Goal: Task Accomplishment & Management: Use online tool/utility

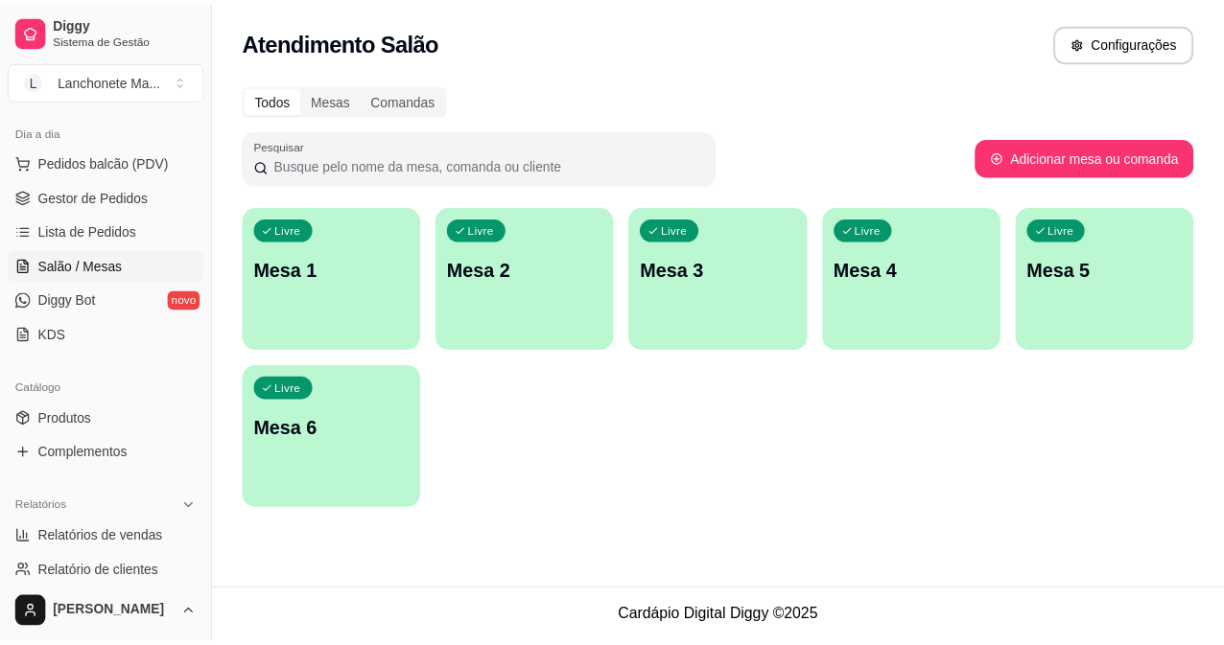
scroll to position [213, 0]
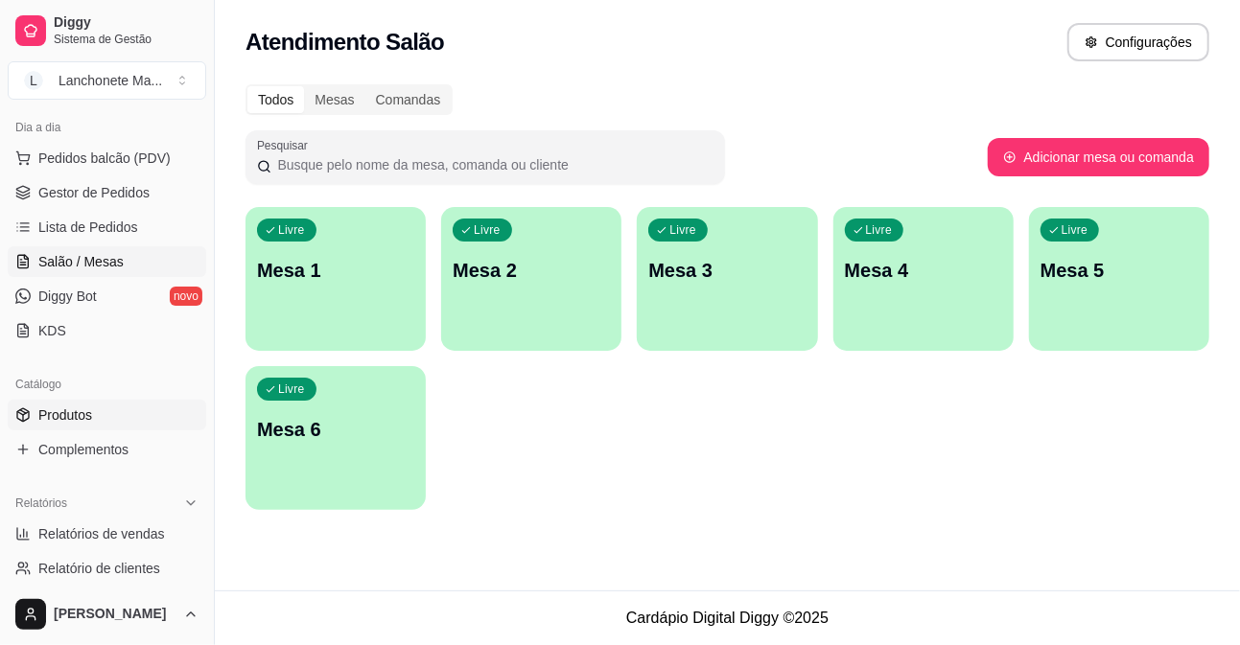
click at [63, 417] on span "Produtos" at bounding box center [65, 415] width 54 height 19
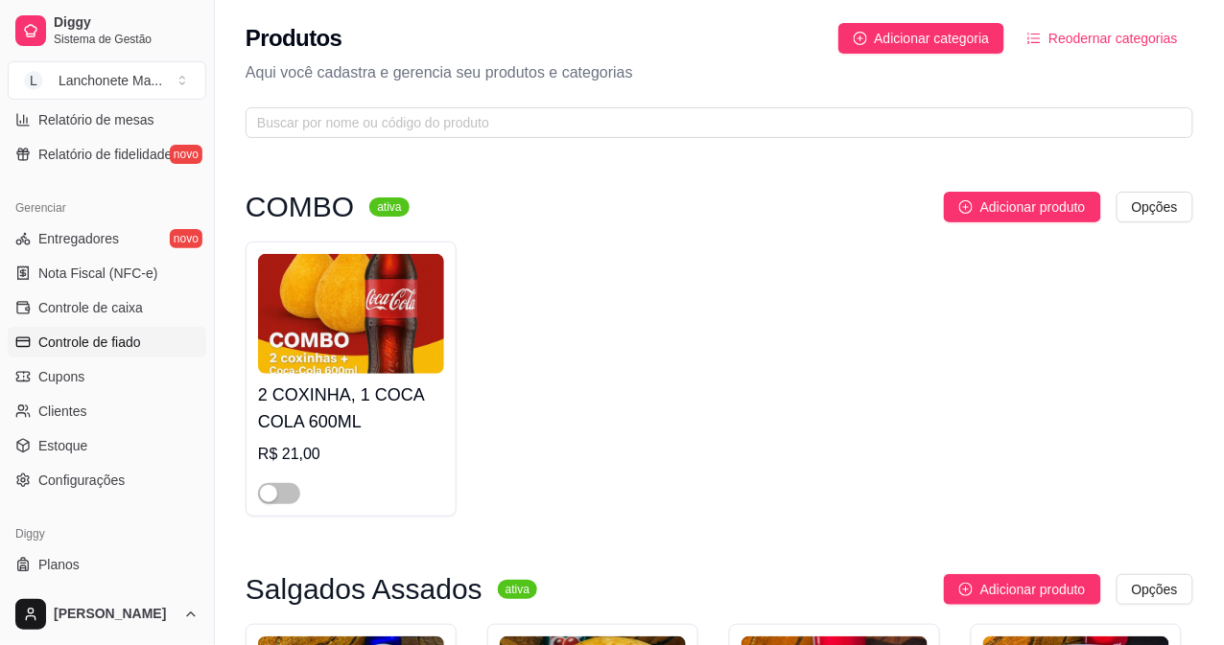
scroll to position [734, 0]
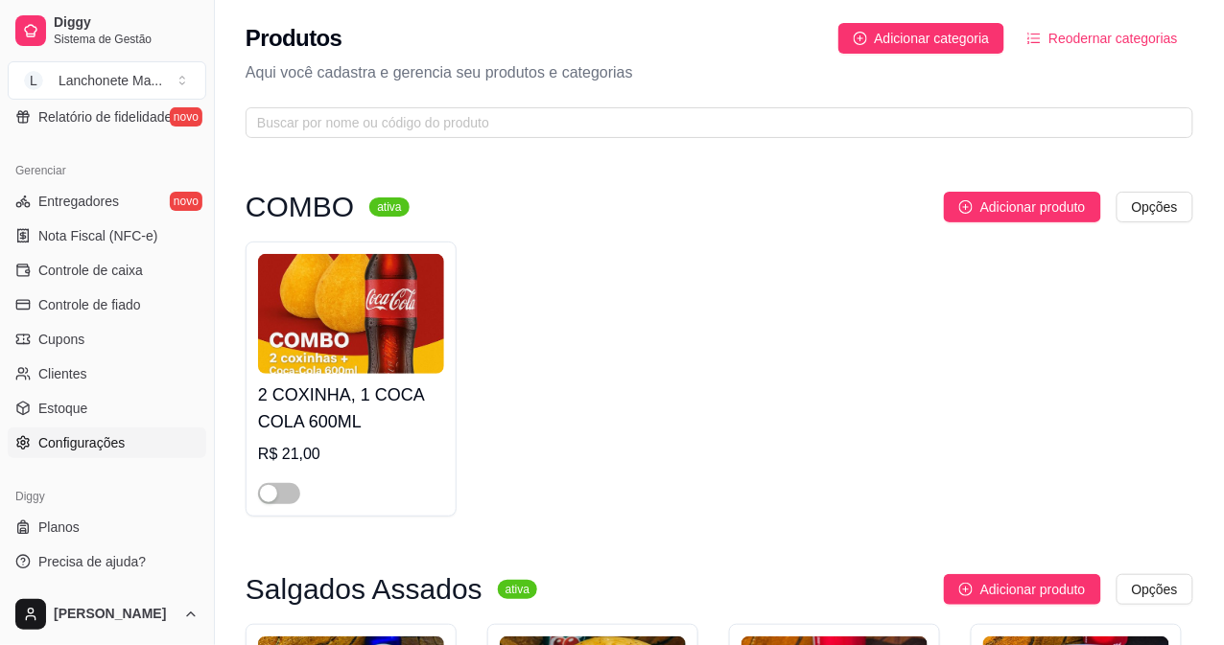
click at [103, 442] on span "Configurações" at bounding box center [81, 442] width 86 height 19
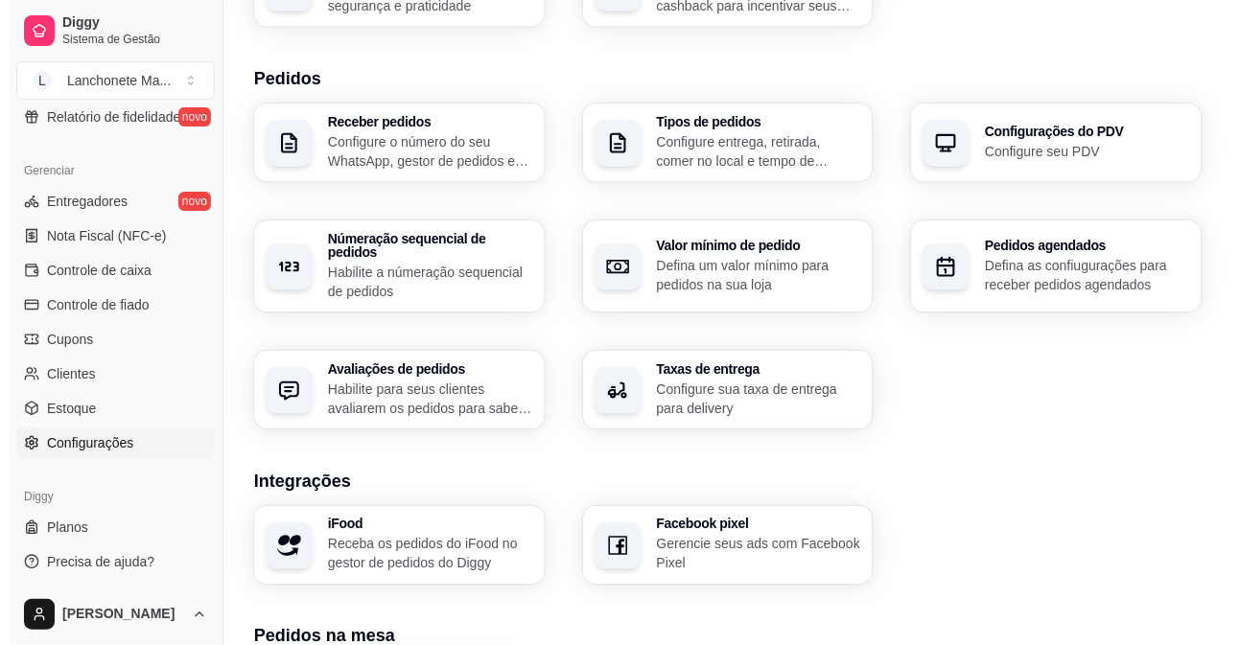
scroll to position [387, 0]
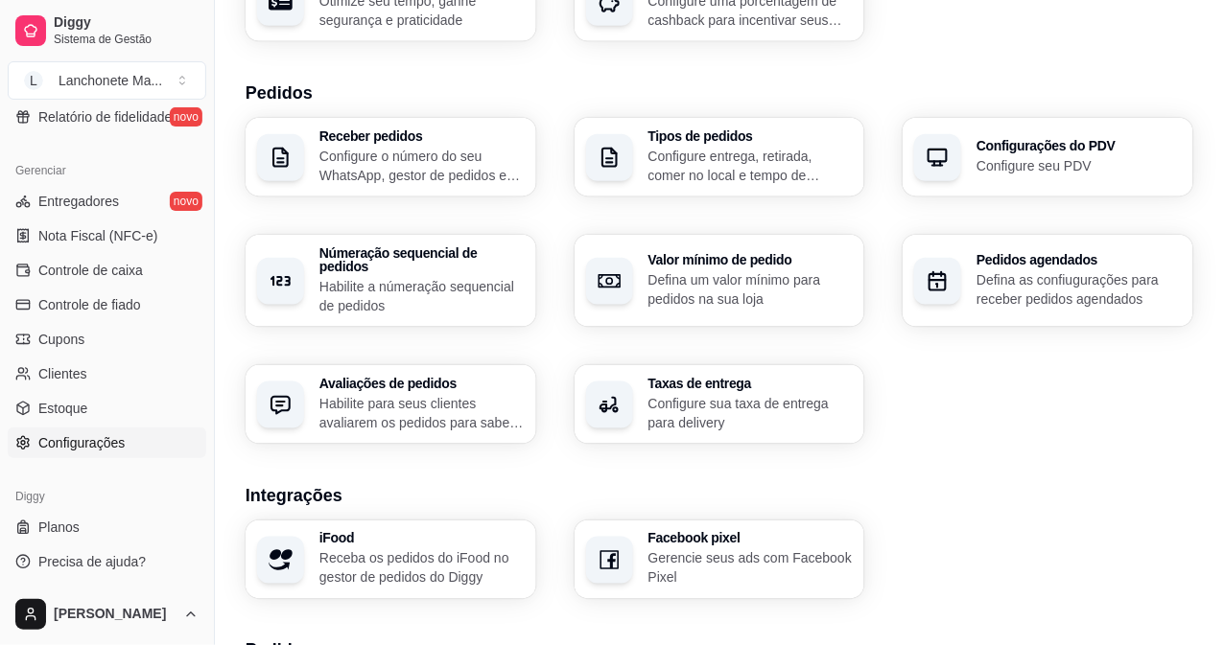
click at [482, 150] on p "Configure o número do seu WhatsApp, gestor de pedidos e outros" at bounding box center [421, 166] width 205 height 38
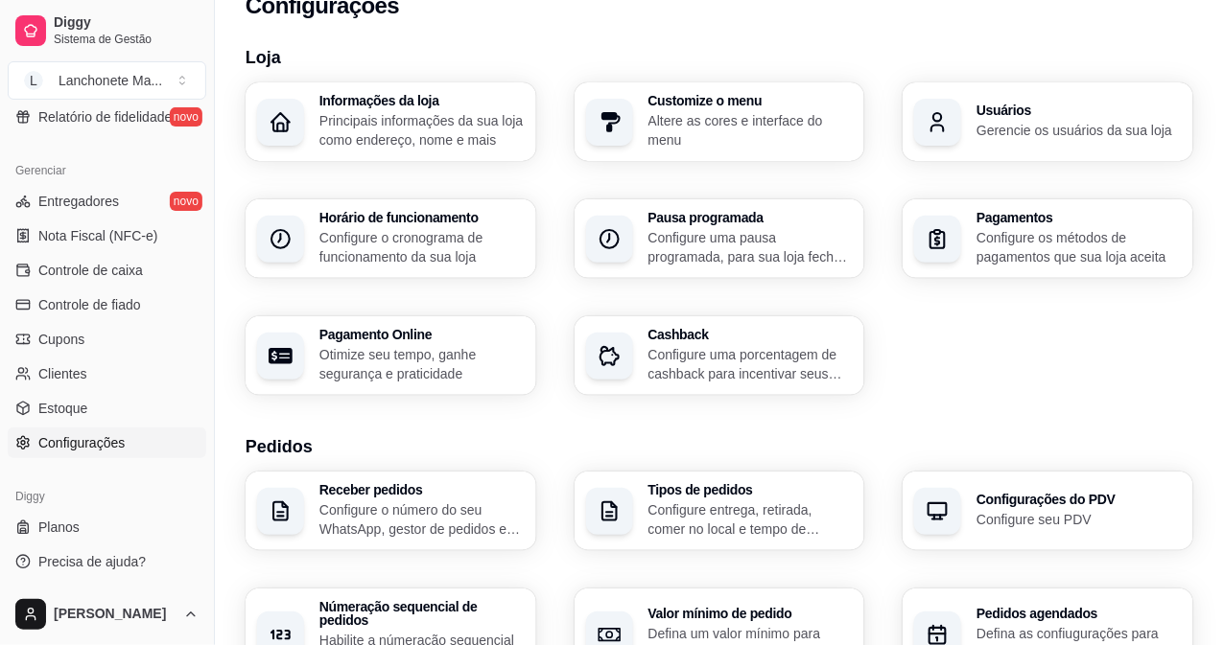
scroll to position [0, 0]
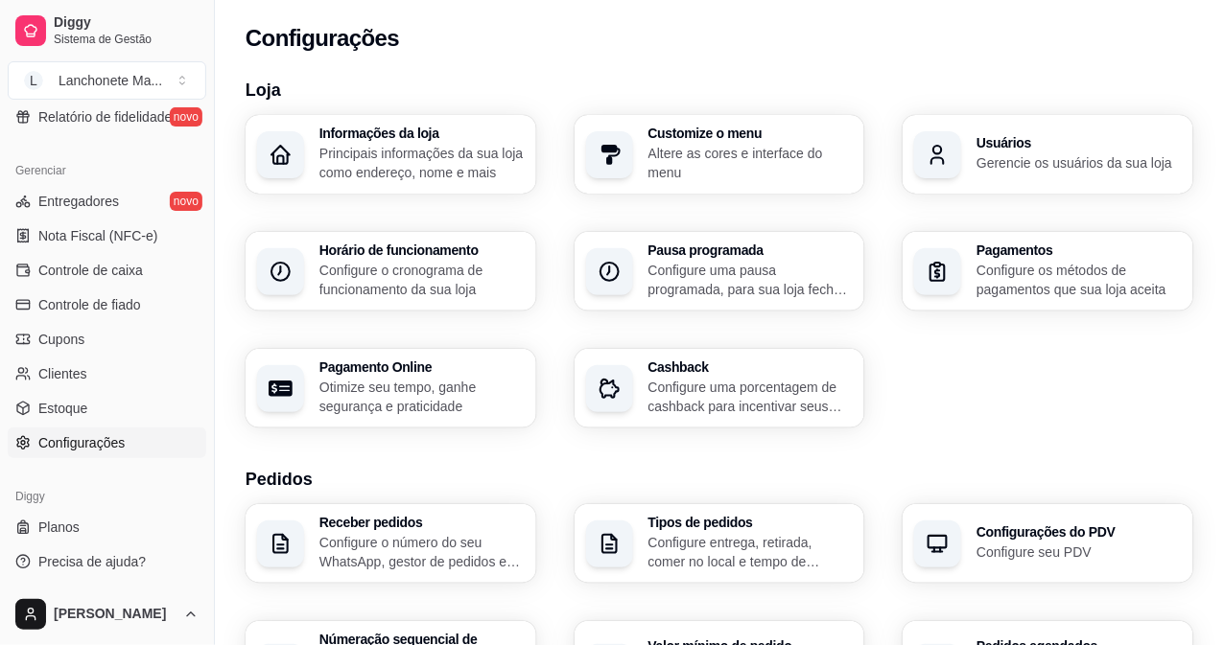
click at [1034, 157] on p "Gerencie os usuários da sua loja" at bounding box center [1078, 162] width 205 height 19
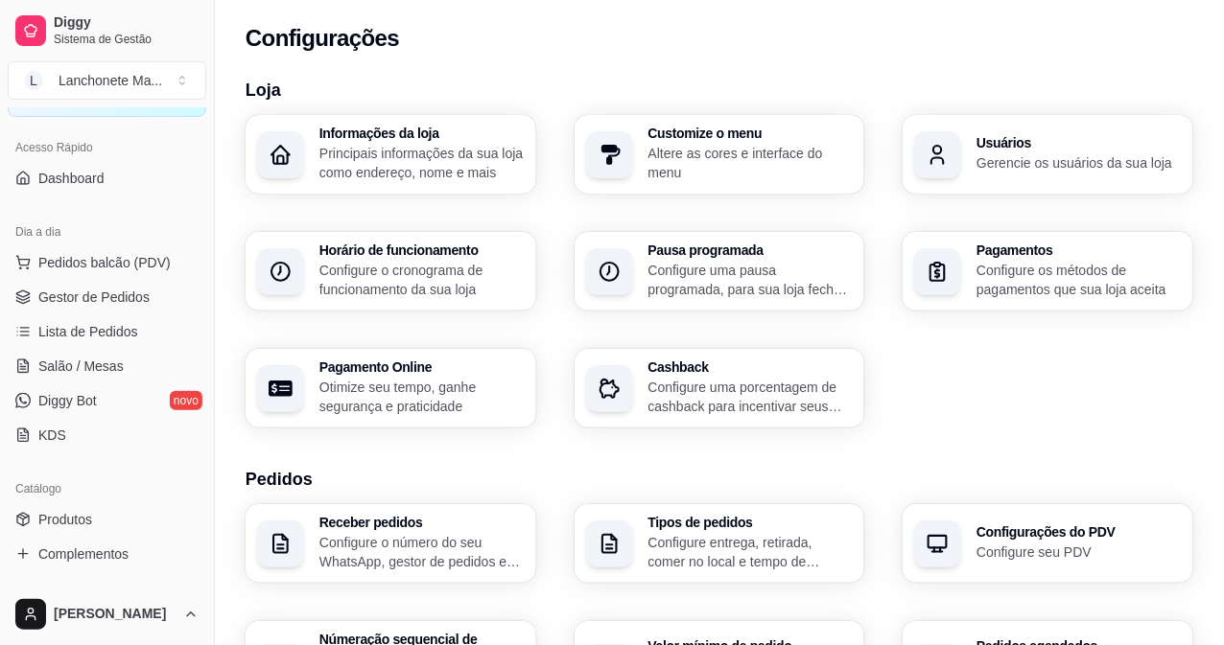
scroll to position [94, 0]
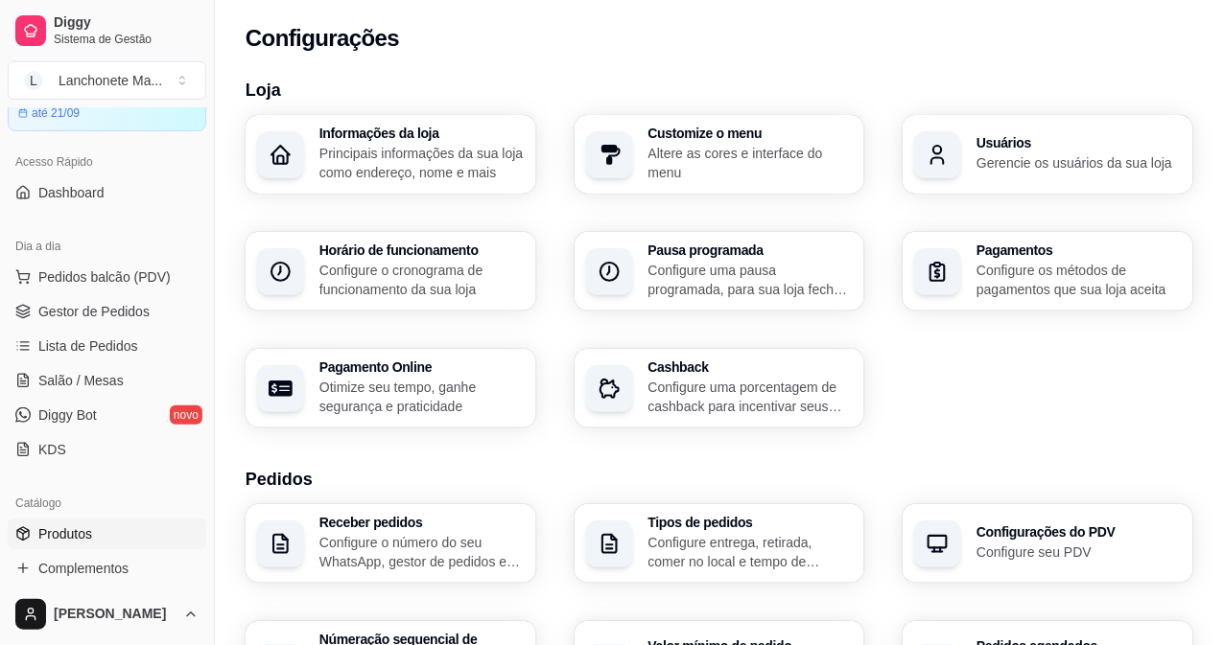
click at [51, 519] on link "Produtos" at bounding box center [107, 534] width 199 height 31
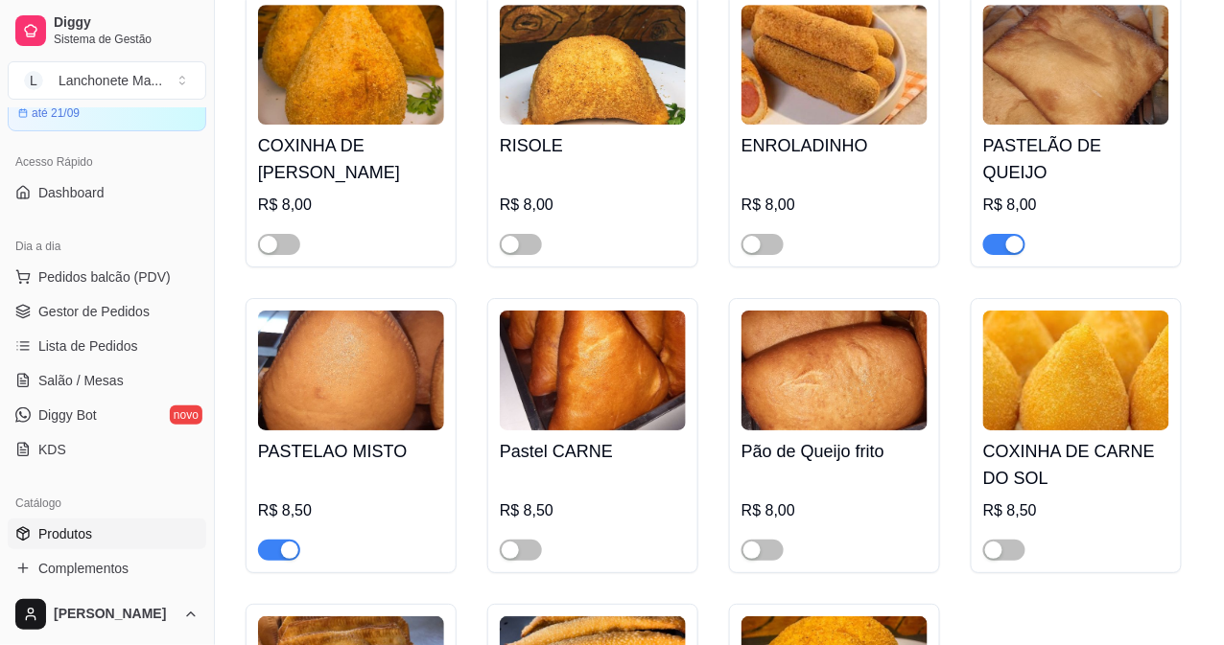
scroll to position [3409, 0]
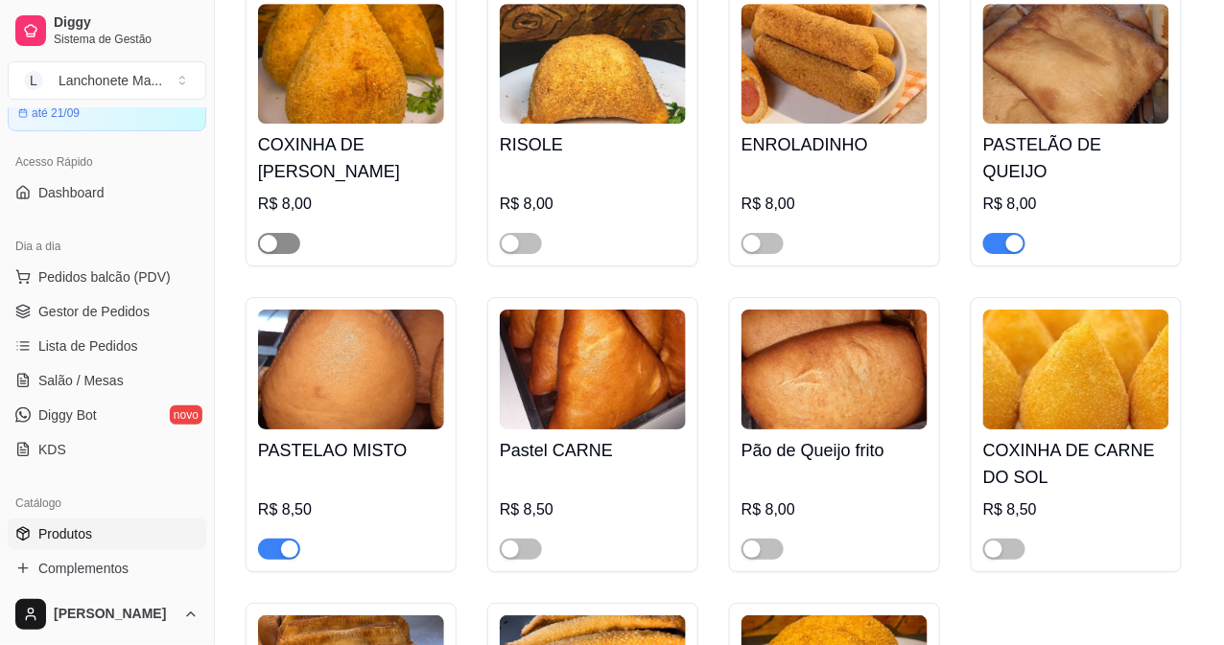
click at [288, 233] on span "button" at bounding box center [279, 243] width 42 height 21
click at [525, 233] on span "button" at bounding box center [521, 243] width 42 height 21
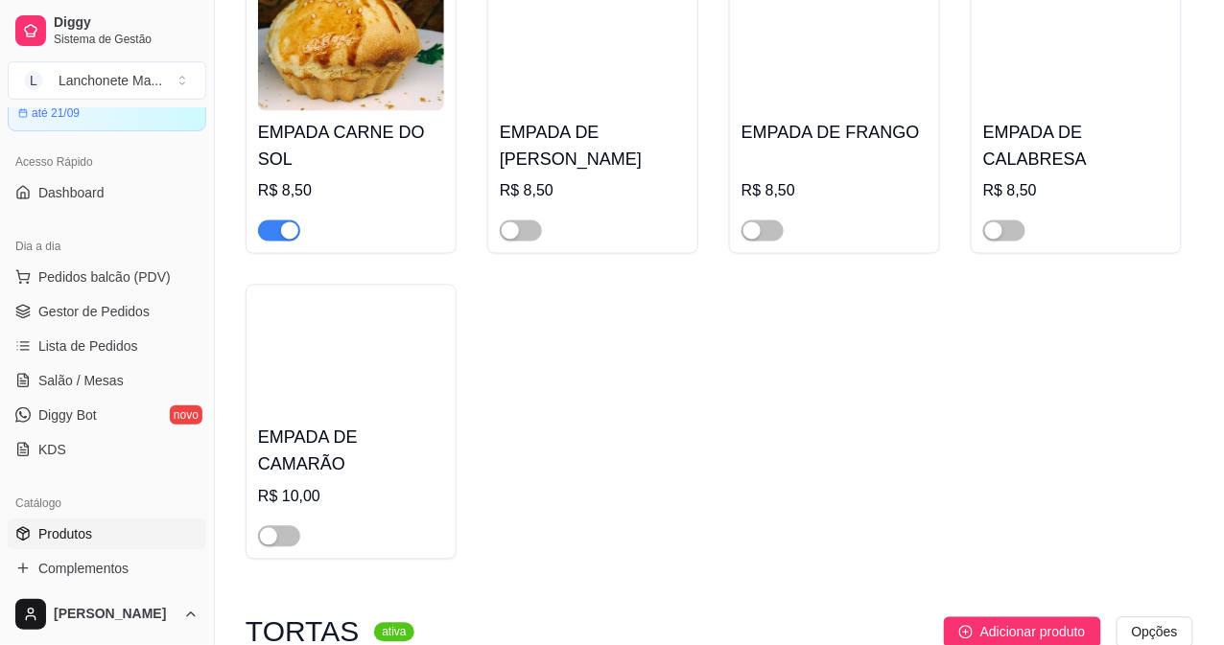
scroll to position [4369, 0]
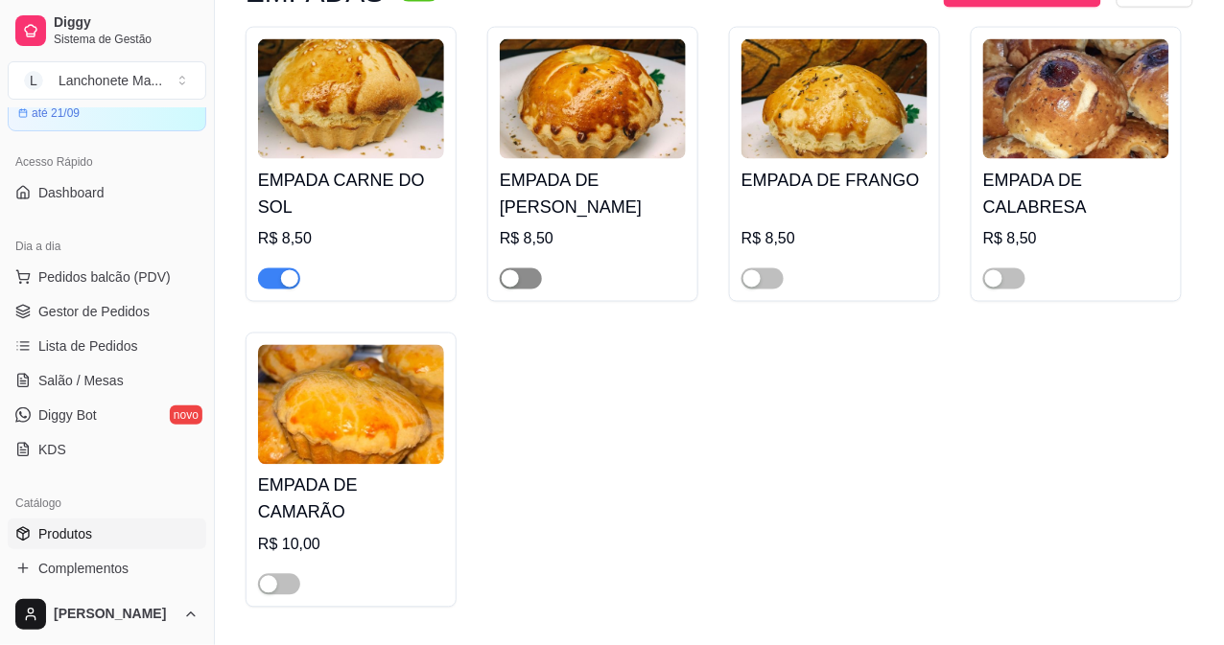
click at [531, 269] on span "button" at bounding box center [521, 279] width 42 height 21
click at [759, 270] on div "button" at bounding box center [751, 278] width 17 height 17
click at [1013, 269] on span "button" at bounding box center [1004, 279] width 42 height 21
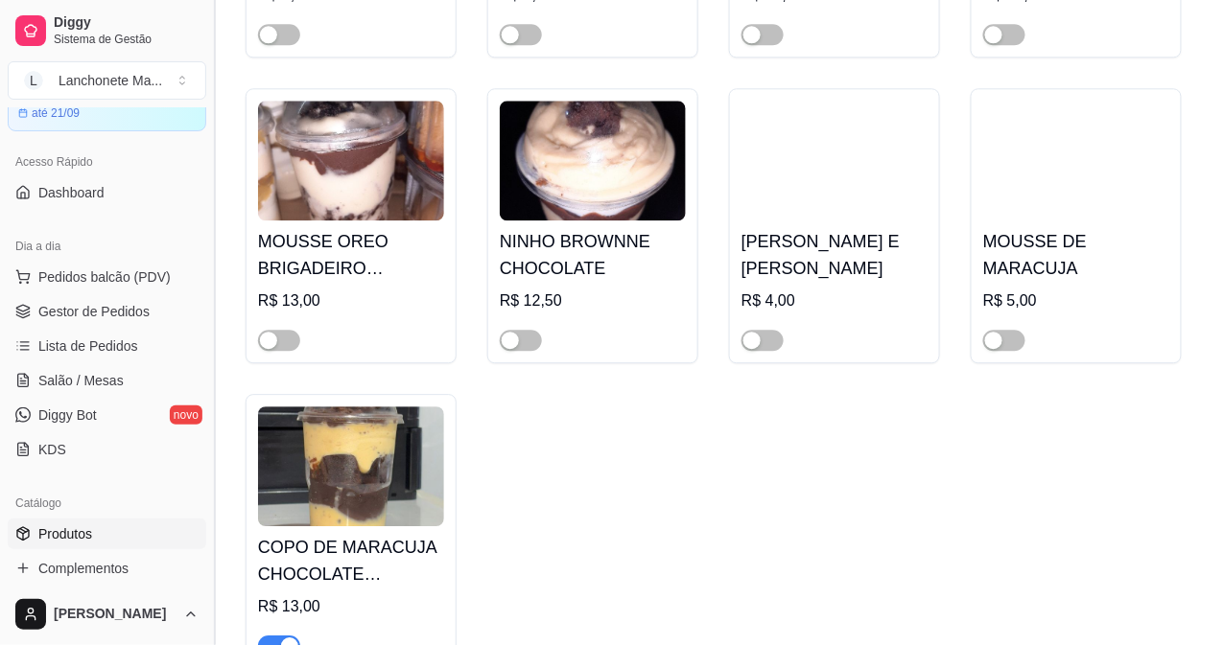
scroll to position [6606, 0]
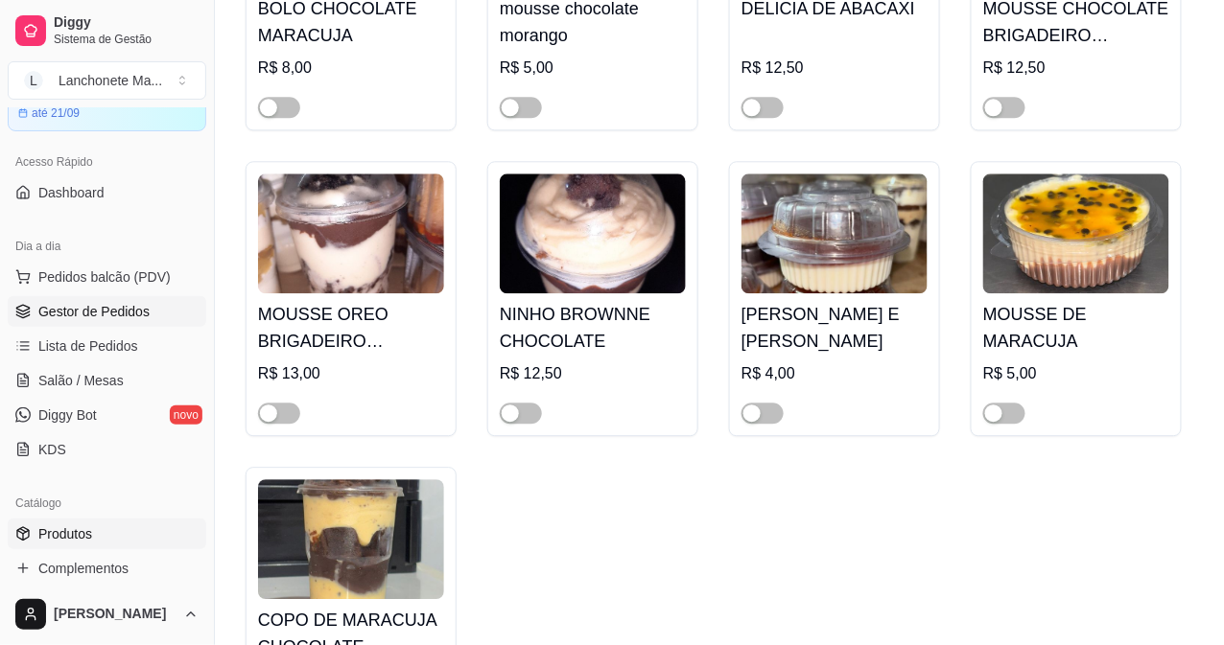
click at [97, 317] on span "Gestor de Pedidos" at bounding box center [93, 311] width 111 height 19
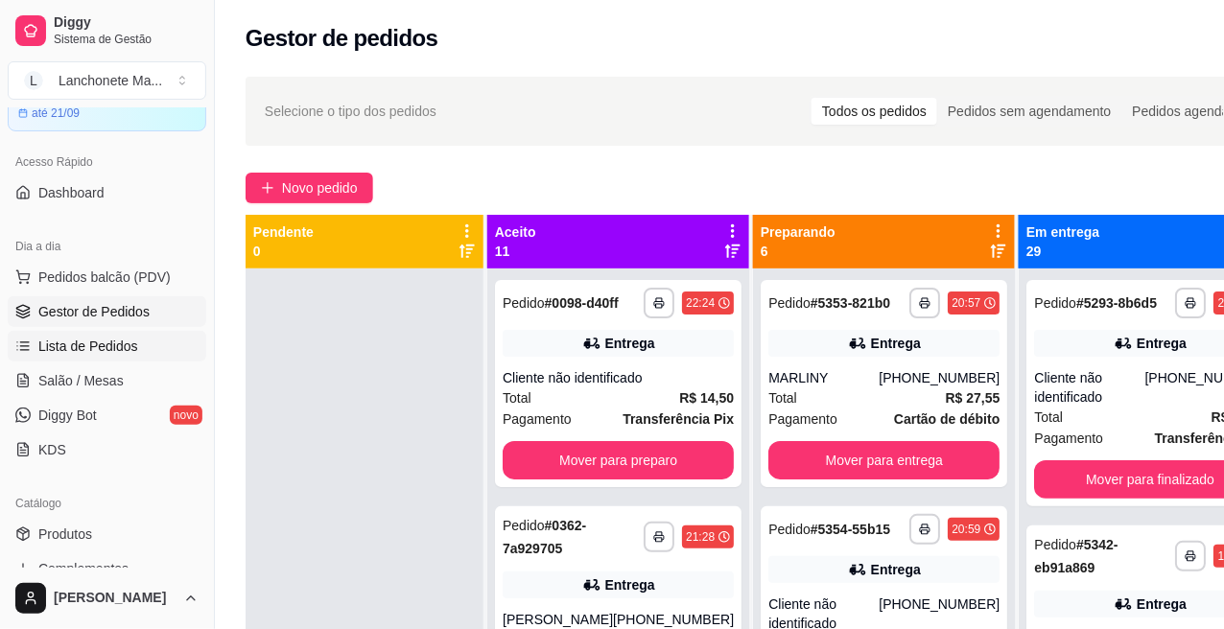
click at [120, 343] on span "Lista de Pedidos" at bounding box center [88, 346] width 100 height 19
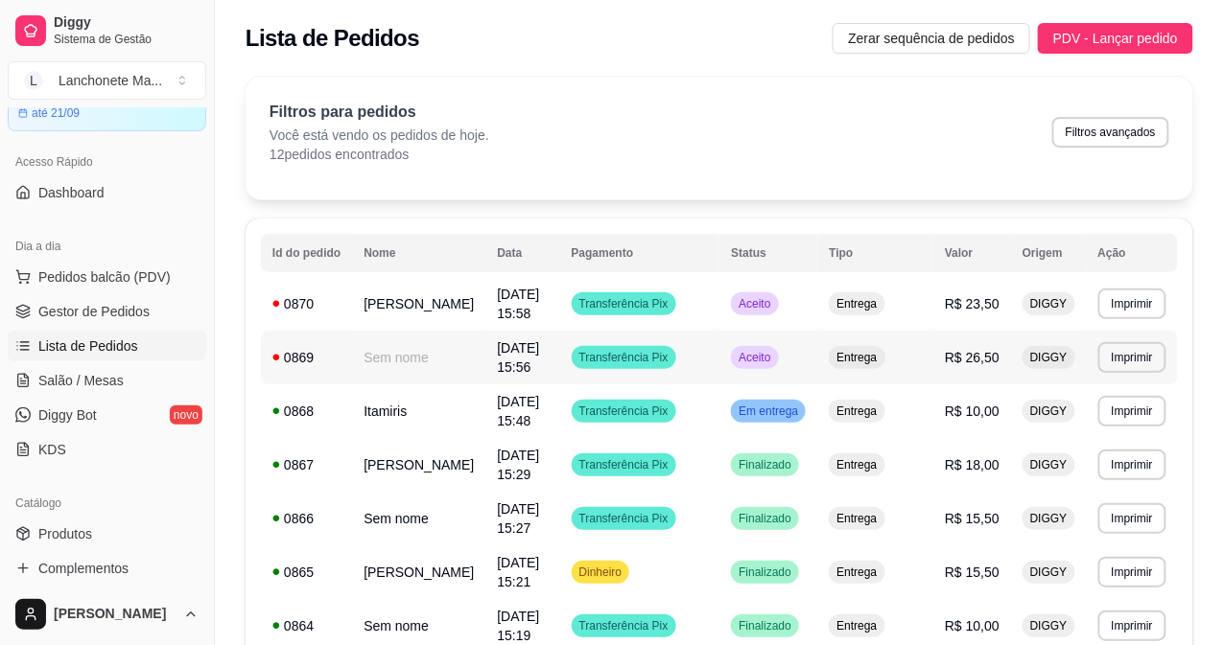
click at [774, 359] on span "Aceito" at bounding box center [754, 357] width 39 height 15
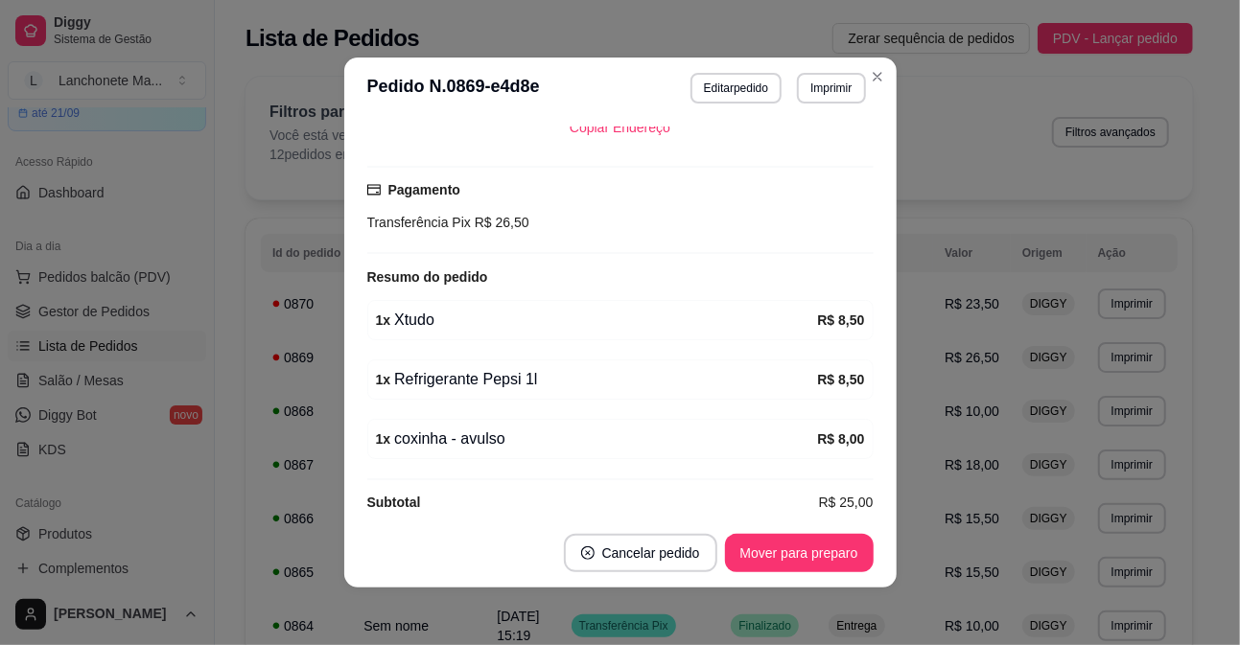
scroll to position [382, 0]
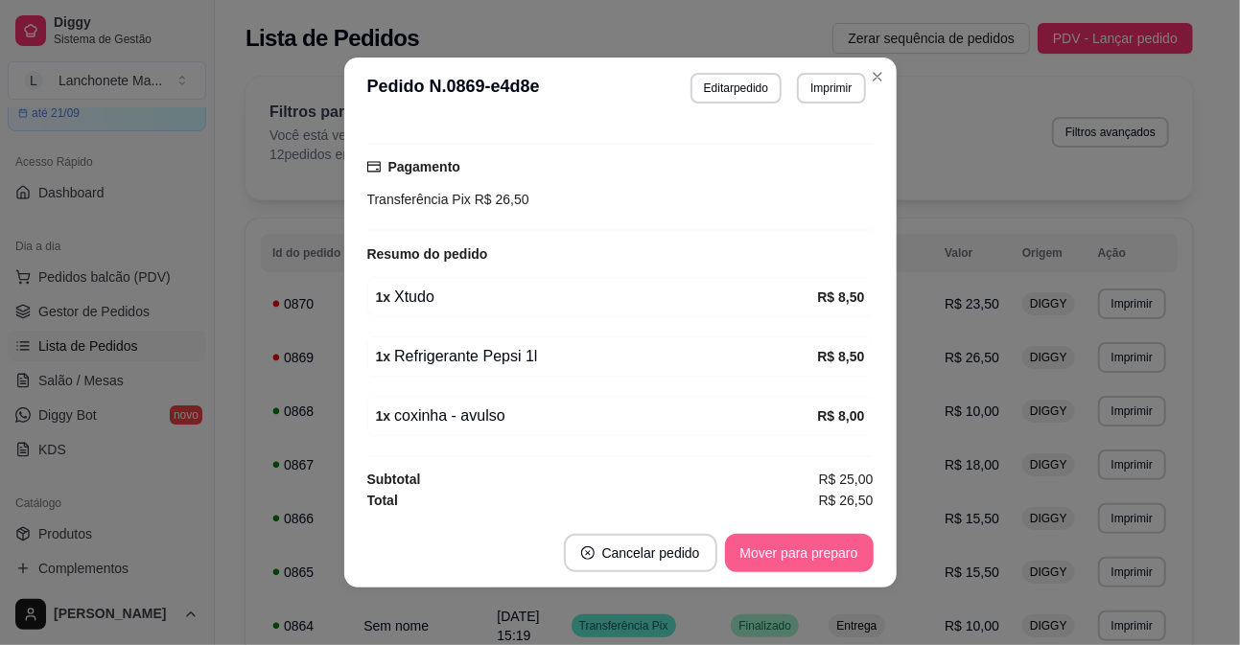
click at [811, 552] on button "Mover para preparo" at bounding box center [799, 553] width 149 height 38
click at [811, 552] on div "Mover para preparo" at bounding box center [786, 553] width 176 height 38
click at [811, 552] on button "Mover para entrega" at bounding box center [799, 553] width 148 height 38
click at [811, 552] on div "Mover para entrega" at bounding box center [785, 553] width 175 height 38
click at [811, 552] on div "Mover para finalizado" at bounding box center [781, 553] width 186 height 38
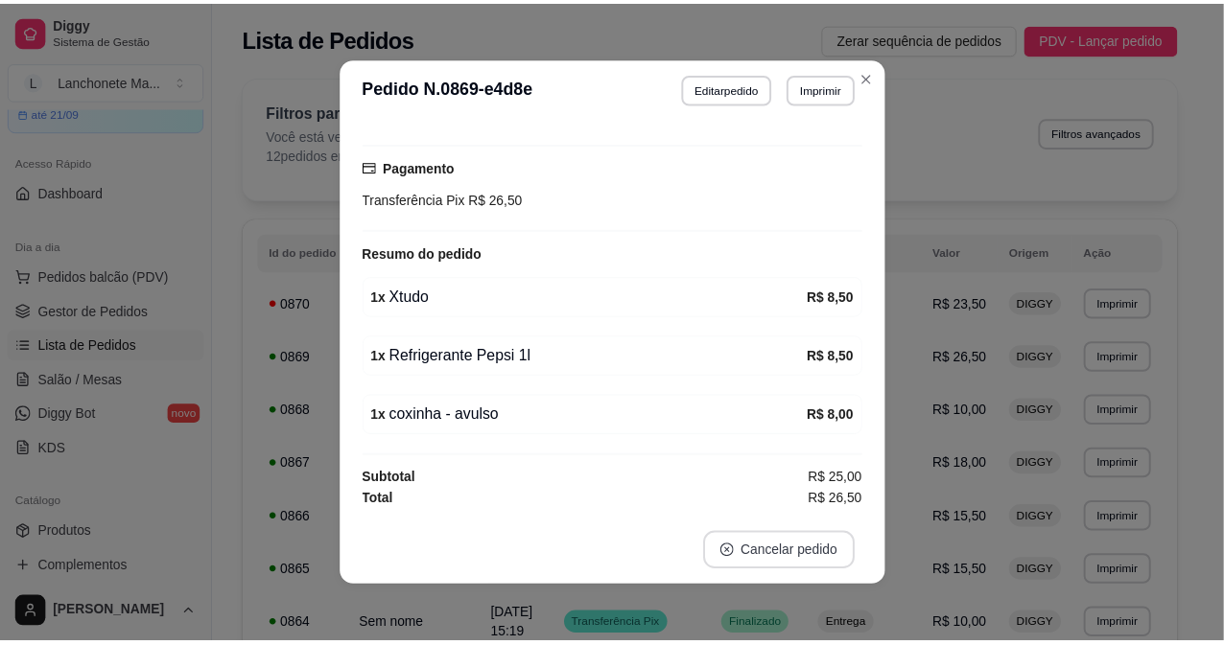
scroll to position [300, 0]
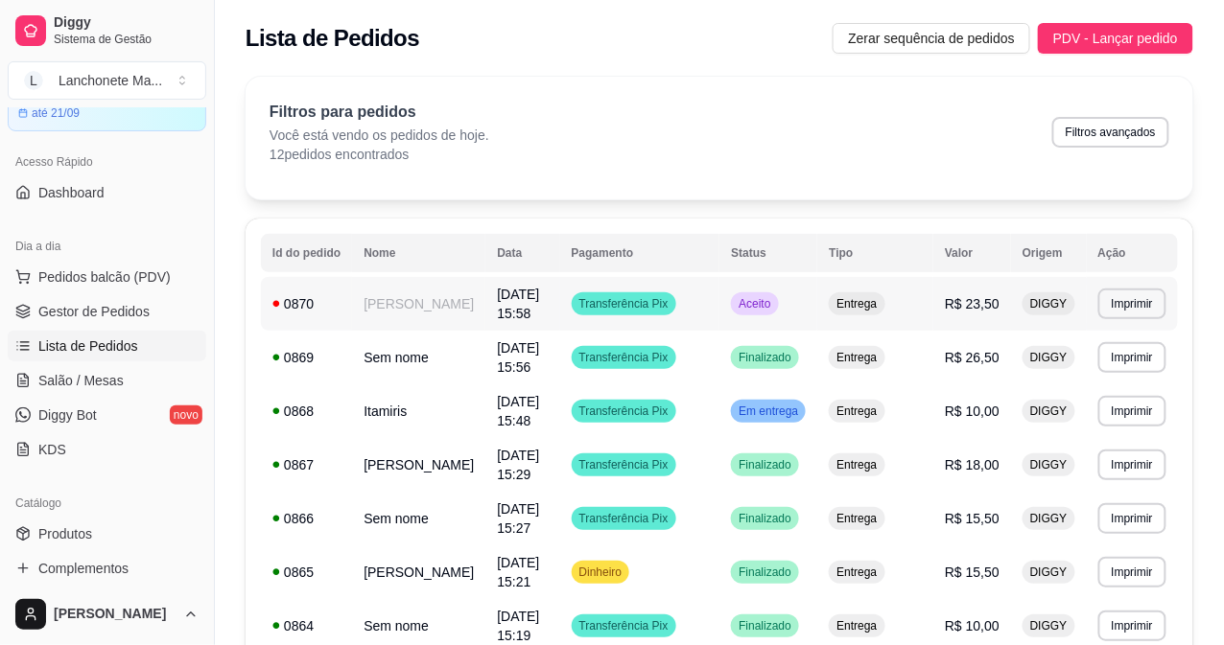
click at [774, 308] on span "Aceito" at bounding box center [754, 303] width 39 height 15
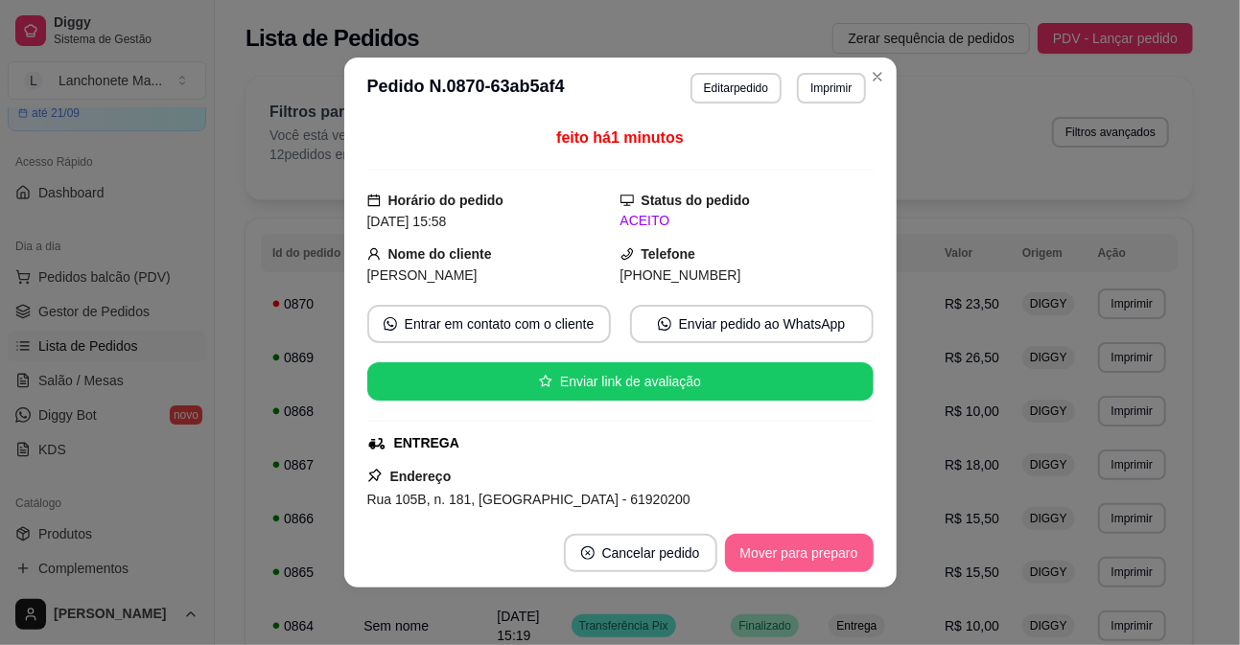
click at [785, 549] on button "Mover para preparo" at bounding box center [799, 553] width 149 height 38
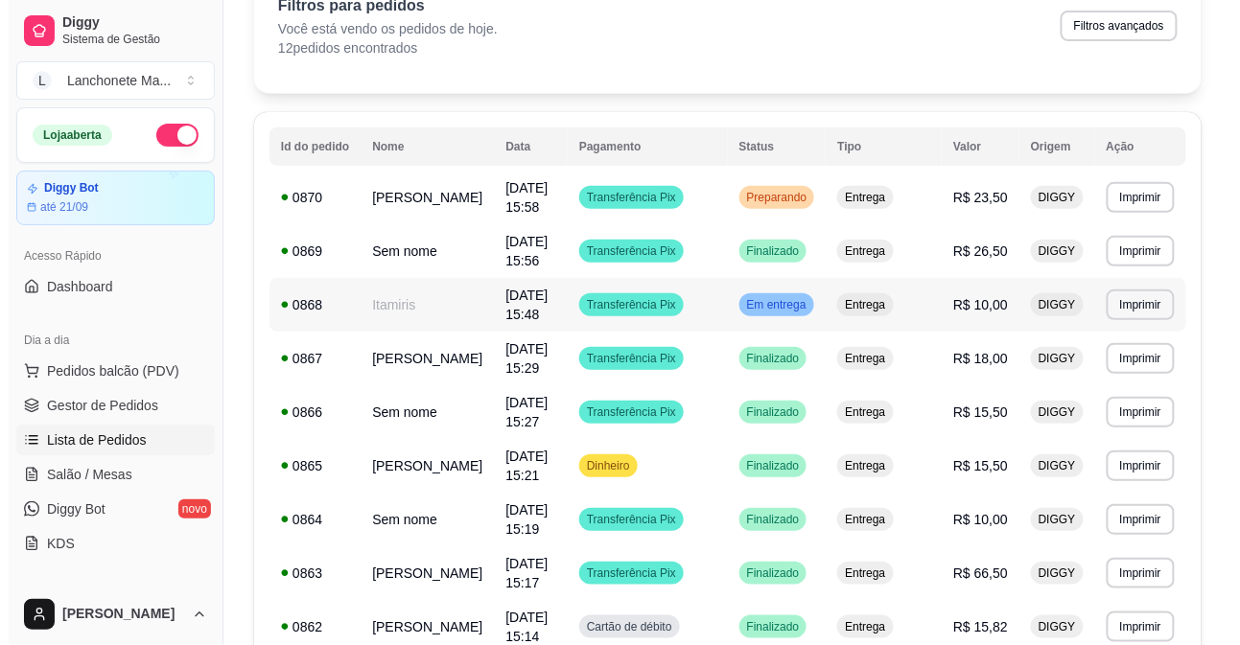
scroll to position [0, 0]
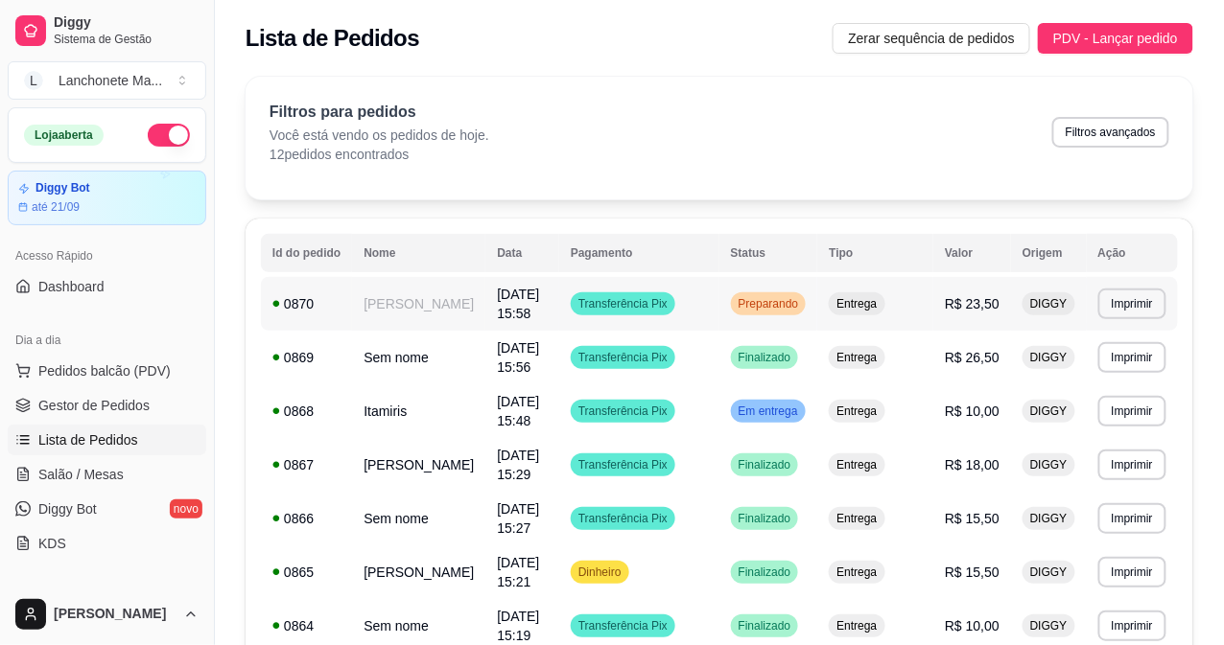
click at [813, 295] on td "Preparando" at bounding box center [768, 304] width 99 height 54
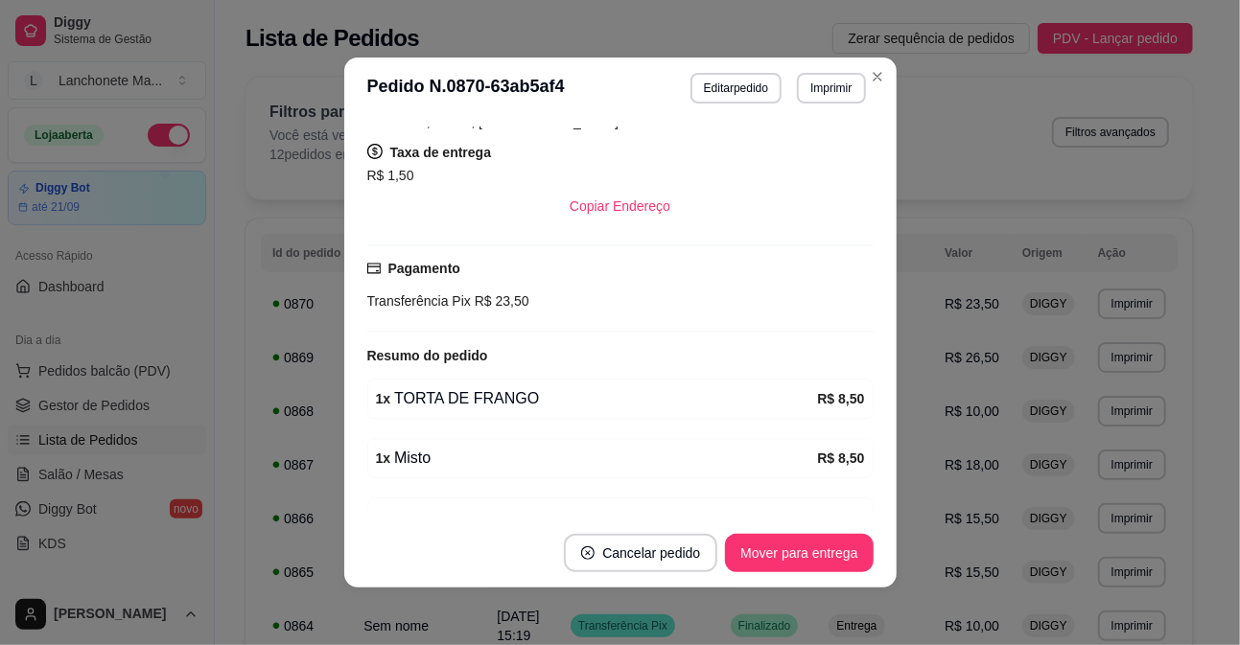
scroll to position [426, 0]
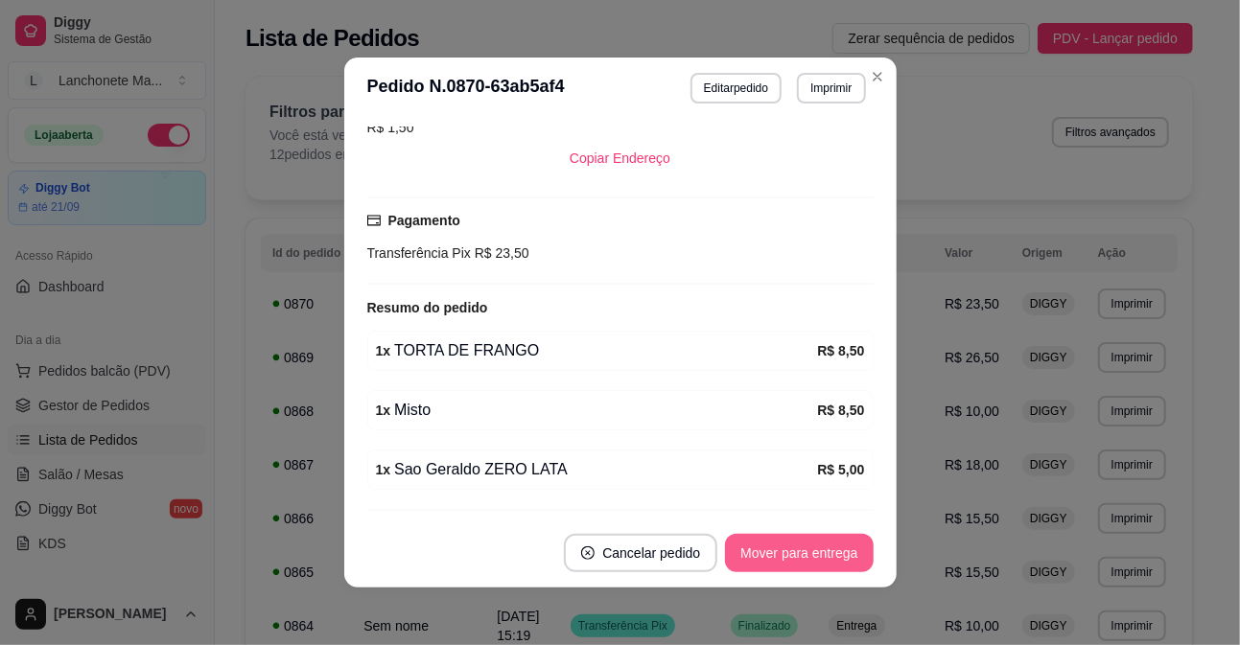
click at [799, 558] on button "Mover para entrega" at bounding box center [799, 553] width 148 height 38
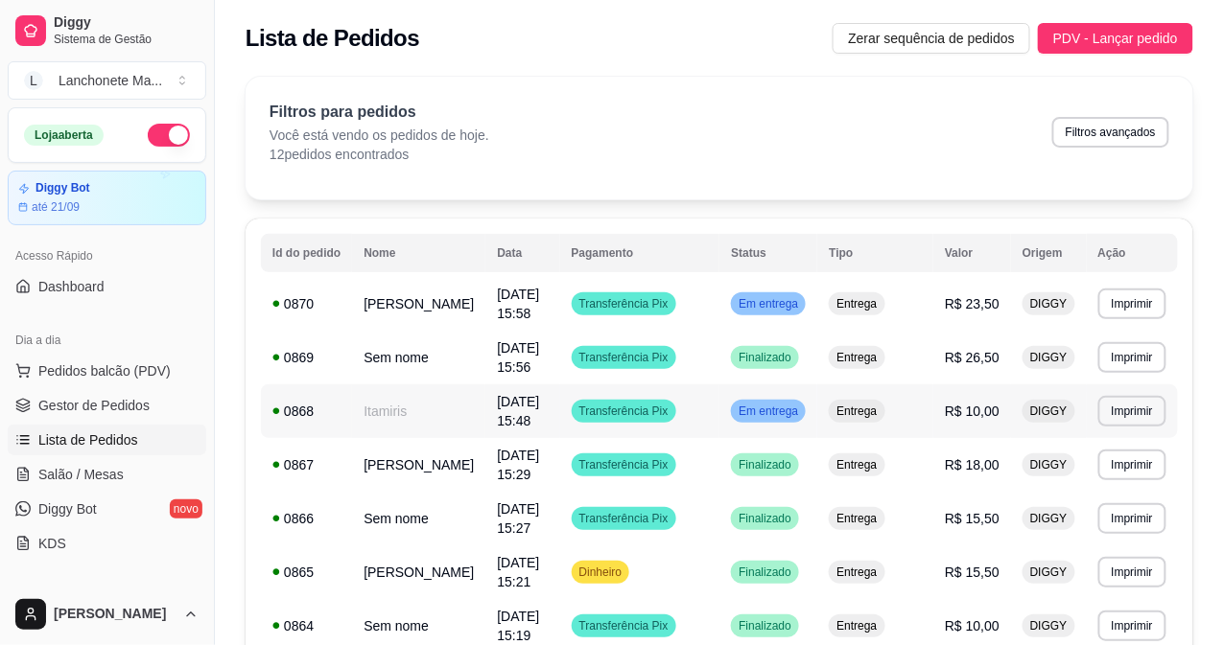
click at [802, 404] on span "Em entrega" at bounding box center [768, 411] width 67 height 15
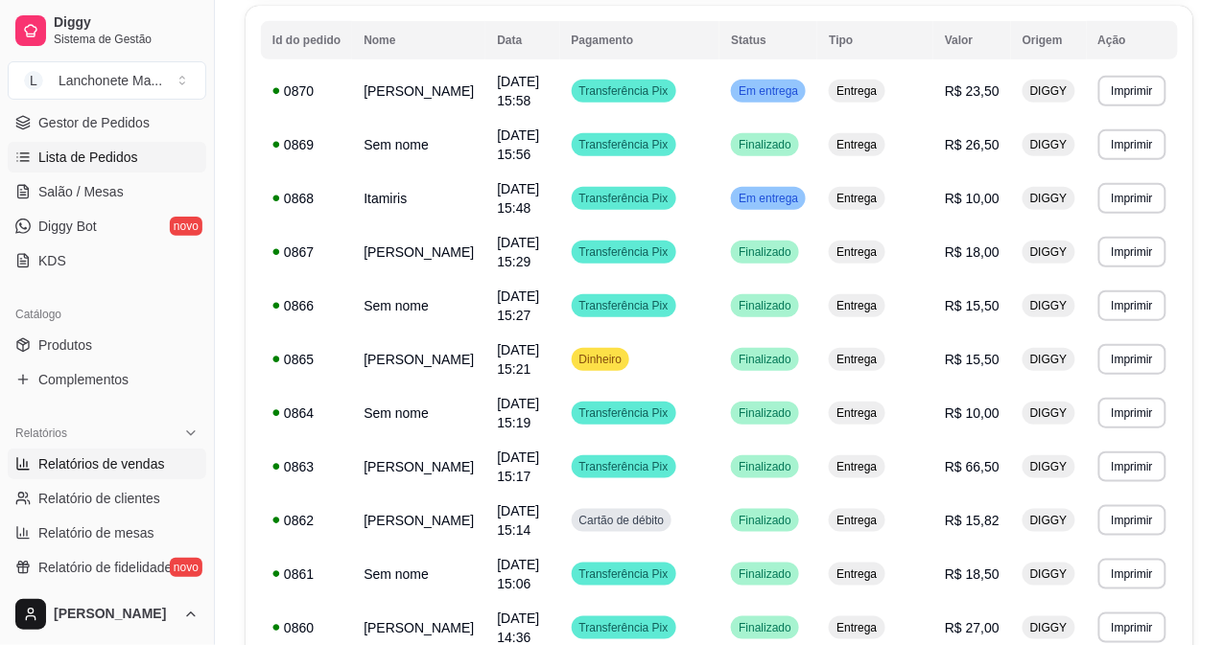
scroll to position [319, 0]
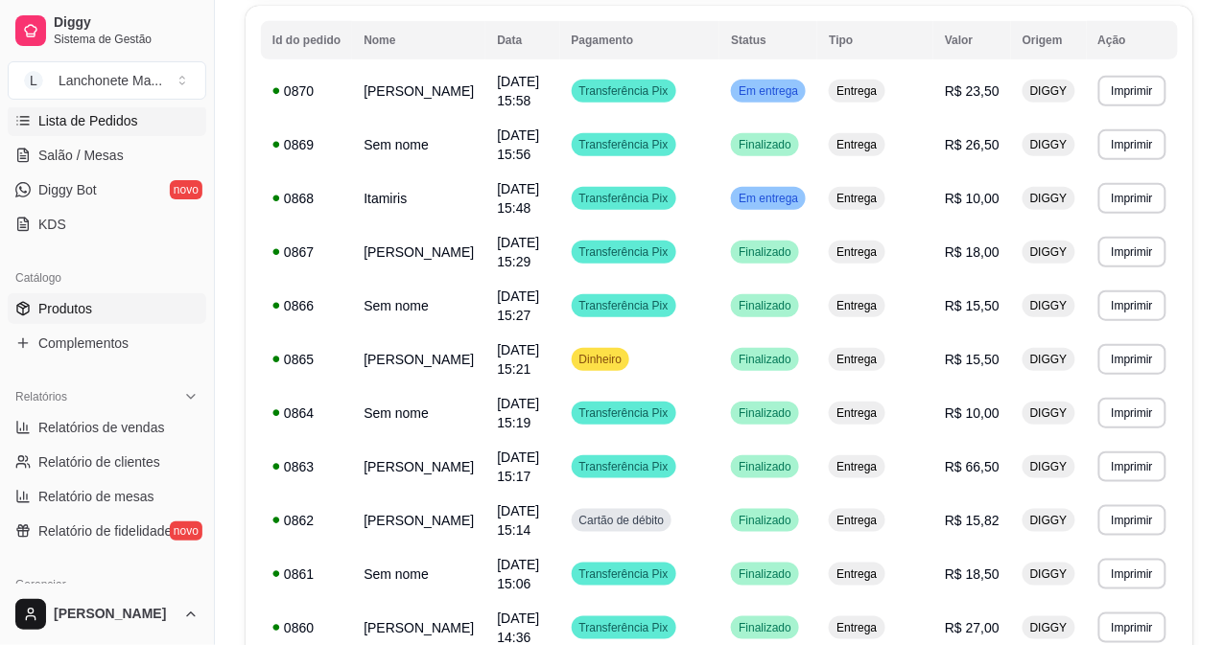
click at [100, 299] on link "Produtos" at bounding box center [107, 308] width 199 height 31
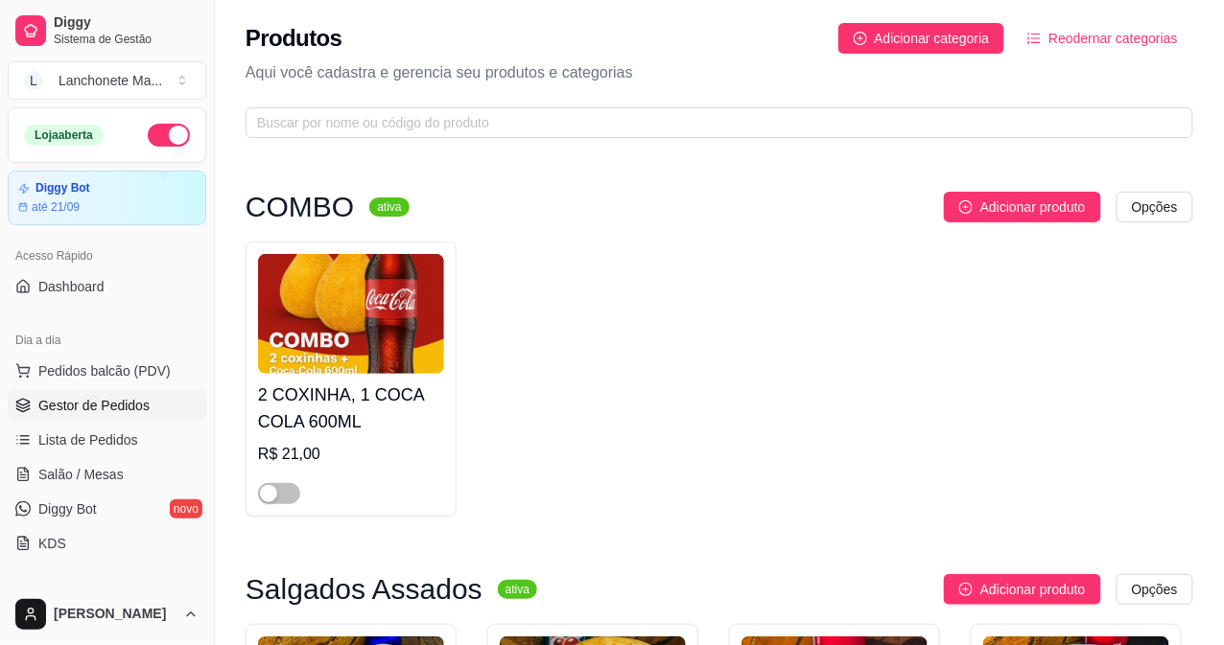
click at [90, 401] on span "Gestor de Pedidos" at bounding box center [93, 405] width 111 height 19
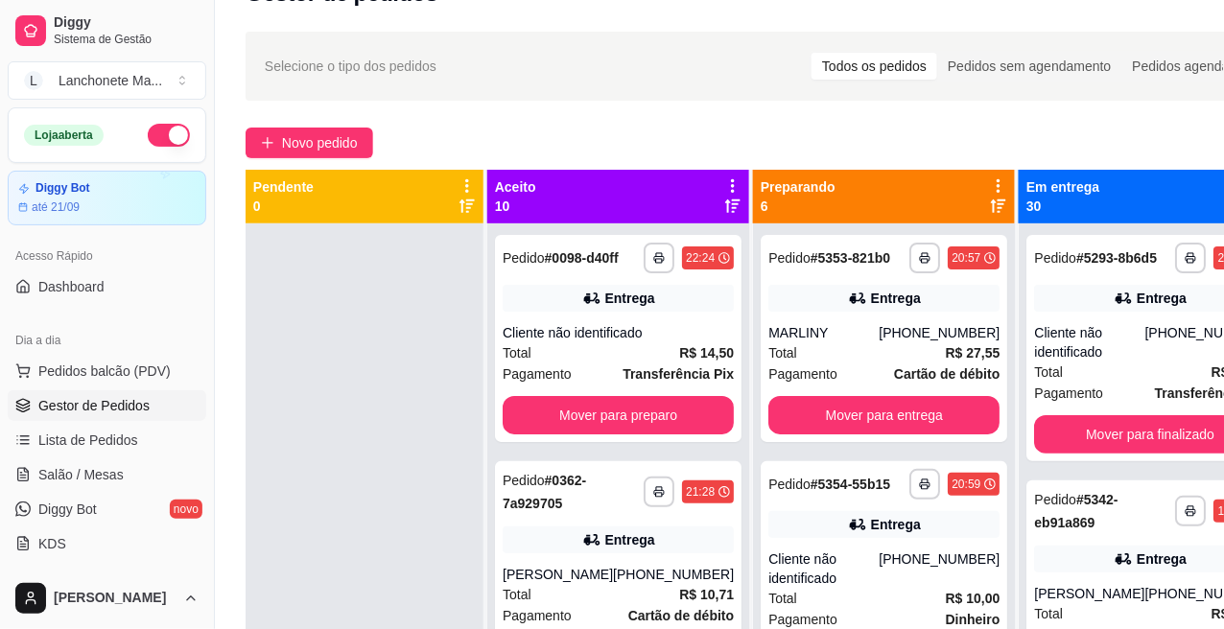
scroll to position [106, 0]
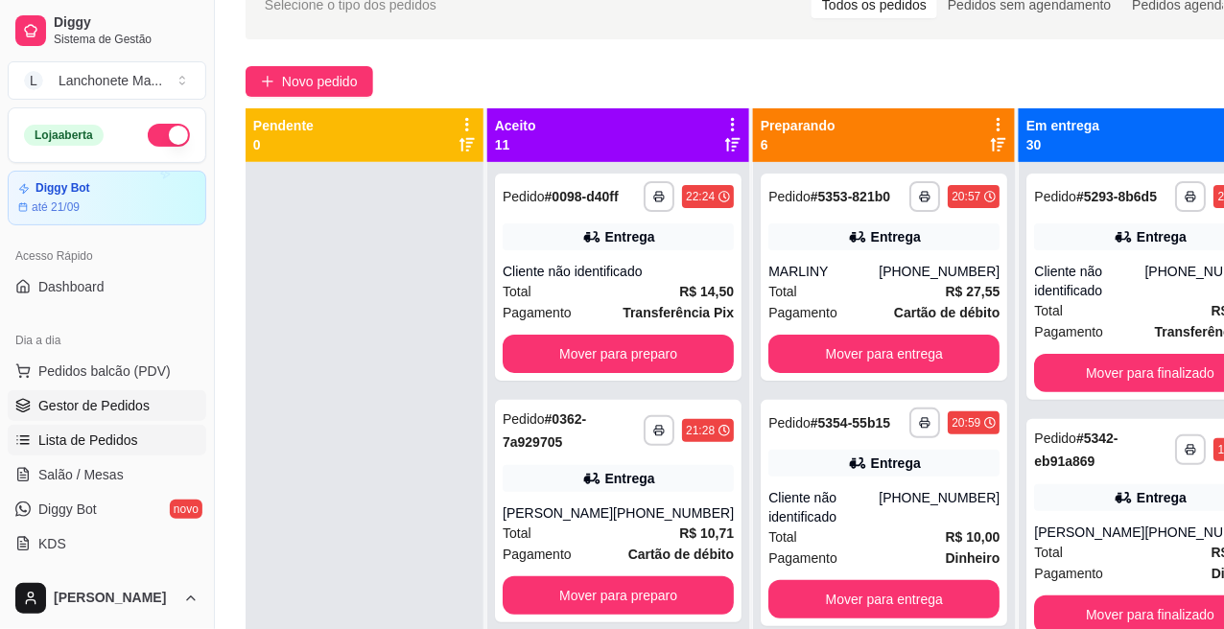
click at [108, 433] on span "Lista de Pedidos" at bounding box center [88, 440] width 100 height 19
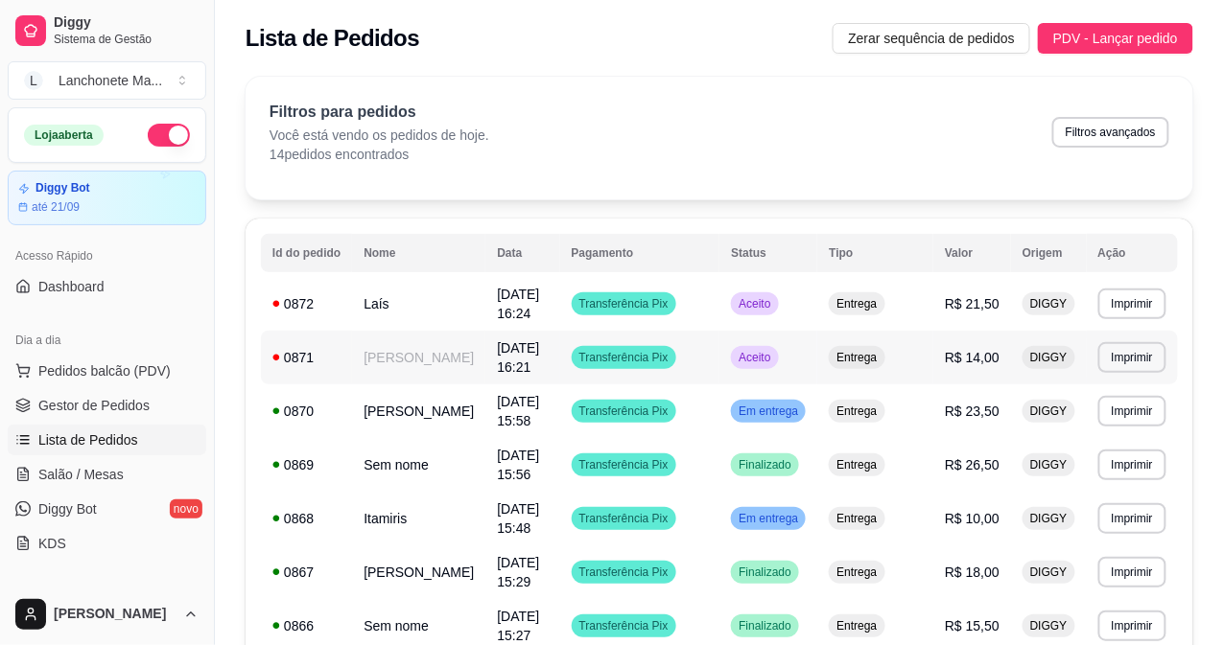
click at [774, 352] on span "Aceito" at bounding box center [754, 357] width 39 height 15
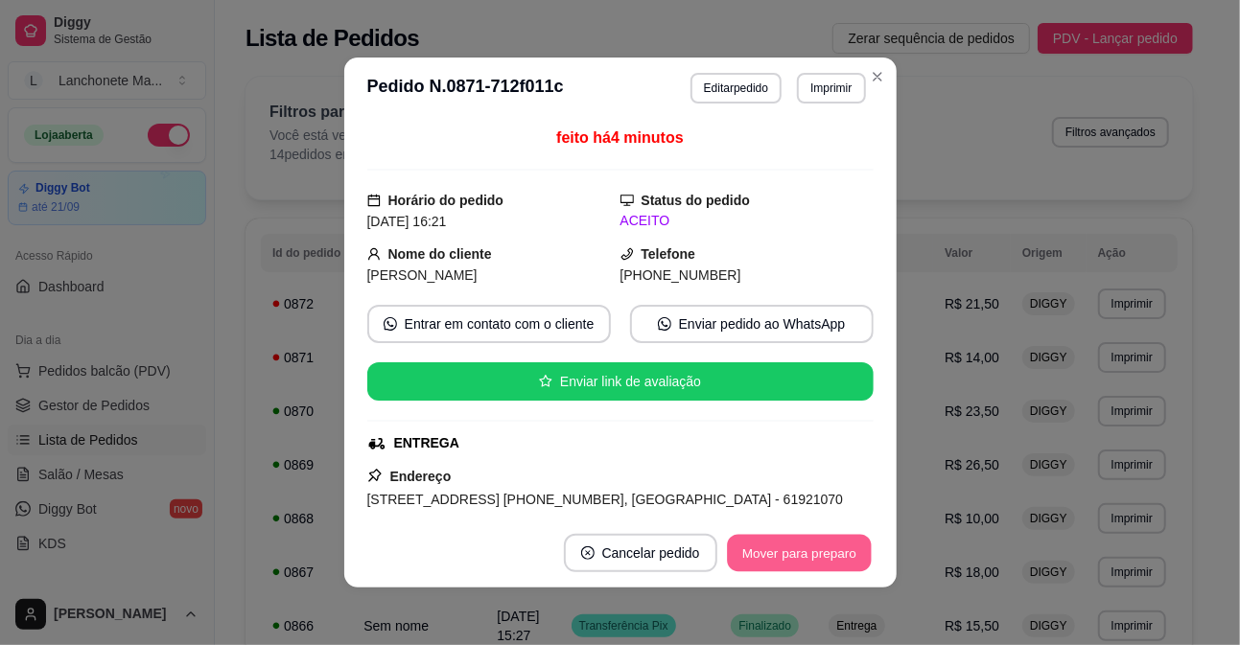
click at [773, 572] on button "Mover para preparo" at bounding box center [799, 553] width 144 height 37
click at [772, 572] on div "Mover para preparo" at bounding box center [786, 553] width 176 height 38
click at [772, 572] on button "Mover para entrega" at bounding box center [799, 553] width 148 height 38
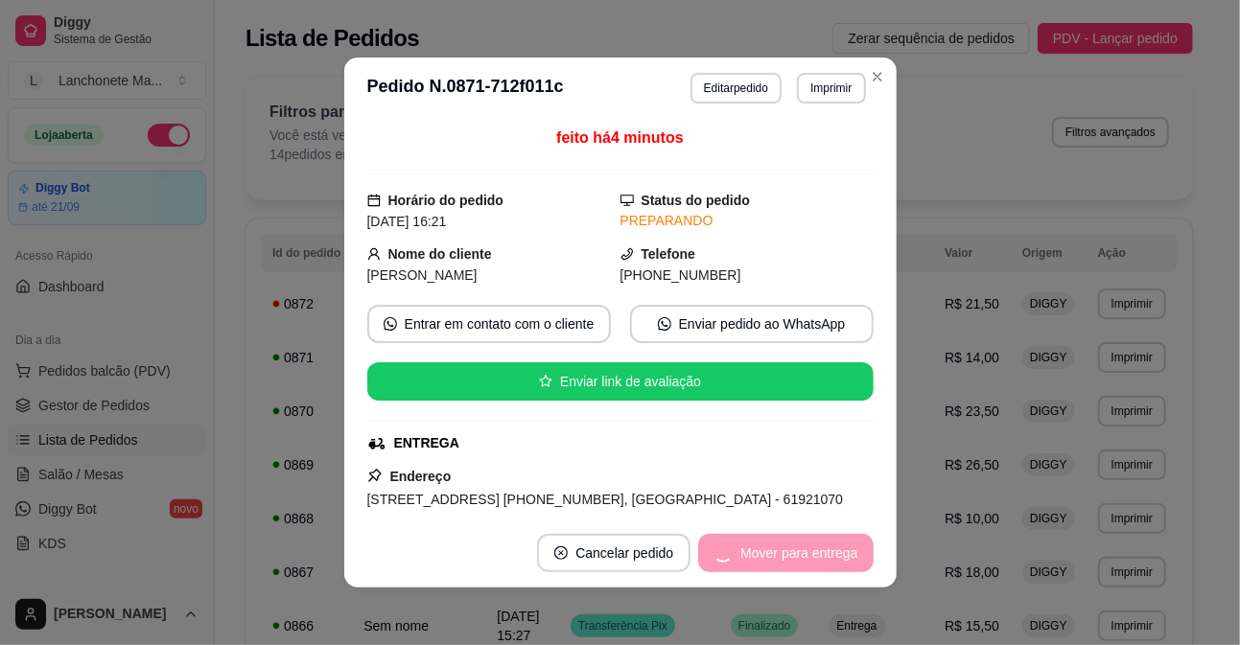
click at [772, 572] on div "Mover para entrega" at bounding box center [785, 553] width 175 height 38
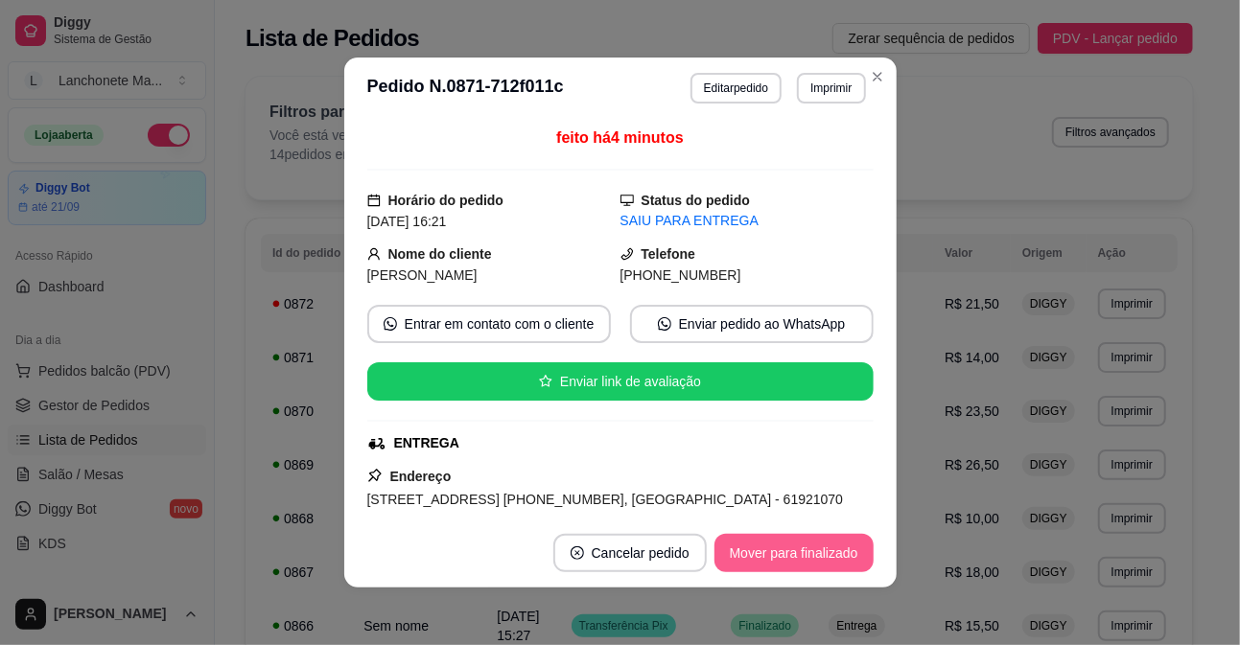
click at [826, 545] on button "Mover para finalizado" at bounding box center [794, 553] width 159 height 38
click at [826, 545] on div "Mover para finalizado" at bounding box center [781, 553] width 186 height 38
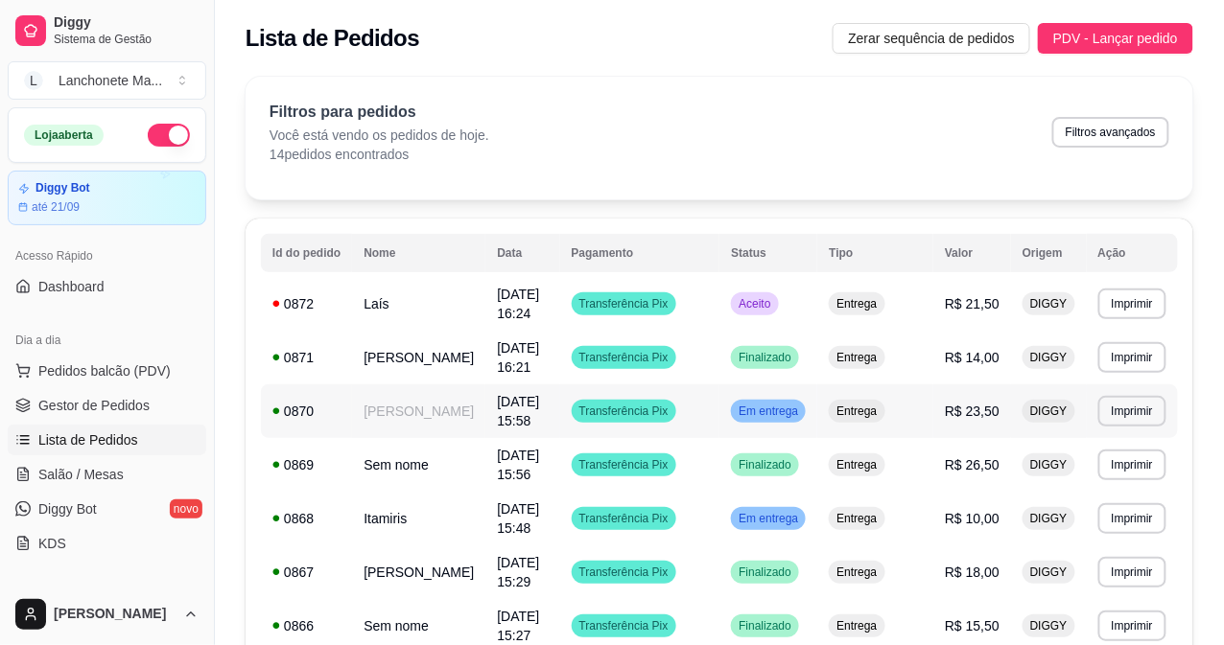
click at [787, 417] on span "Em entrega" at bounding box center [768, 411] width 67 height 15
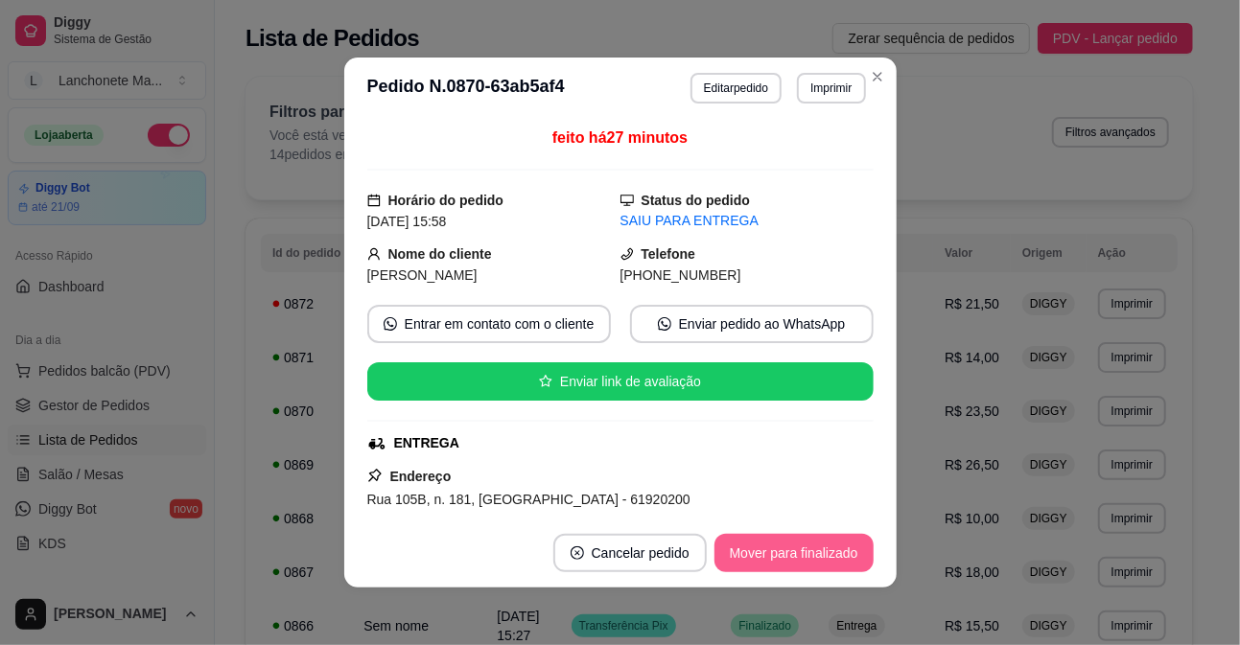
click at [753, 553] on button "Mover para finalizado" at bounding box center [794, 553] width 159 height 38
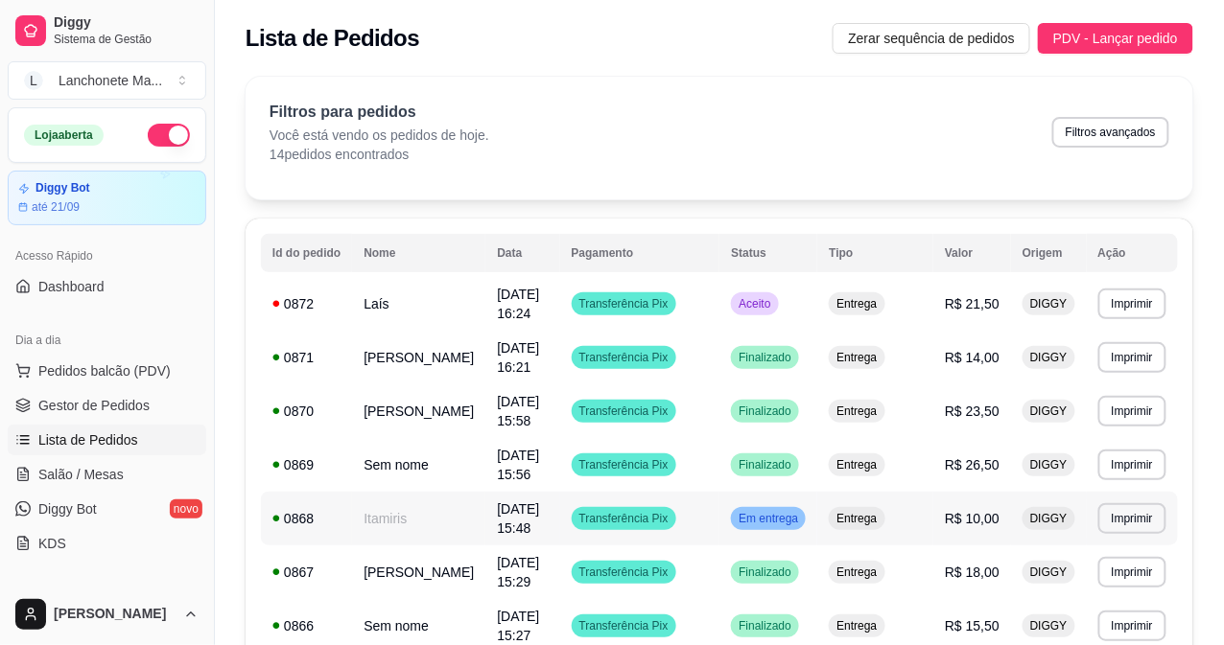
click at [798, 529] on div "Em entrega" at bounding box center [768, 518] width 75 height 23
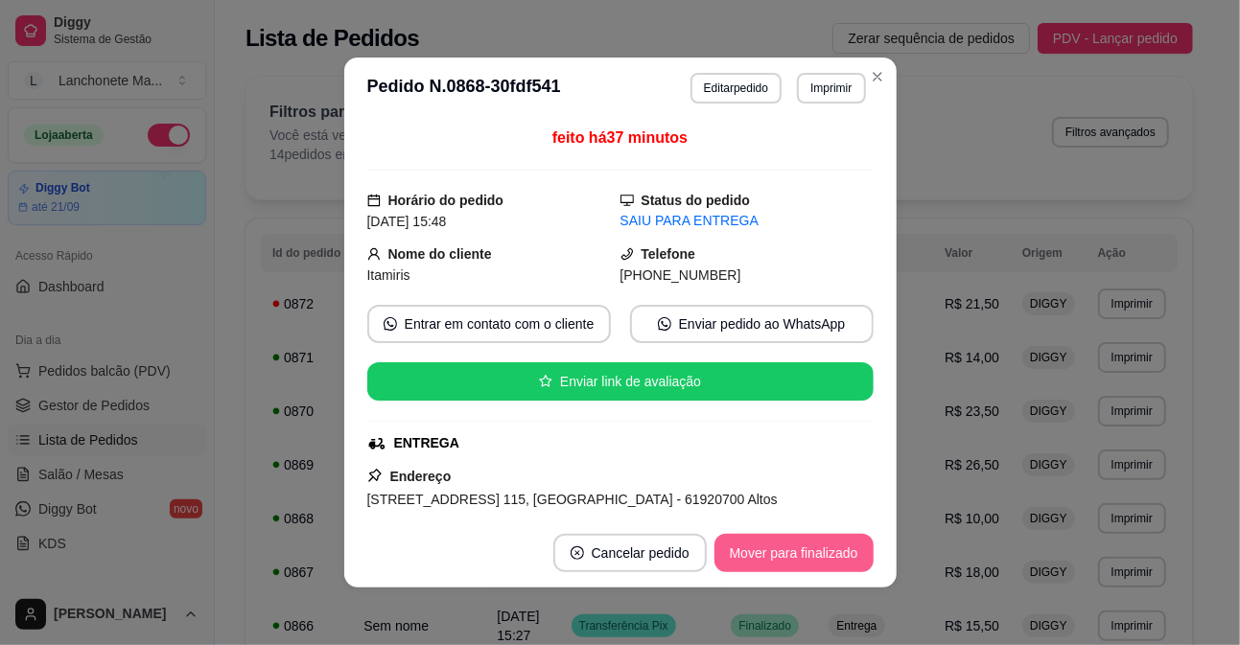
click at [790, 543] on button "Mover para finalizado" at bounding box center [794, 553] width 159 height 38
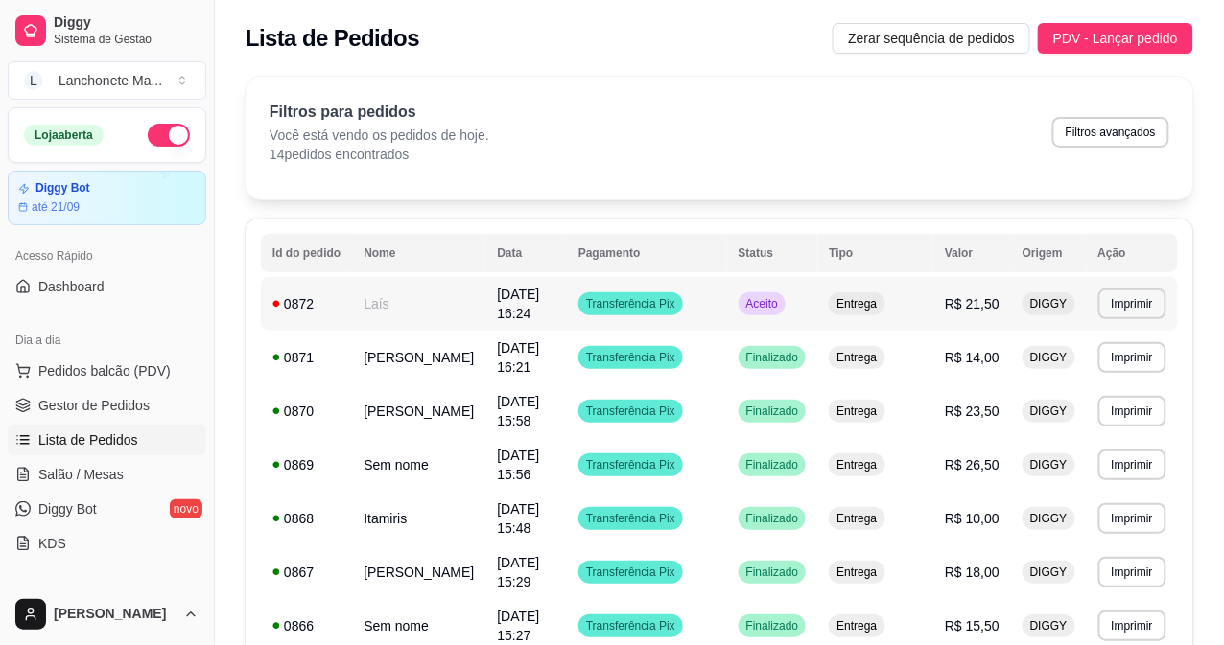
click at [818, 302] on td "Aceito" at bounding box center [772, 304] width 91 height 54
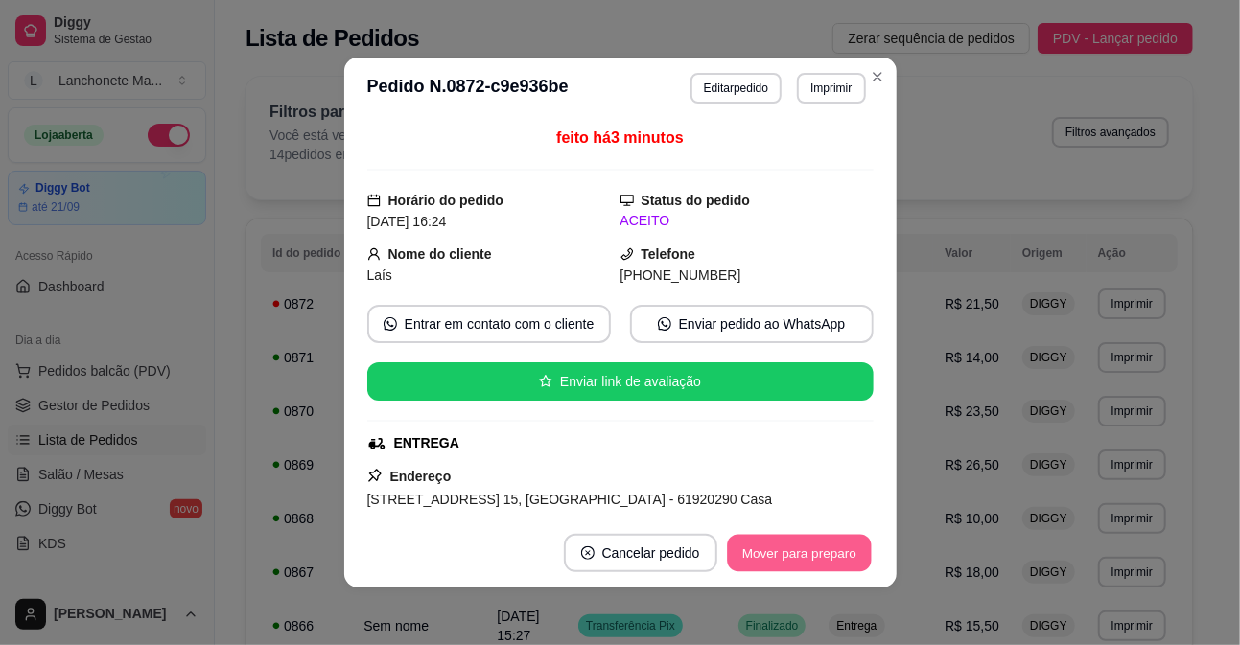
click at [821, 547] on button "Mover para preparo" at bounding box center [799, 553] width 144 height 37
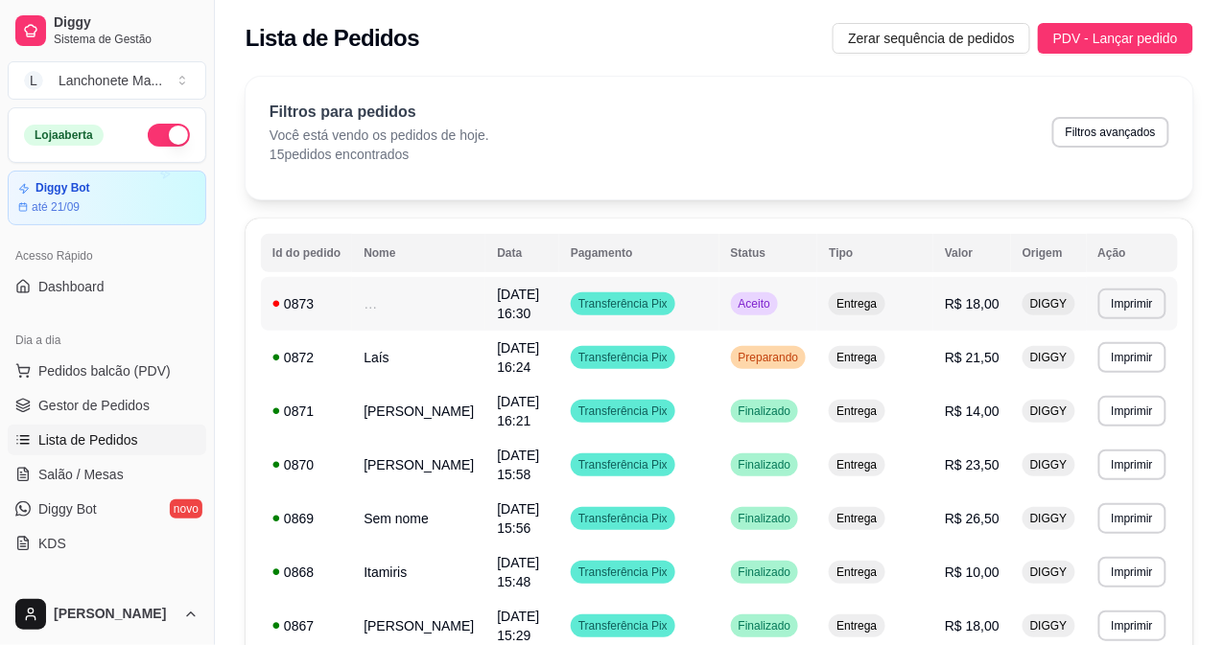
click at [817, 293] on td "Aceito" at bounding box center [768, 304] width 99 height 54
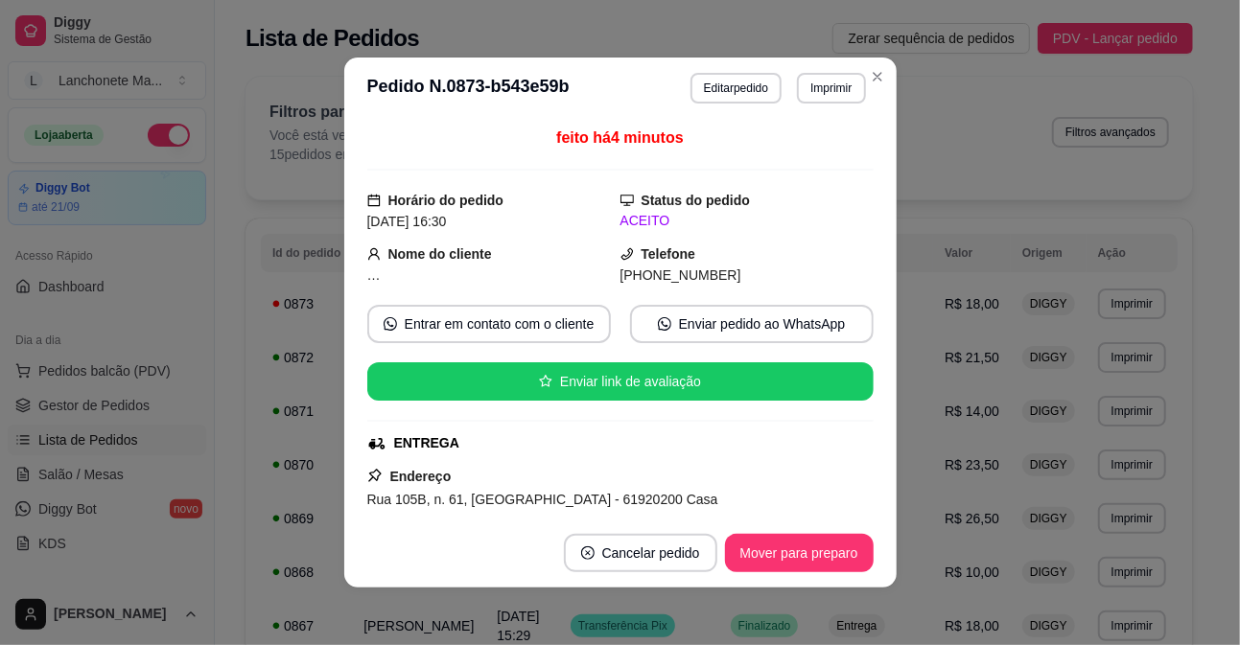
click at [793, 574] on footer "Cancelar pedido Mover para preparo" at bounding box center [620, 553] width 552 height 69
click at [798, 561] on button "Mover para preparo" at bounding box center [799, 553] width 149 height 38
click at [798, 561] on div "Mover para preparo" at bounding box center [786, 553] width 176 height 38
click at [798, 561] on button "Mover para entrega" at bounding box center [800, 553] width 144 height 37
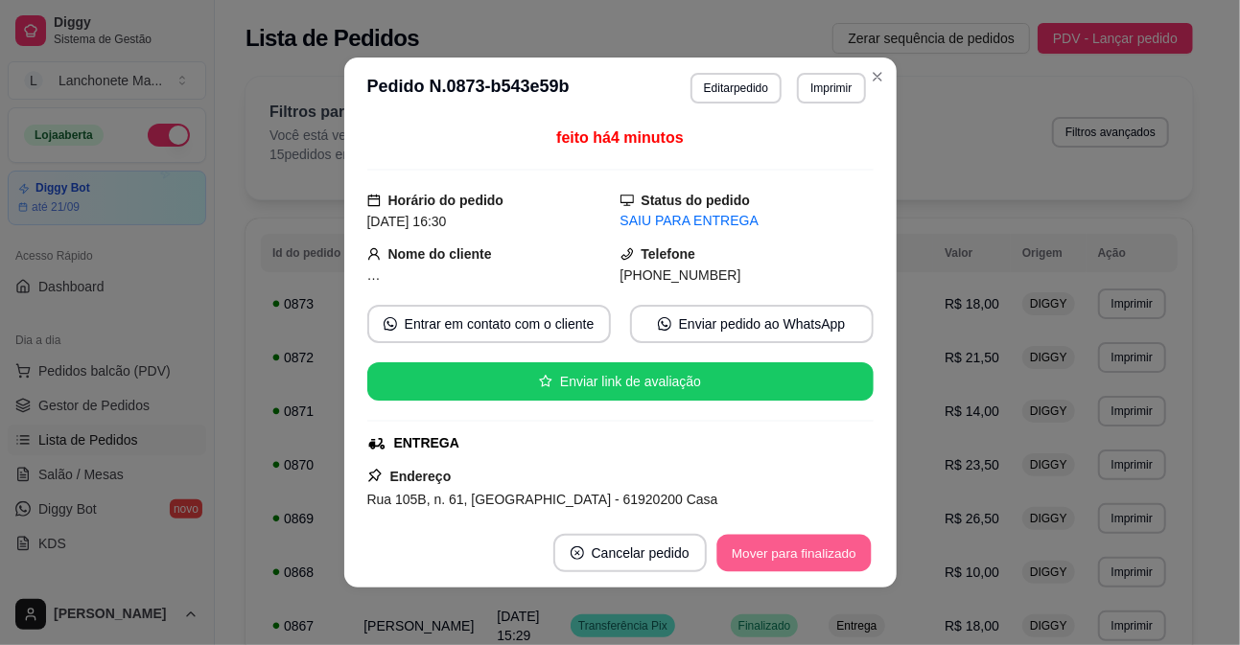
click at [799, 560] on button "Mover para finalizado" at bounding box center [793, 553] width 154 height 37
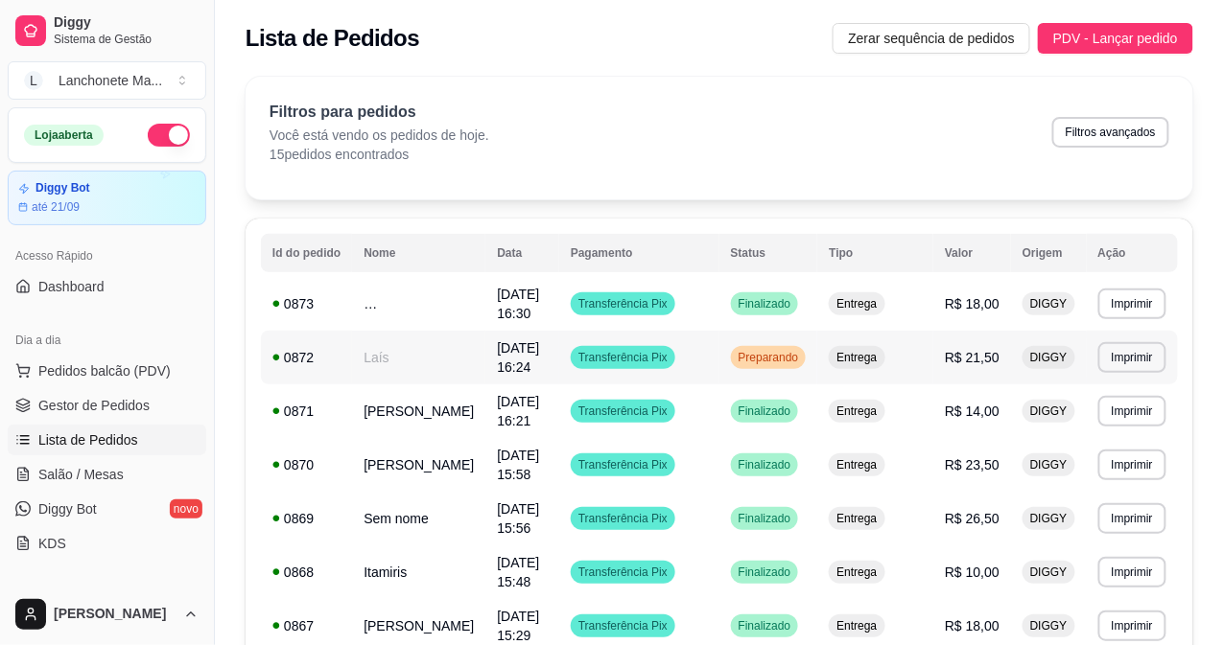
click at [806, 342] on td "Preparando" at bounding box center [768, 358] width 99 height 54
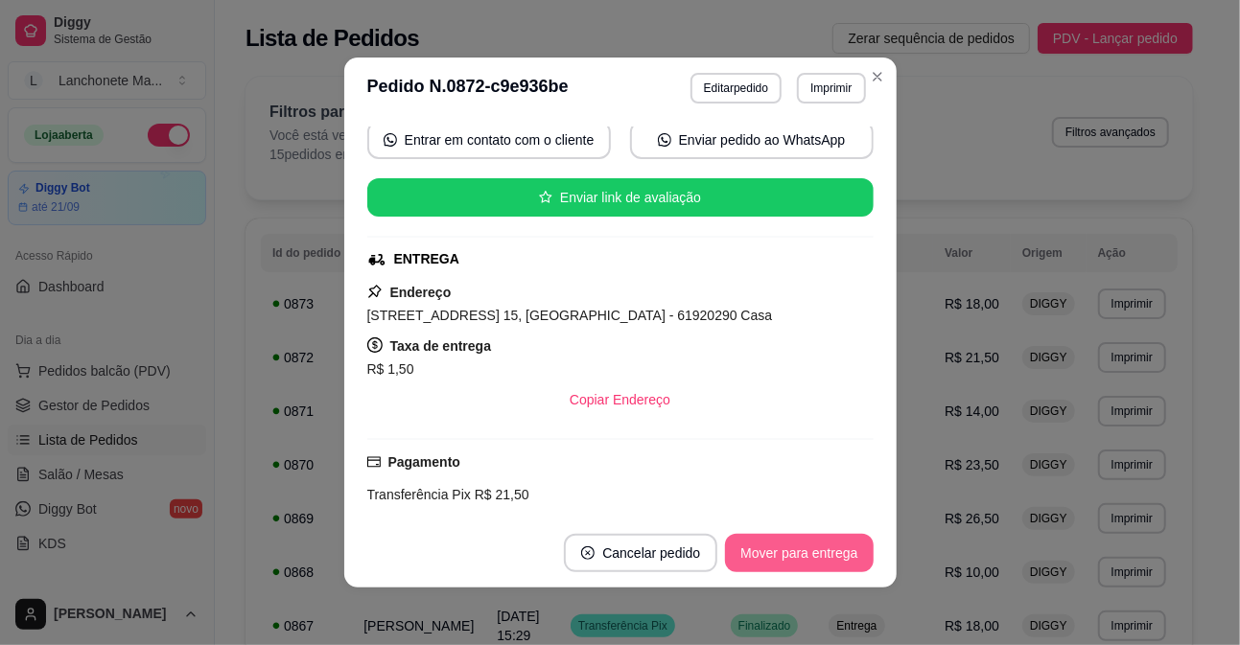
scroll to position [213, 0]
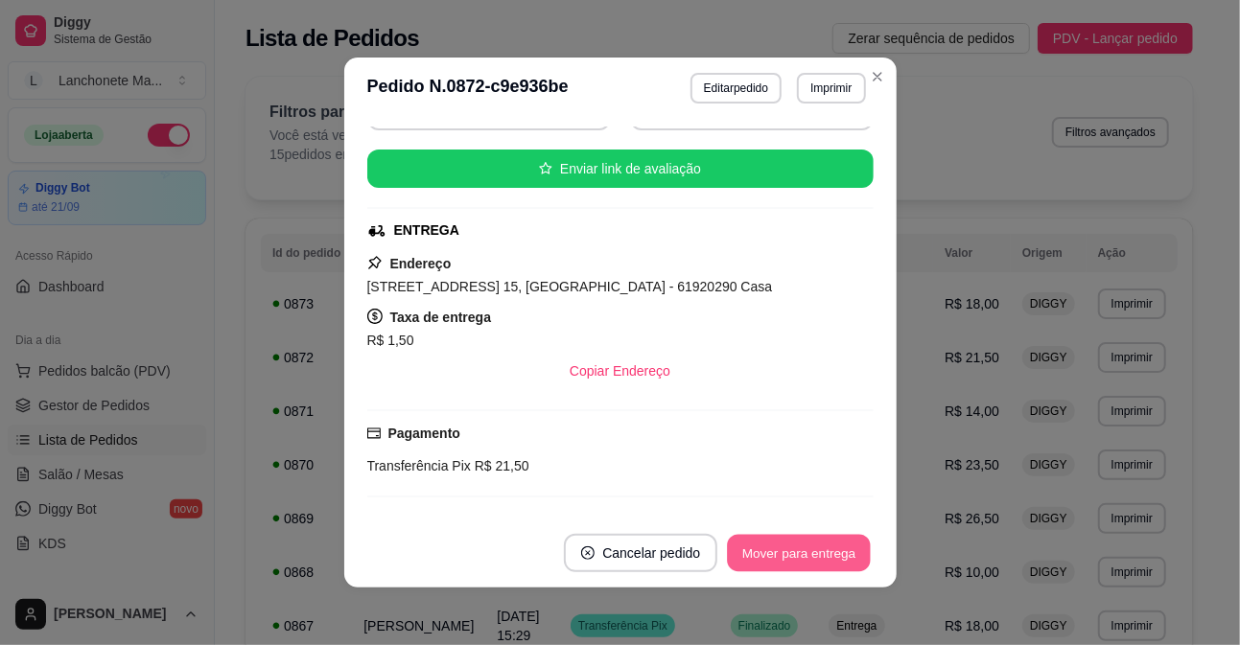
click at [828, 539] on button "Mover para entrega" at bounding box center [800, 553] width 144 height 37
click at [826, 539] on div "Mover para entrega" at bounding box center [785, 553] width 175 height 38
click at [826, 540] on div "Mover para entrega" at bounding box center [785, 553] width 175 height 38
click at [832, 543] on button "Mover para finalizado" at bounding box center [793, 553] width 154 height 37
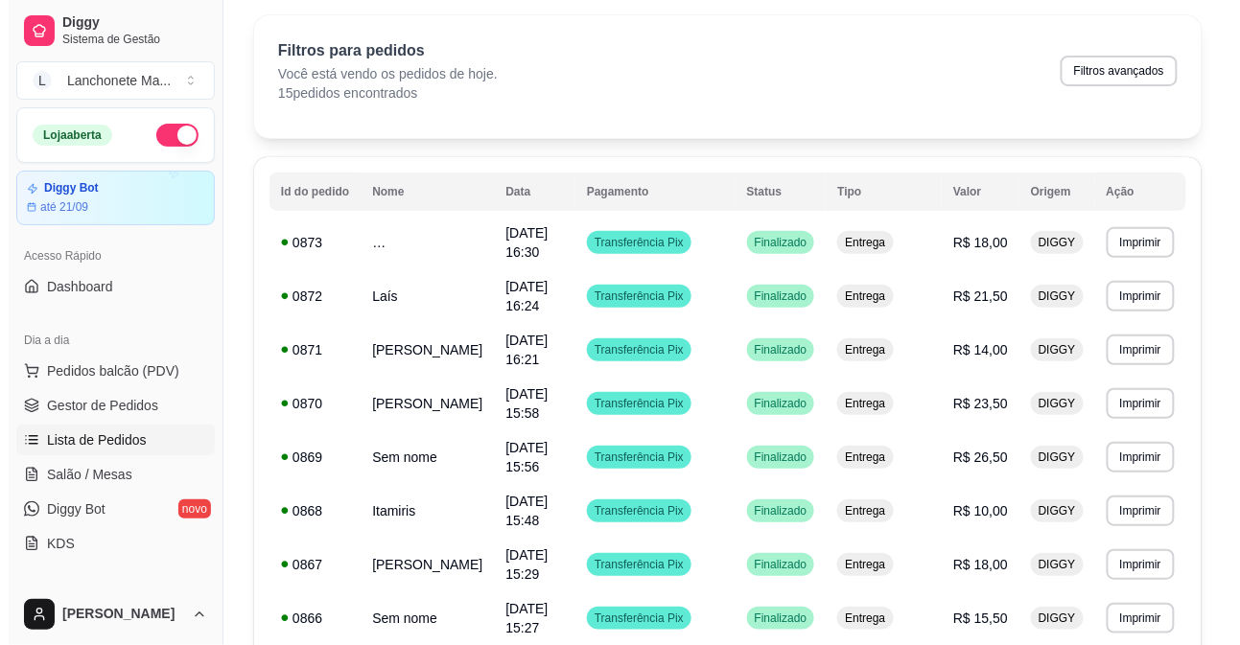
scroll to position [0, 0]
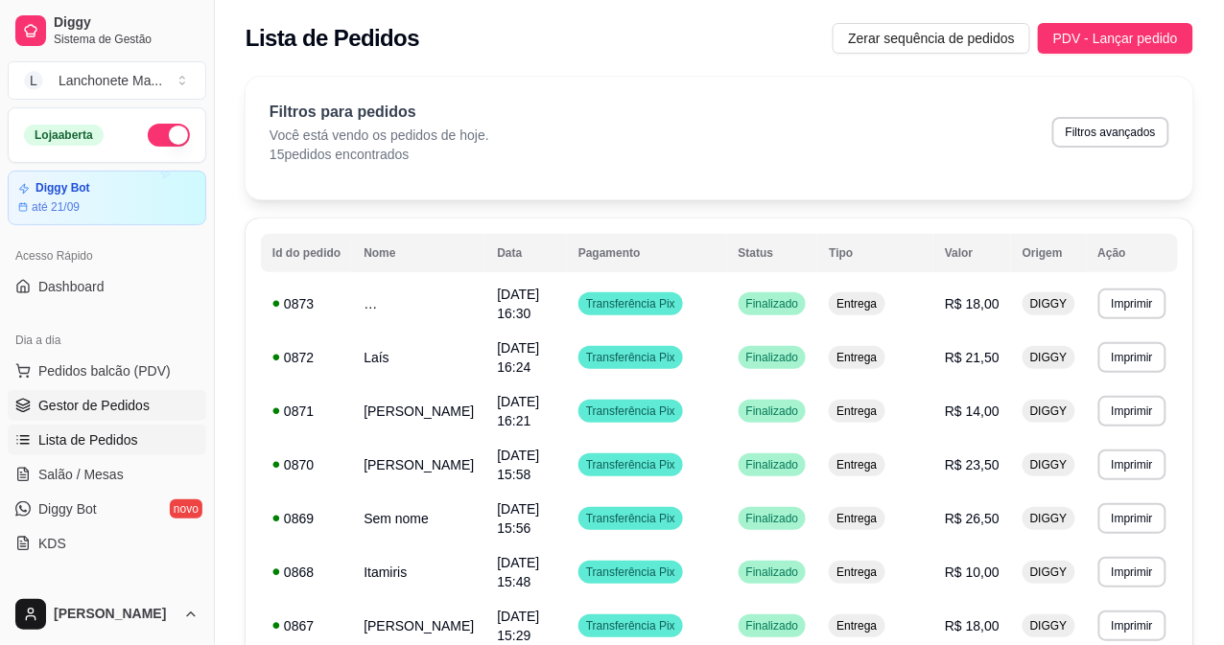
click at [44, 410] on span "Gestor de Pedidos" at bounding box center [93, 405] width 111 height 19
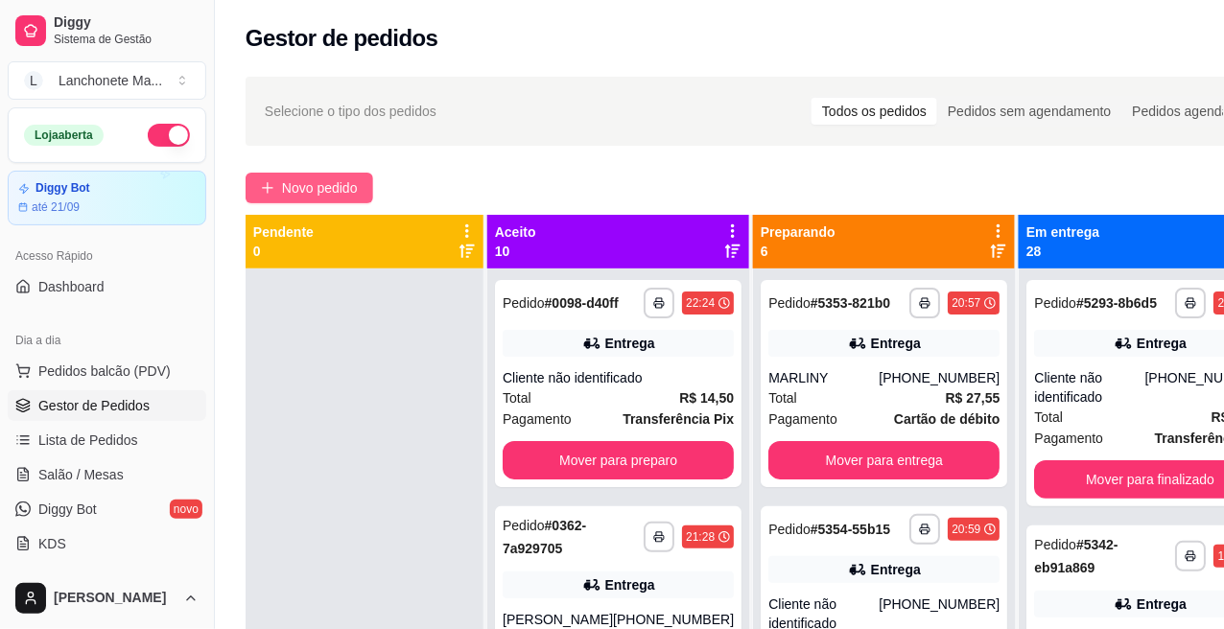
click at [332, 187] on span "Novo pedido" at bounding box center [320, 187] width 76 height 21
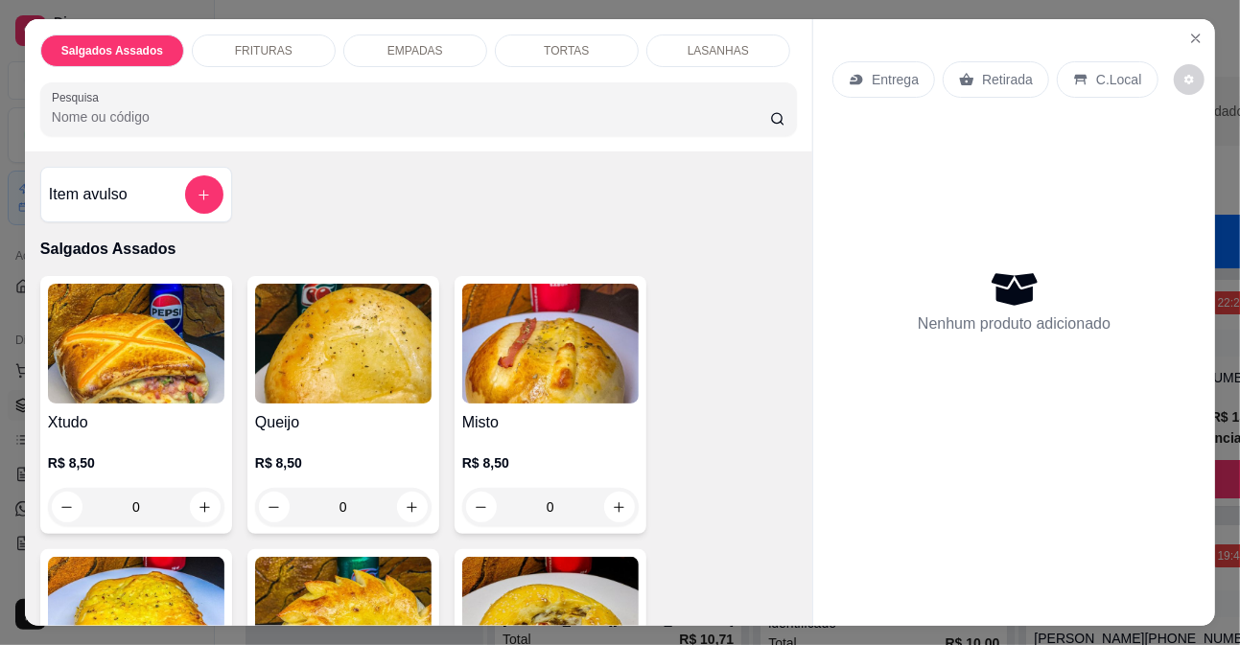
scroll to position [106, 0]
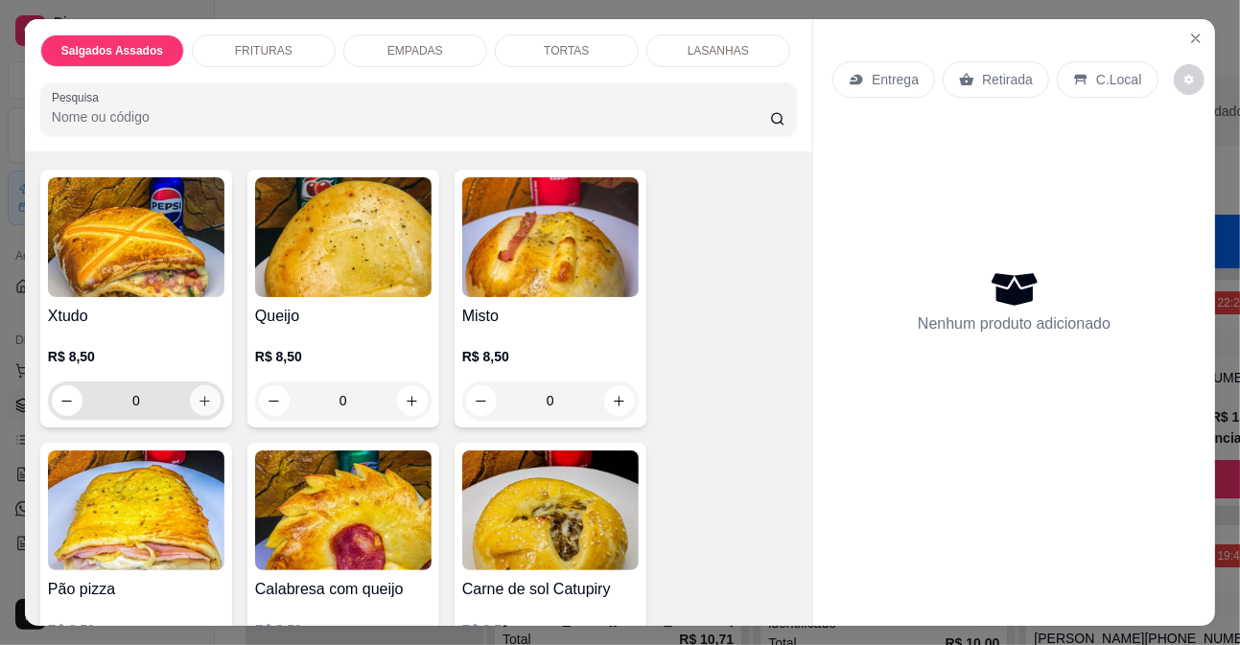
click at [204, 406] on button "increase-product-quantity" at bounding box center [205, 401] width 31 height 31
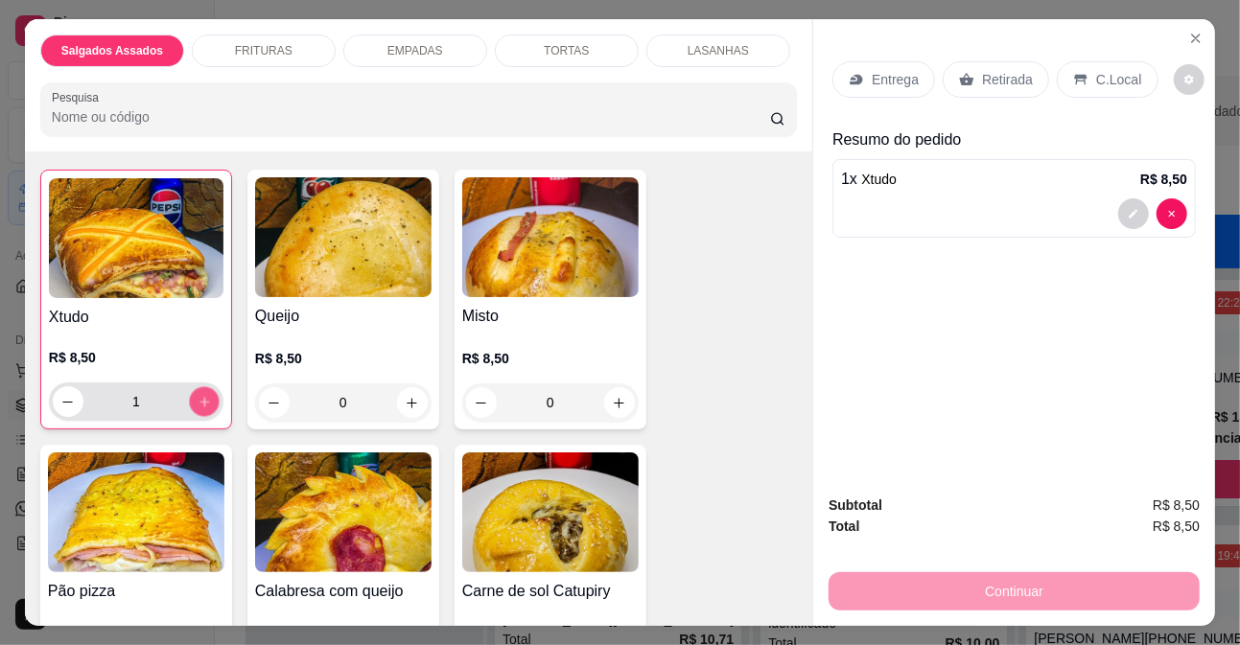
click at [204, 406] on button "increase-product-quantity" at bounding box center [204, 402] width 30 height 30
type input "2"
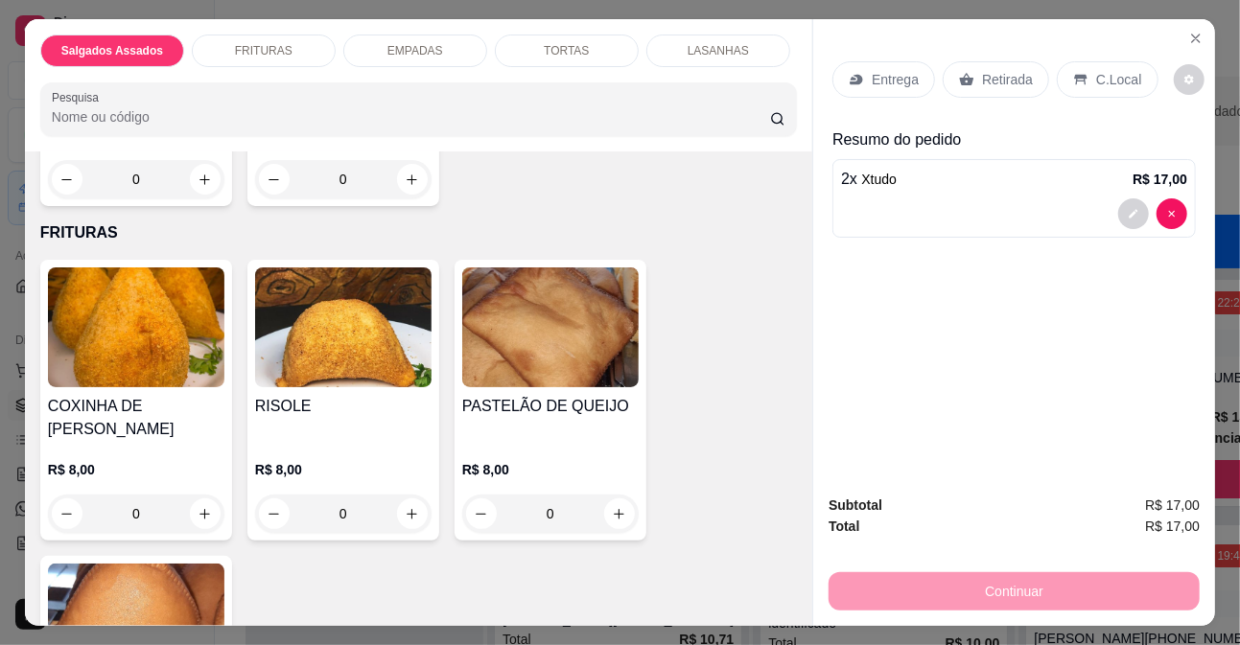
scroll to position [1278, 0]
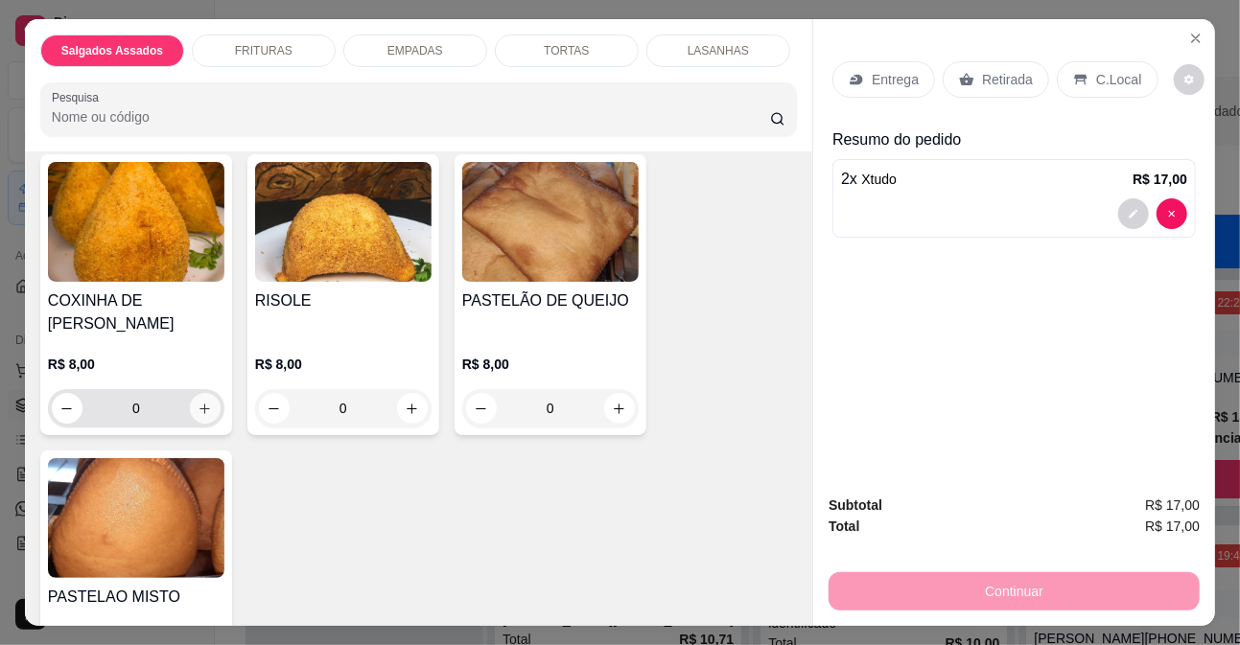
click at [198, 402] on icon "increase-product-quantity" at bounding box center [205, 409] width 14 height 14
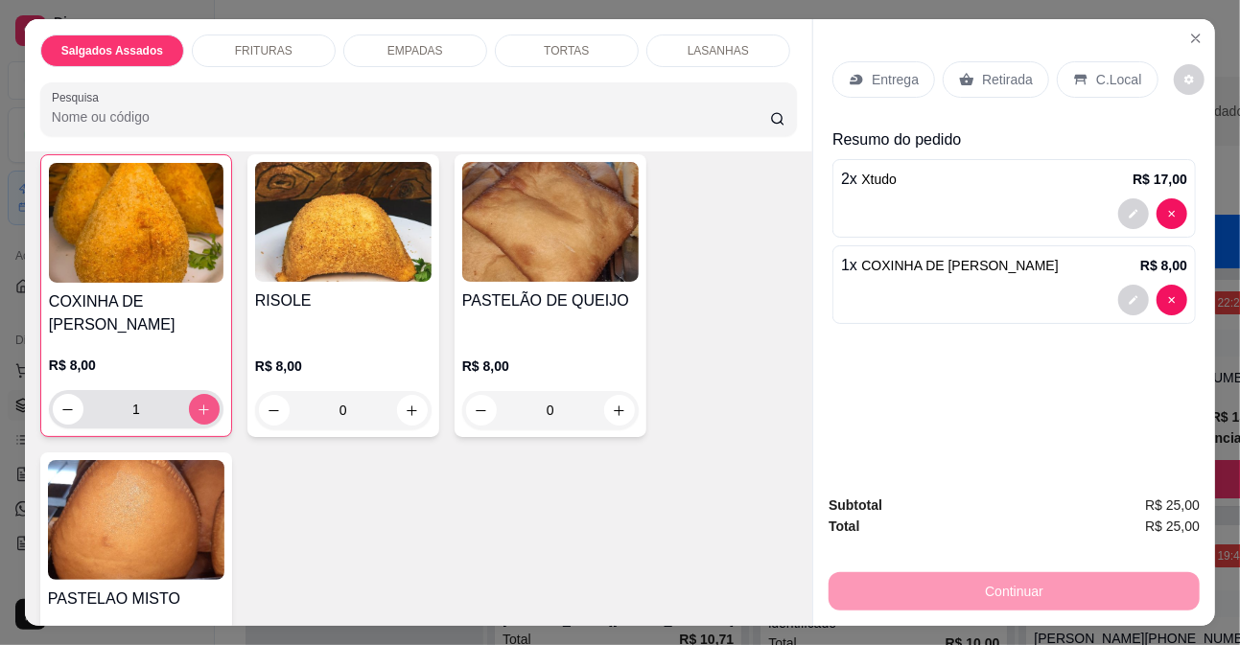
type input "1"
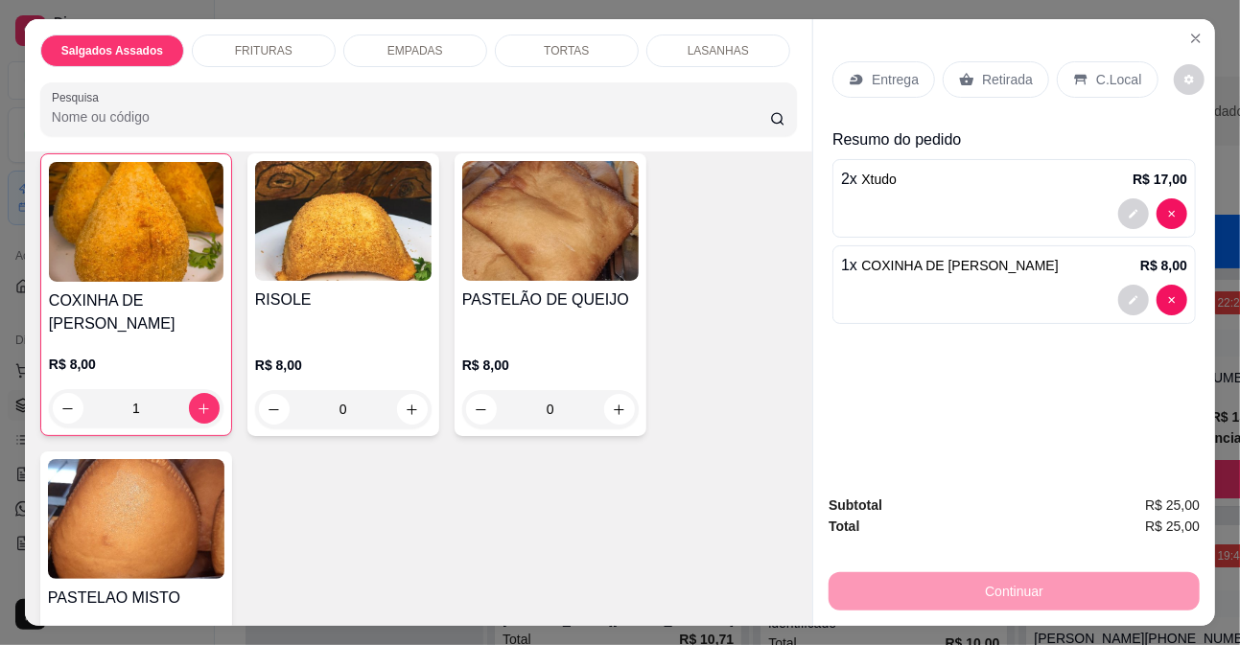
click at [861, 61] on div "Entrega" at bounding box center [883, 79] width 103 height 36
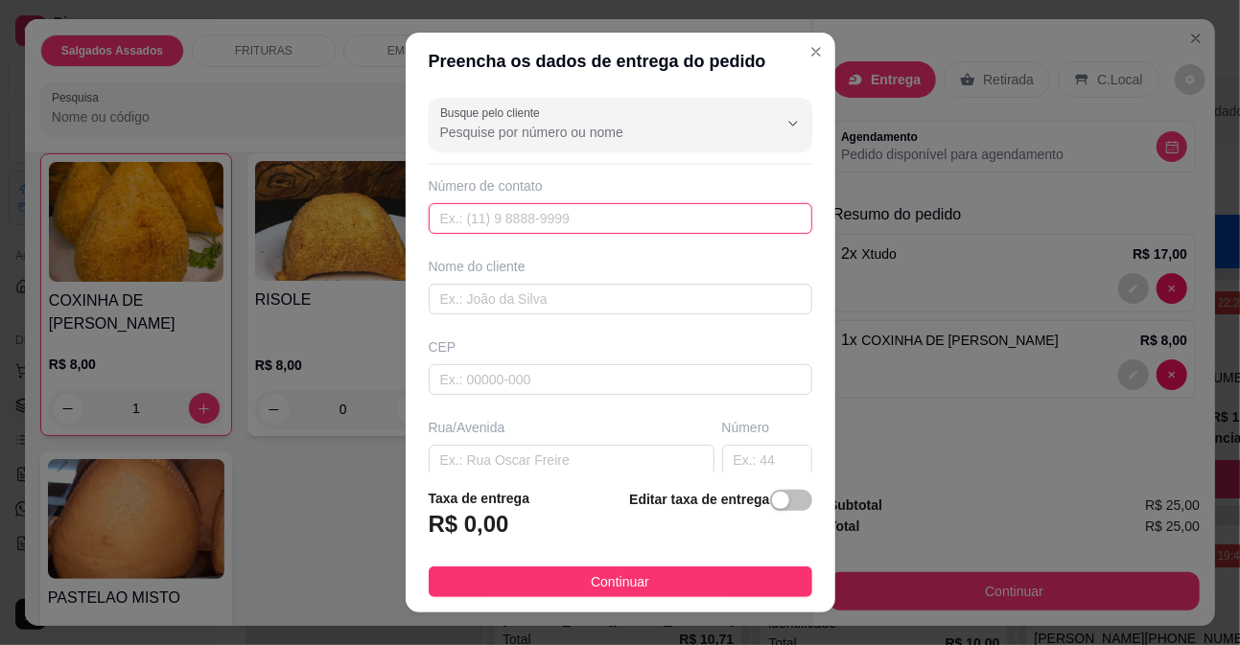
click at [430, 217] on input "text" at bounding box center [621, 218] width 384 height 31
type input "[PHONE_NUMBER]"
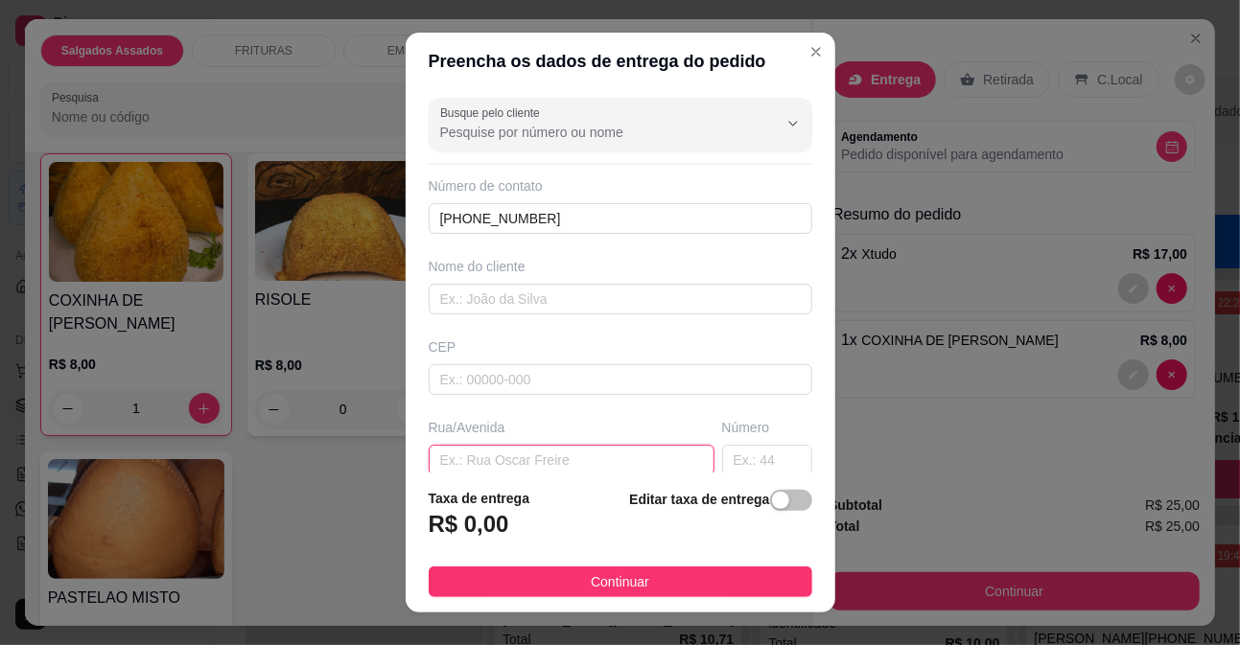
click at [570, 458] on input "text" at bounding box center [572, 460] width 286 height 31
type input "16"
click at [724, 468] on input "text" at bounding box center [767, 460] width 90 height 31
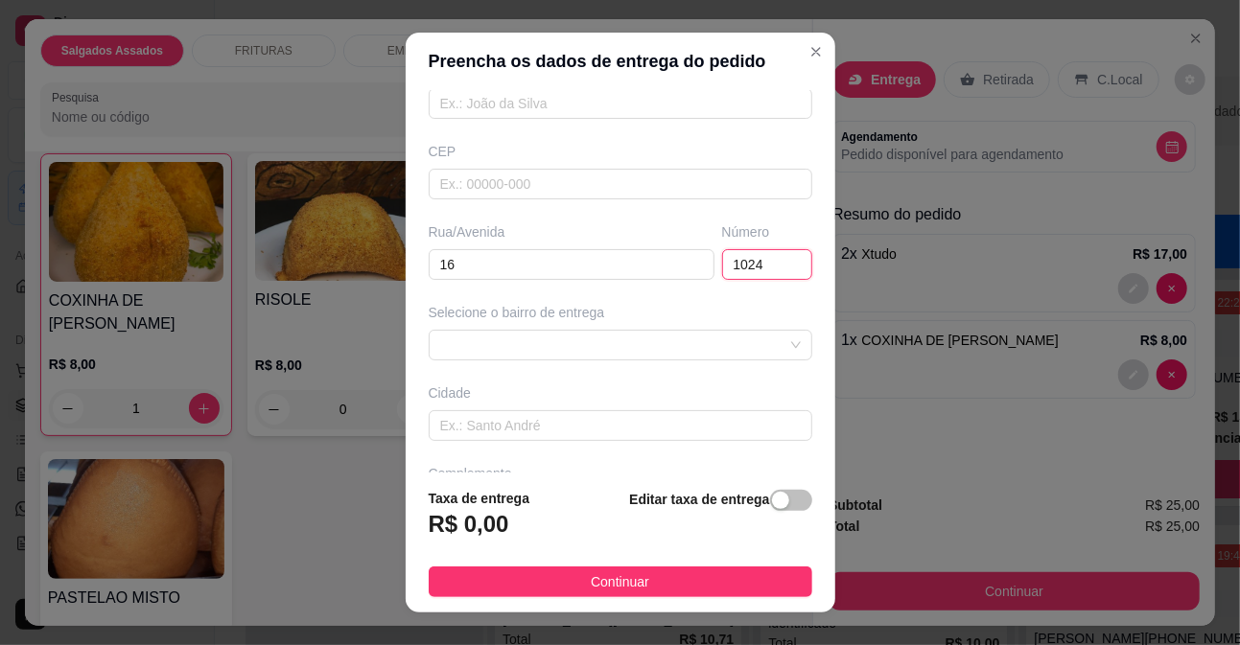
scroll to position [213, 0]
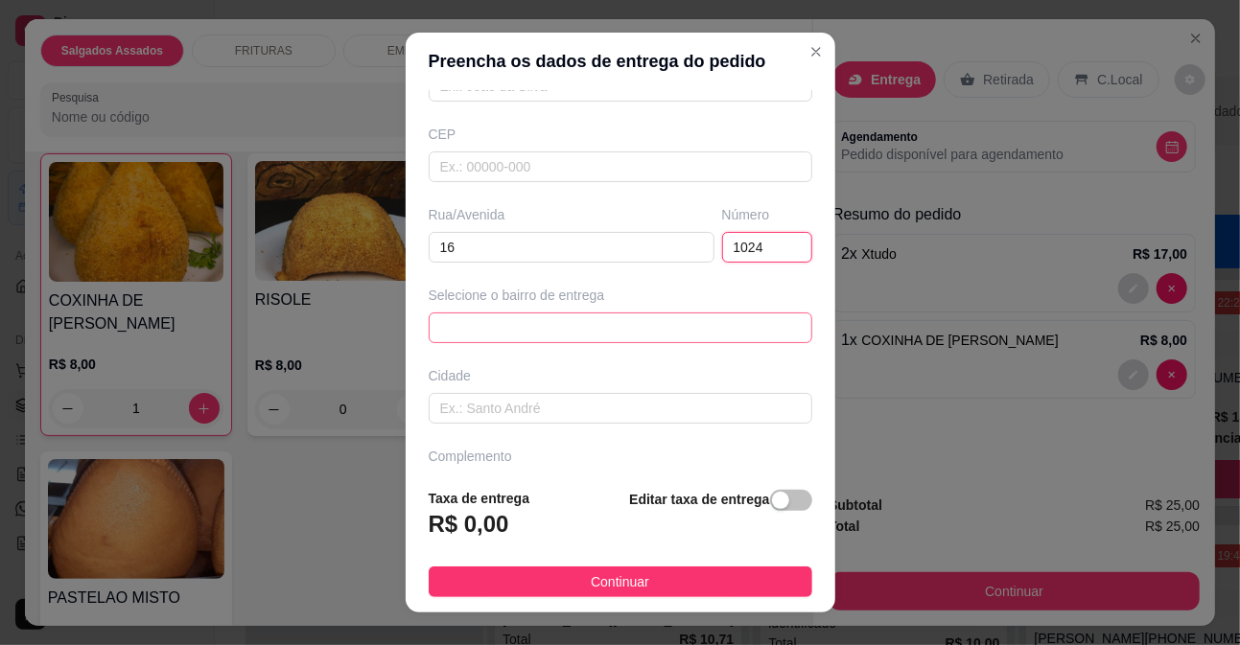
click at [652, 321] on div "652a114a23e83f8385bea540 652a118c23e83f8385bea543 Santo sátiro - [GEOGRAPHIC_DA…" at bounding box center [621, 328] width 384 height 31
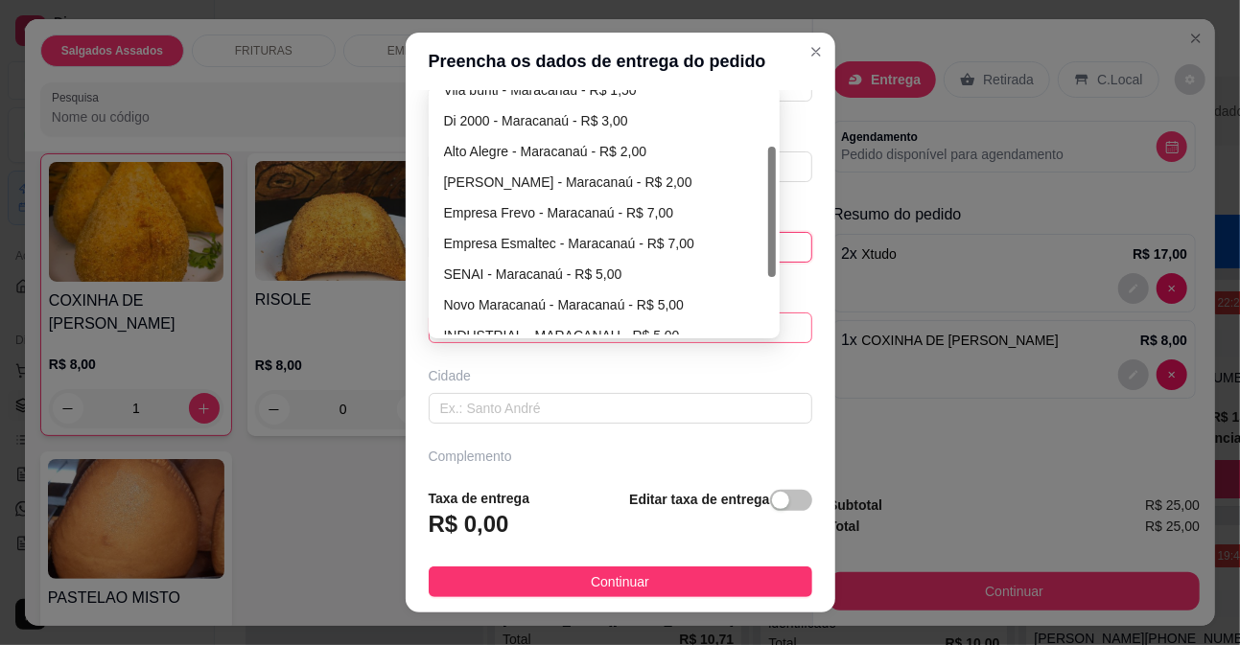
scroll to position [0, 0]
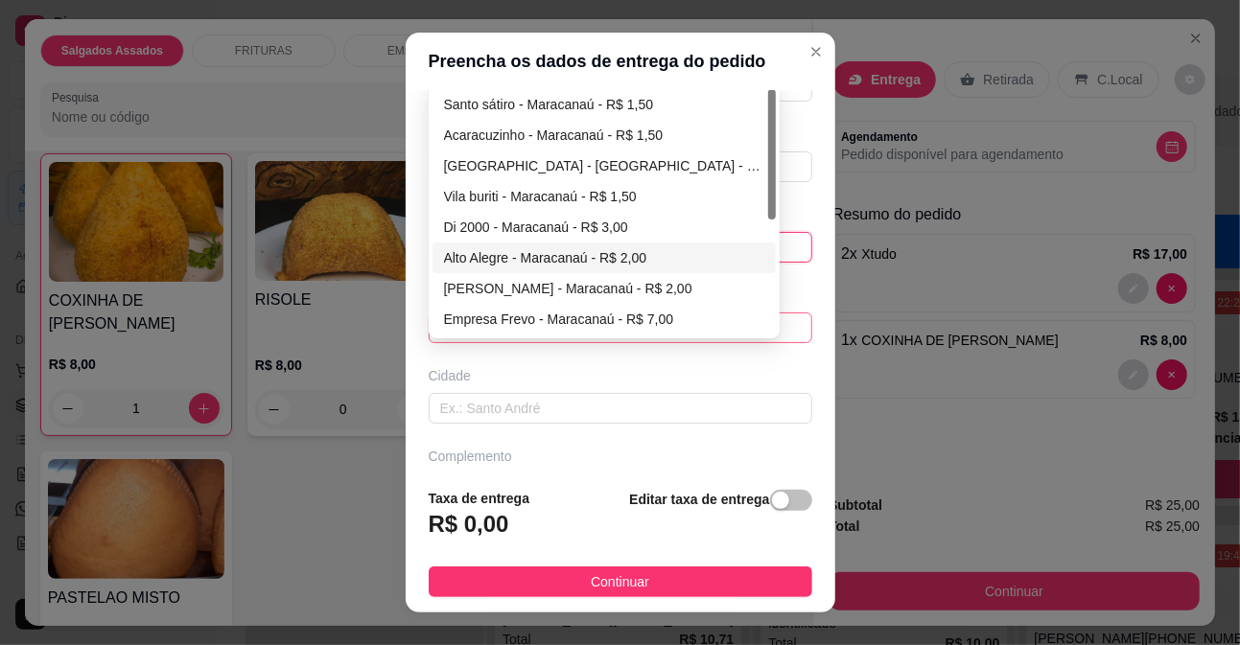
type input "1024"
click at [502, 257] on div "Alto Alegre - Maracanaú - R$ 2,00" at bounding box center [604, 257] width 321 height 21
type input "Maracanaú"
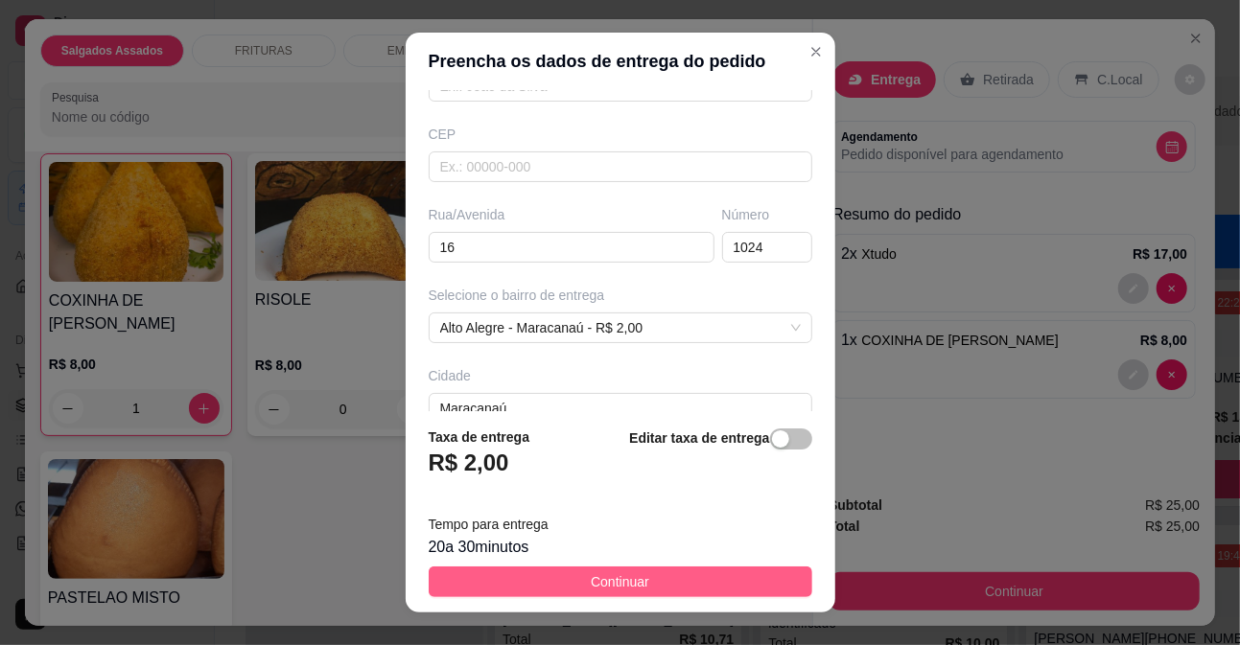
click at [682, 582] on button "Continuar" at bounding box center [621, 582] width 384 height 31
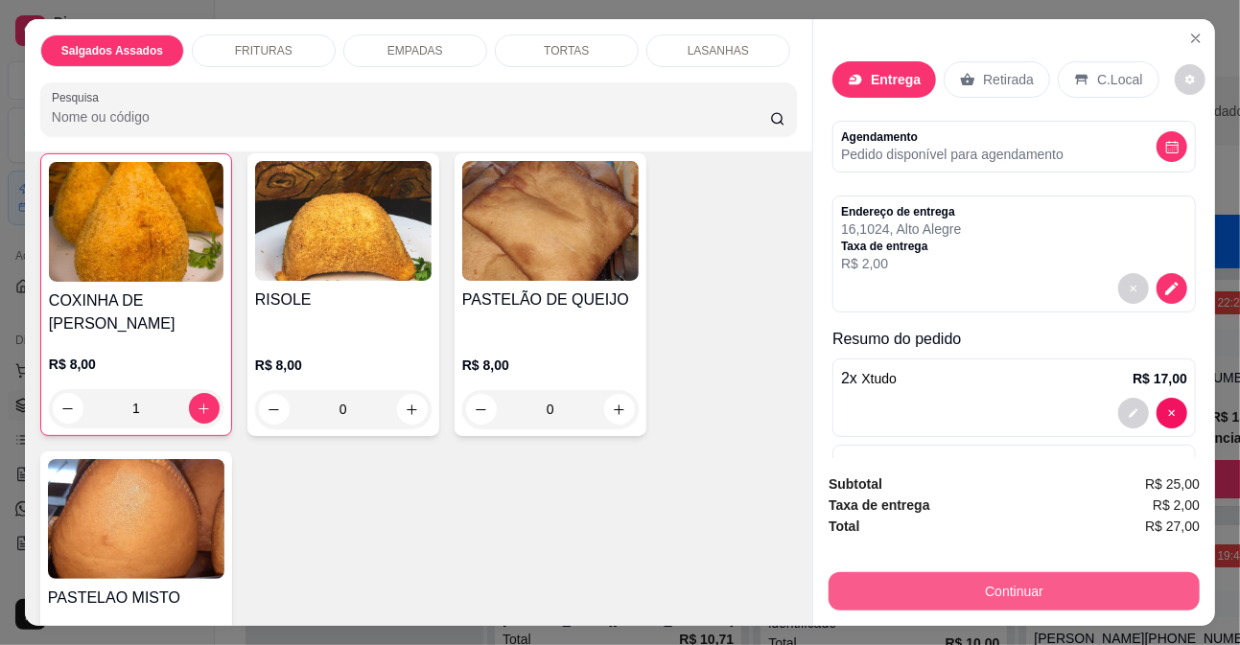
click at [896, 582] on button "Continuar" at bounding box center [1014, 592] width 371 height 38
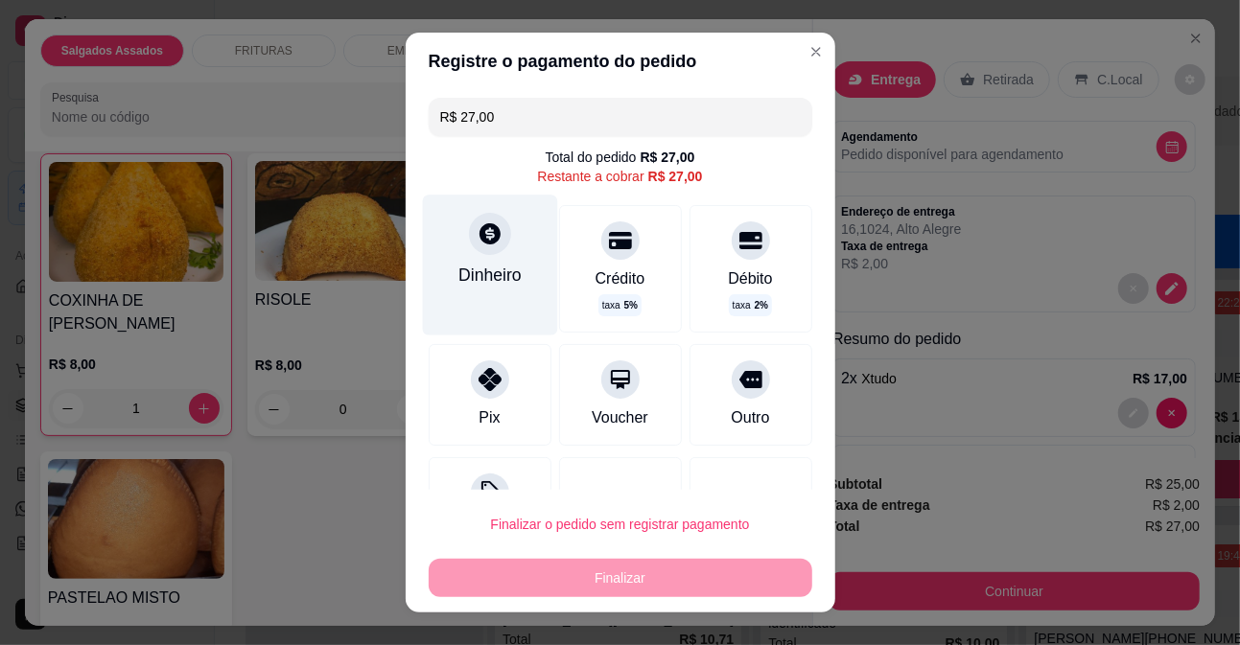
click at [481, 233] on icon at bounding box center [490, 233] width 21 height 21
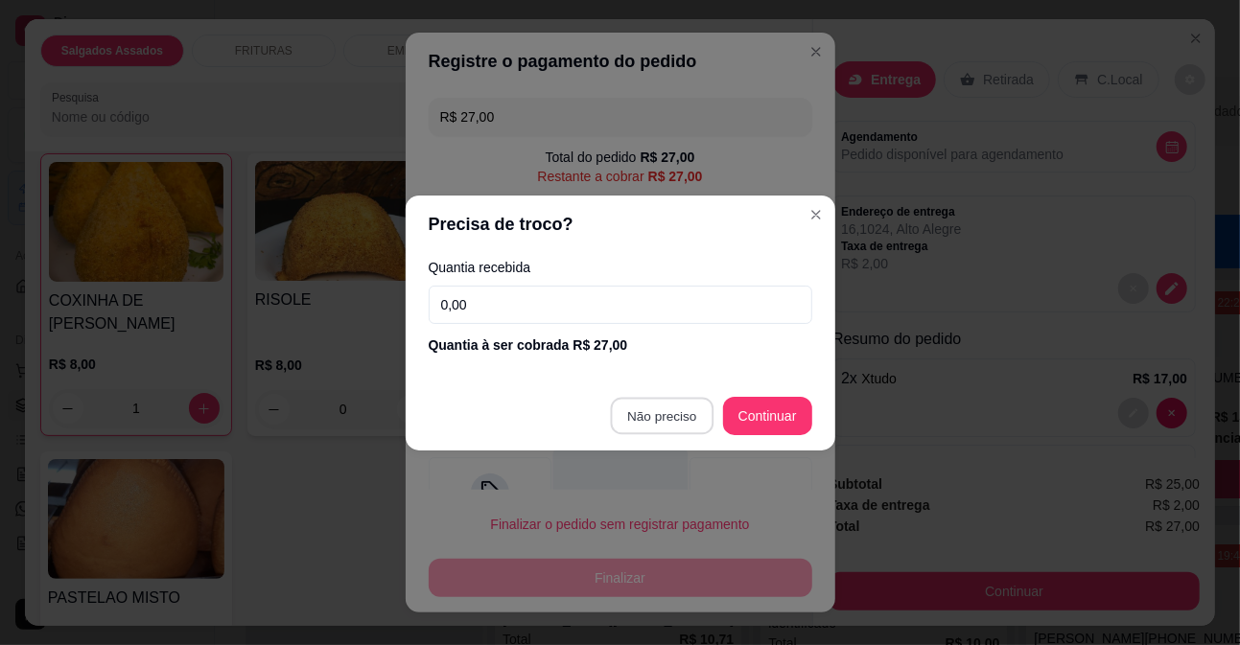
type input "R$ 0,00"
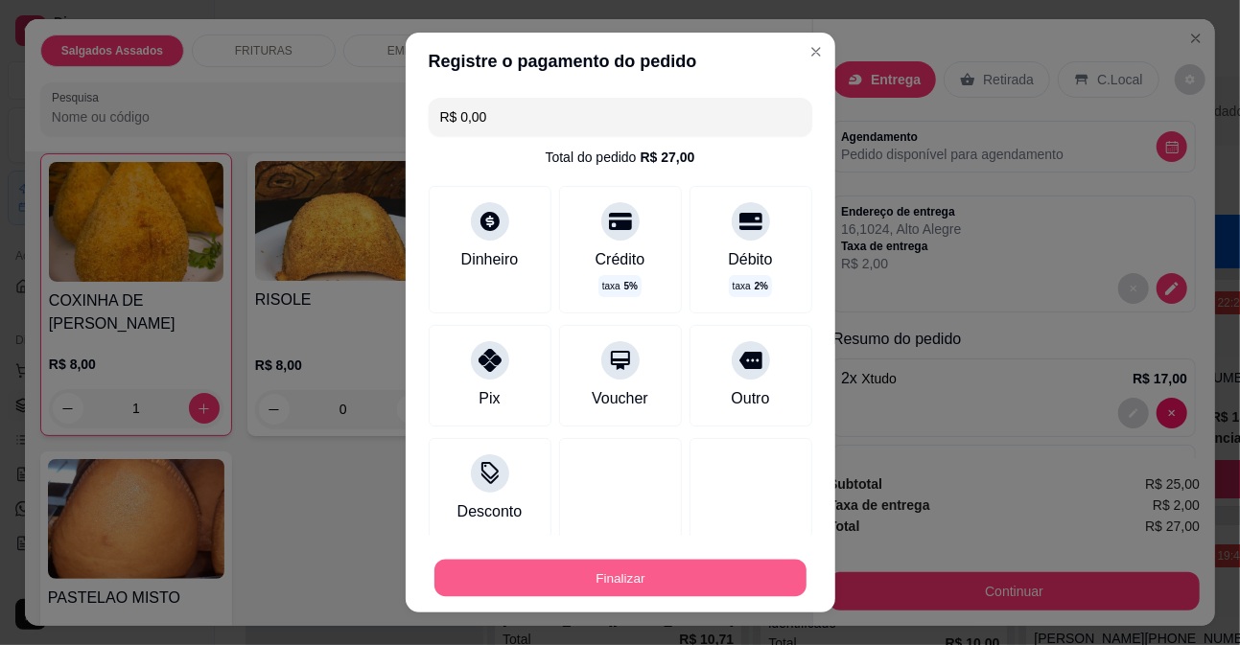
click at [612, 575] on button "Finalizar" at bounding box center [620, 578] width 372 height 37
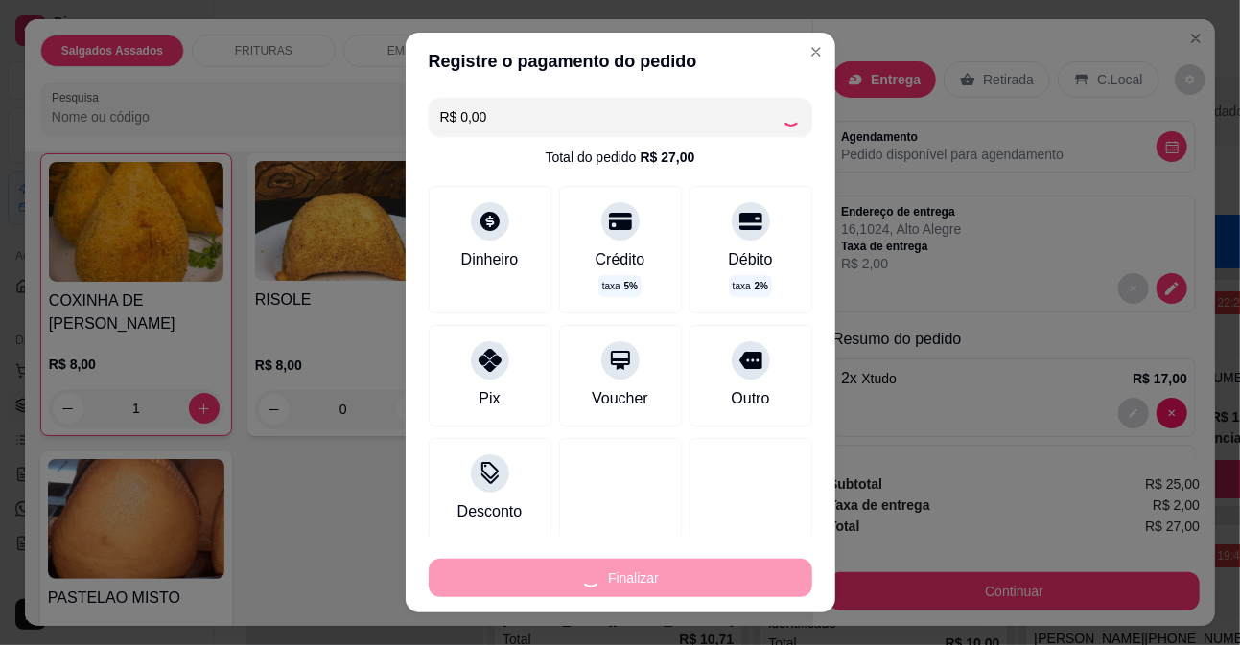
type input "0"
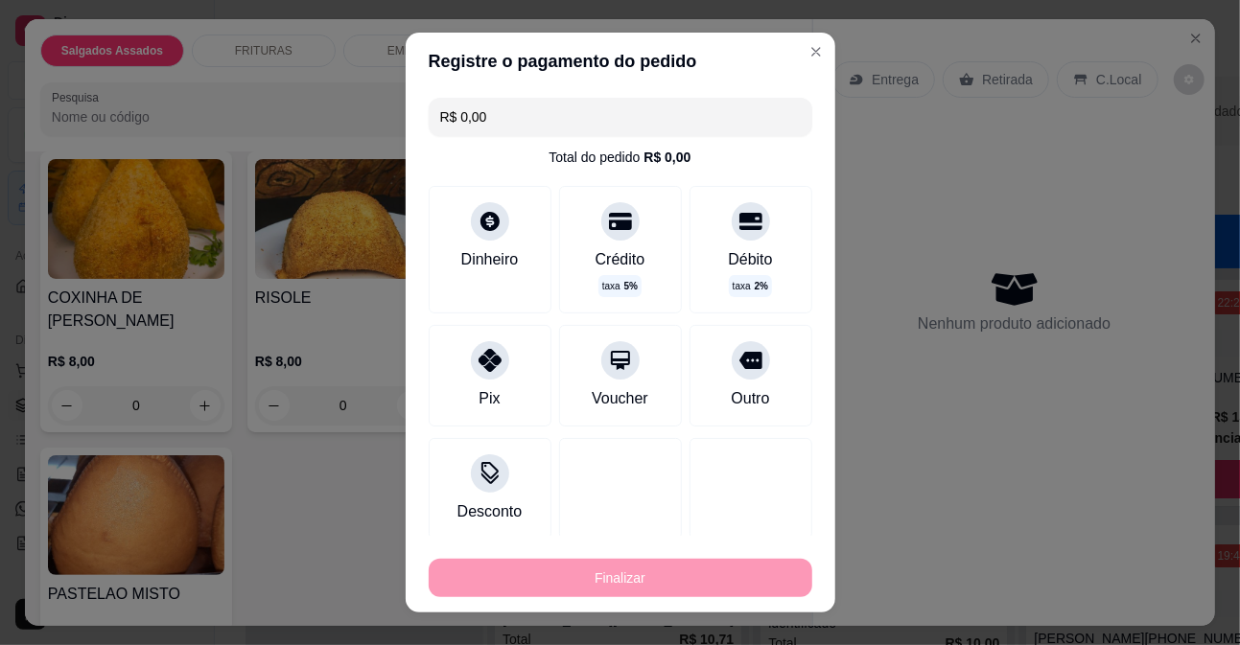
type input "-R$ 27,00"
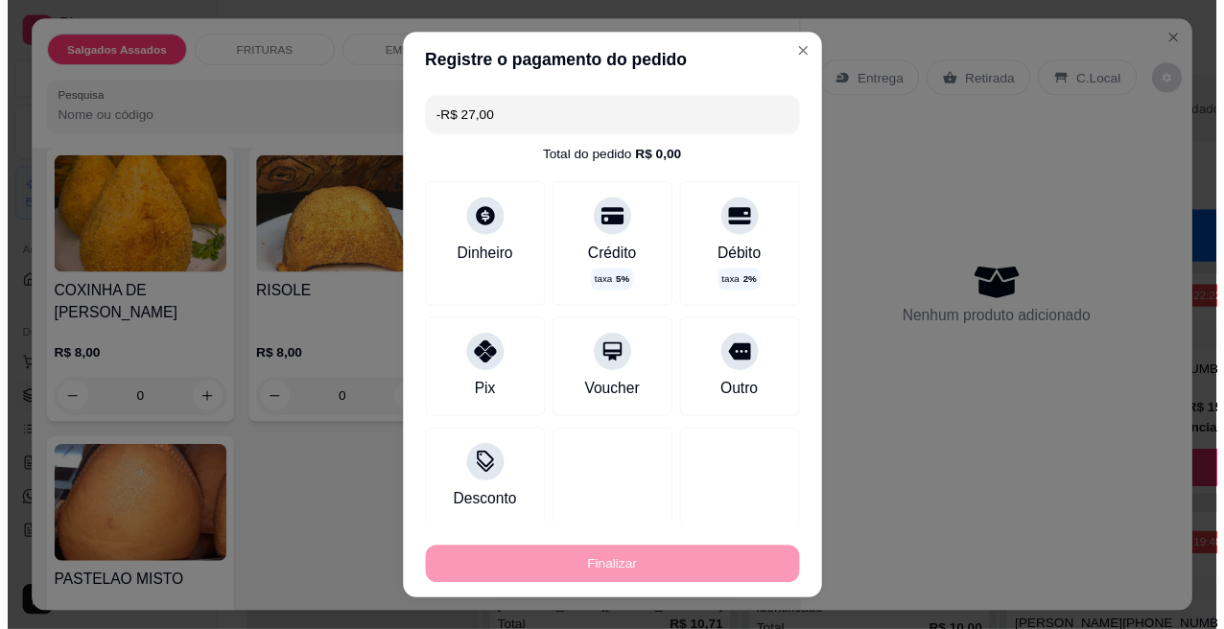
scroll to position [1277, 0]
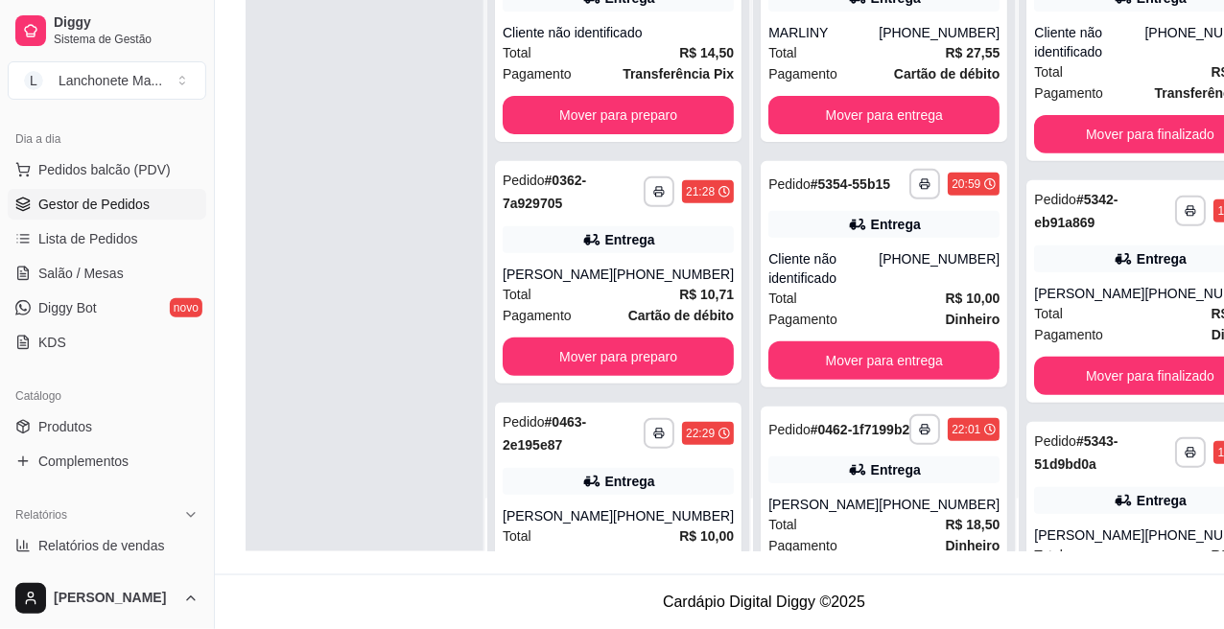
scroll to position [94, 0]
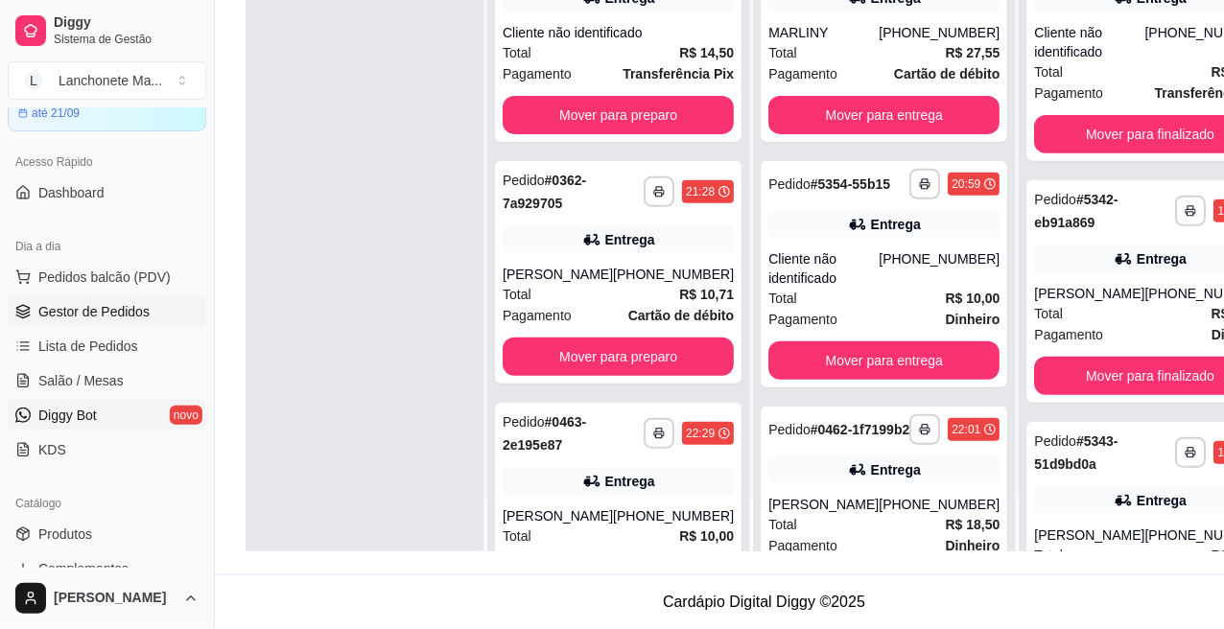
click at [92, 418] on span "Diggy Bot" at bounding box center [67, 415] width 59 height 19
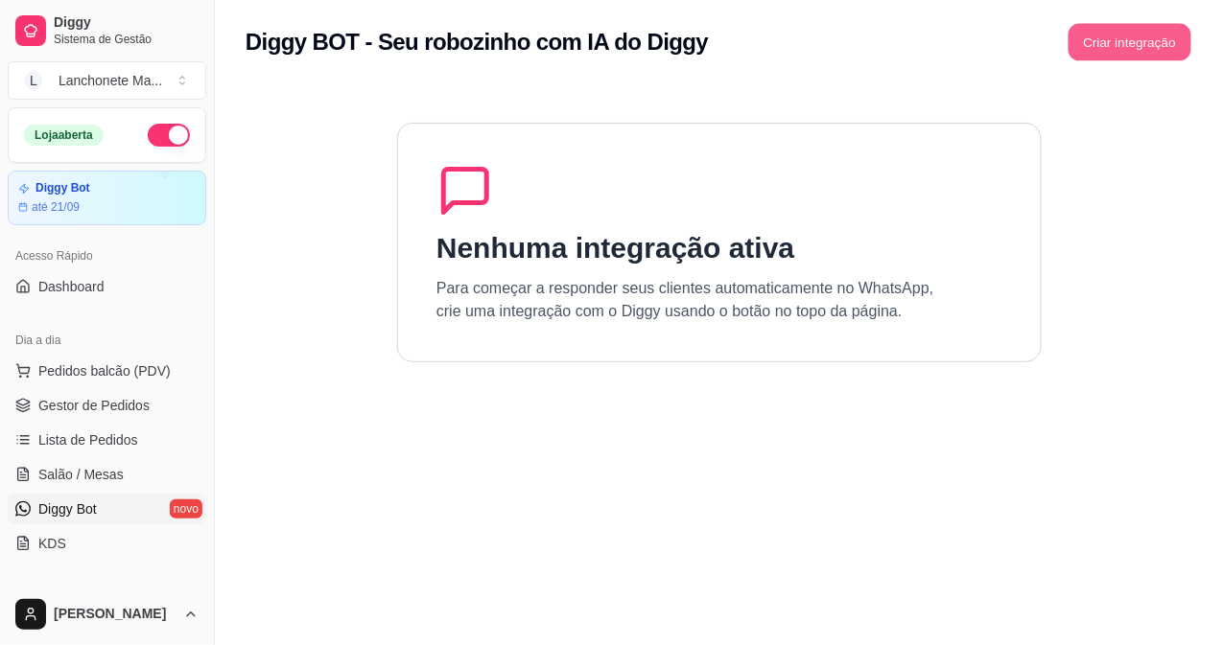
click at [1120, 35] on button "Criar integração" at bounding box center [1129, 42] width 123 height 37
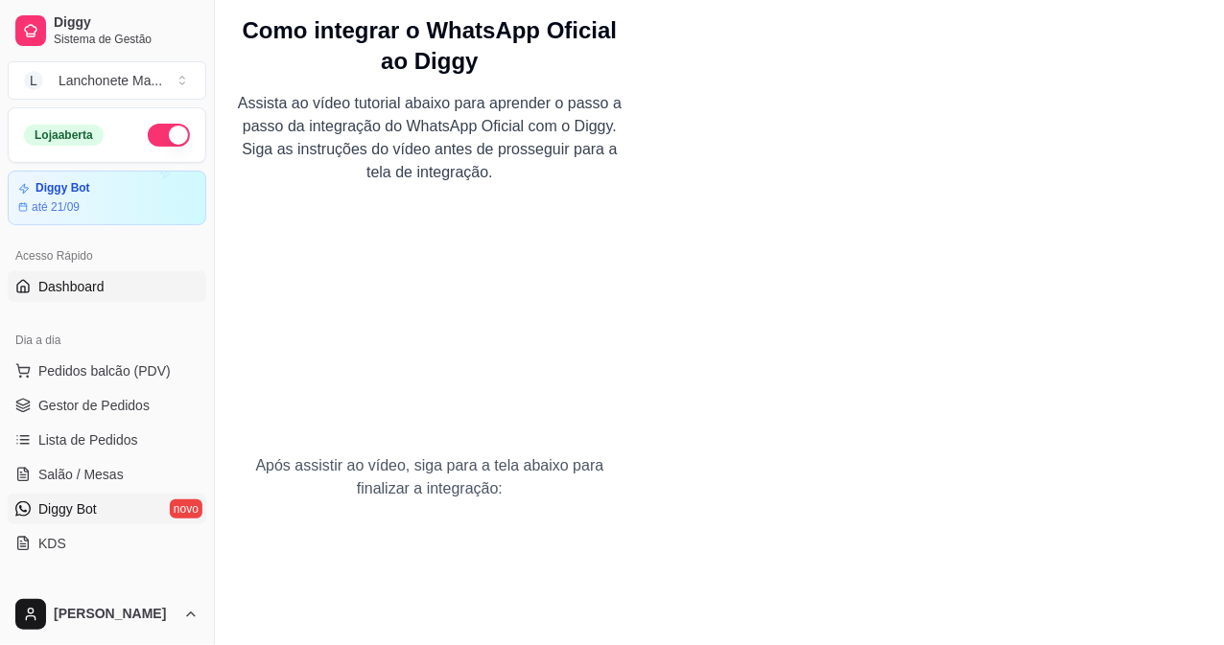
click at [61, 273] on link "Dashboard" at bounding box center [107, 286] width 199 height 31
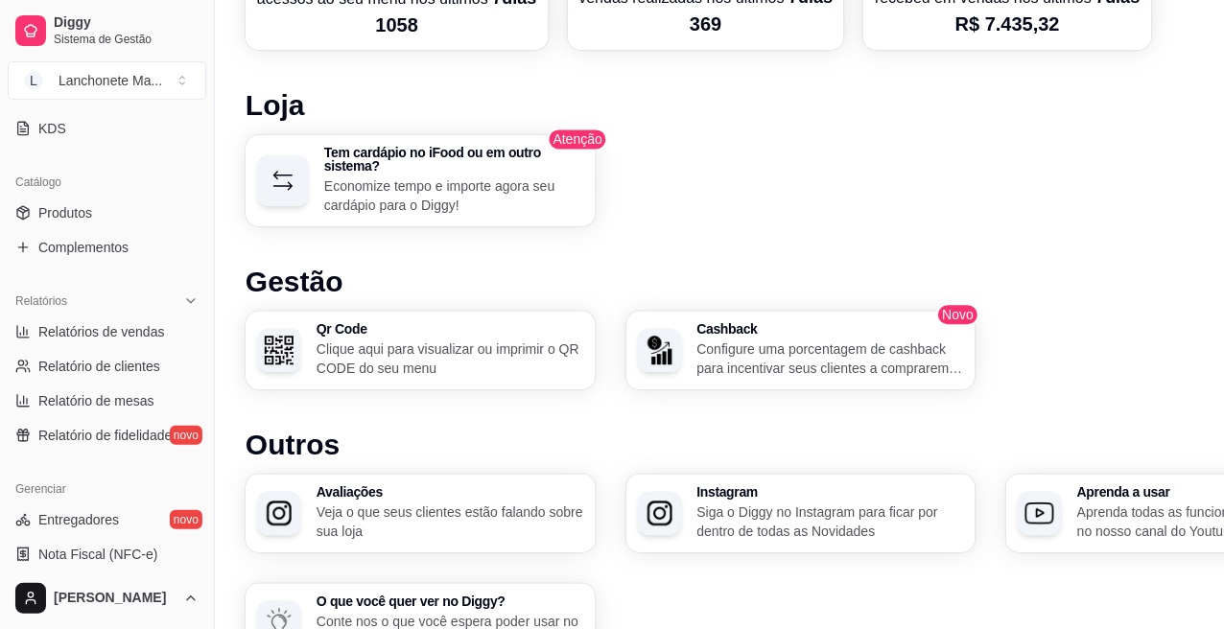
scroll to position [426, 0]
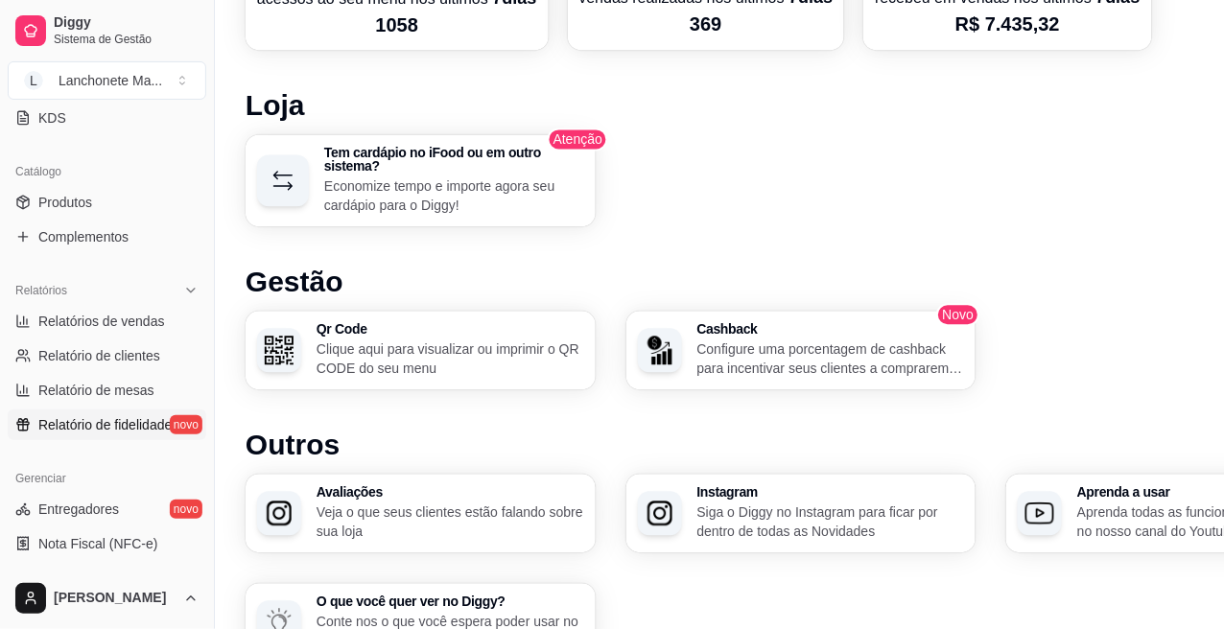
click at [132, 425] on span "Relatório de fidelidade" at bounding box center [104, 424] width 133 height 19
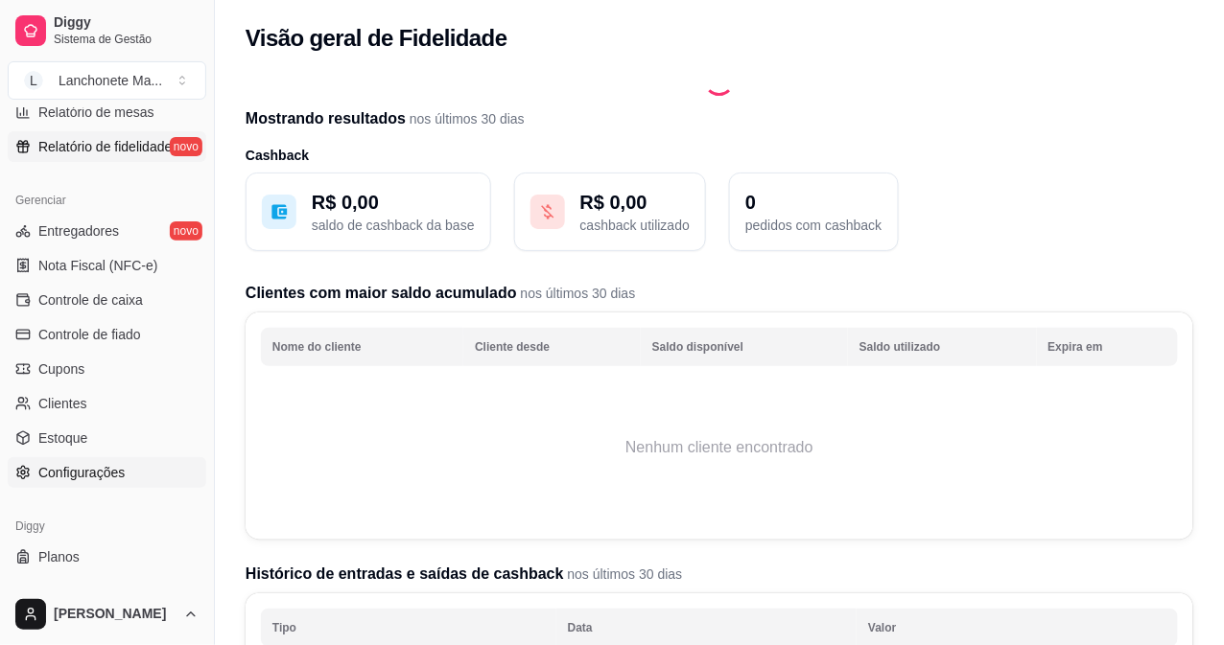
scroll to position [734, 0]
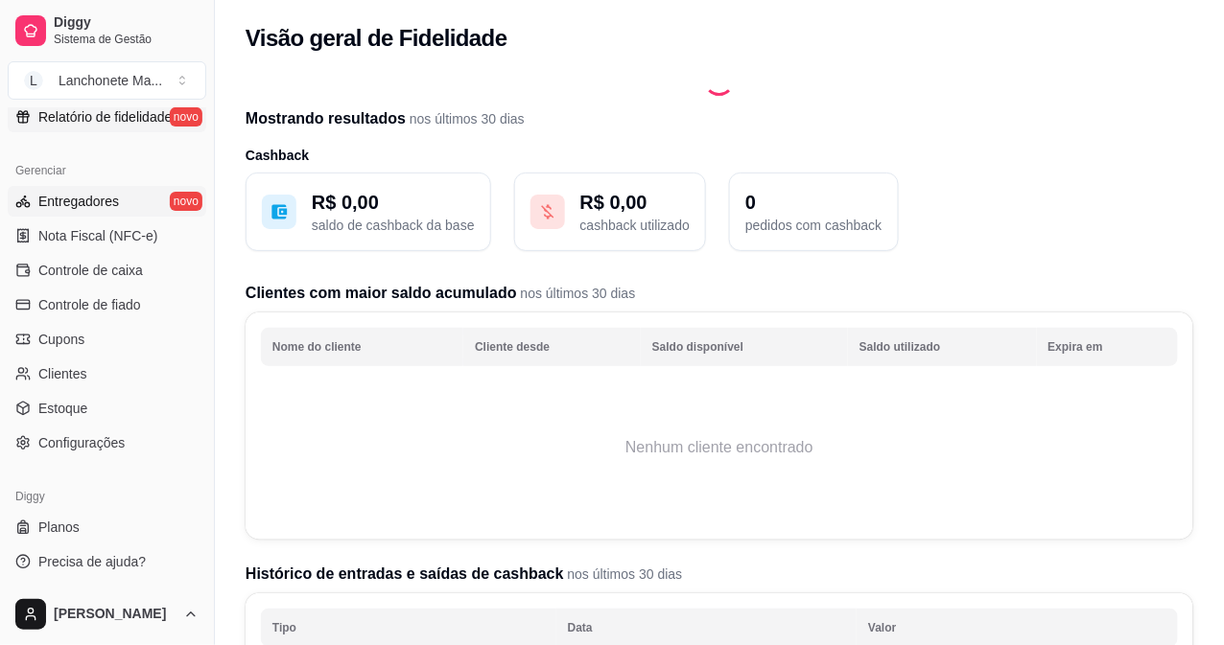
click at [62, 199] on span "Entregadores" at bounding box center [78, 201] width 81 height 19
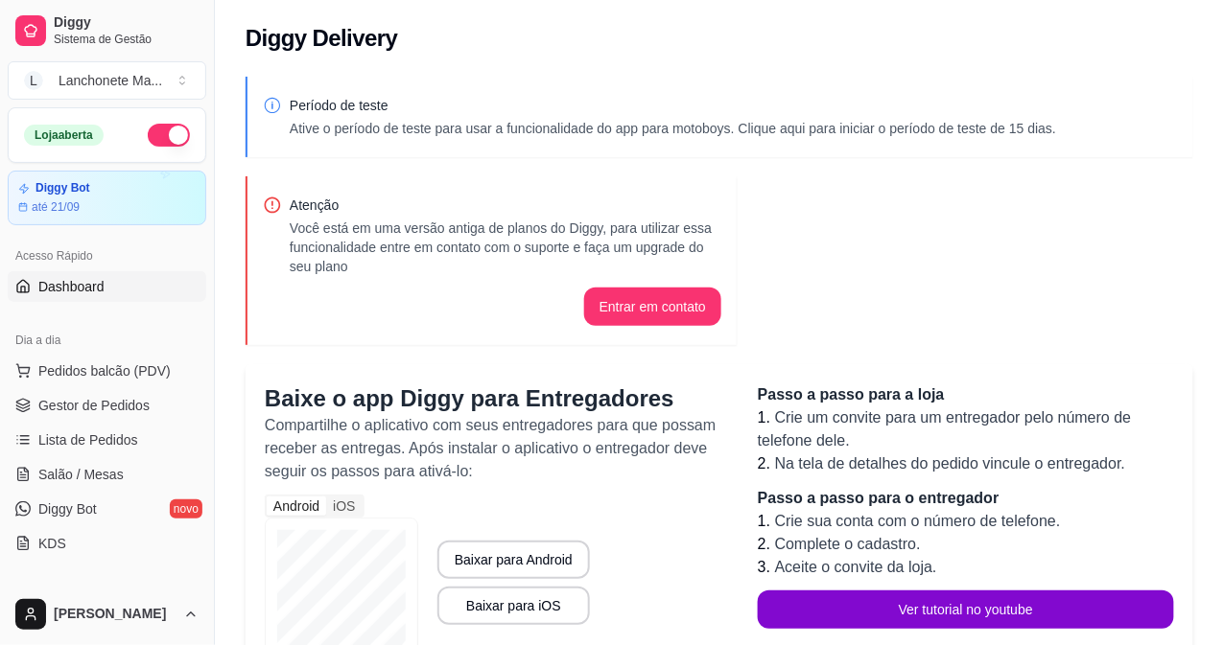
click at [127, 297] on link "Dashboard" at bounding box center [107, 286] width 199 height 31
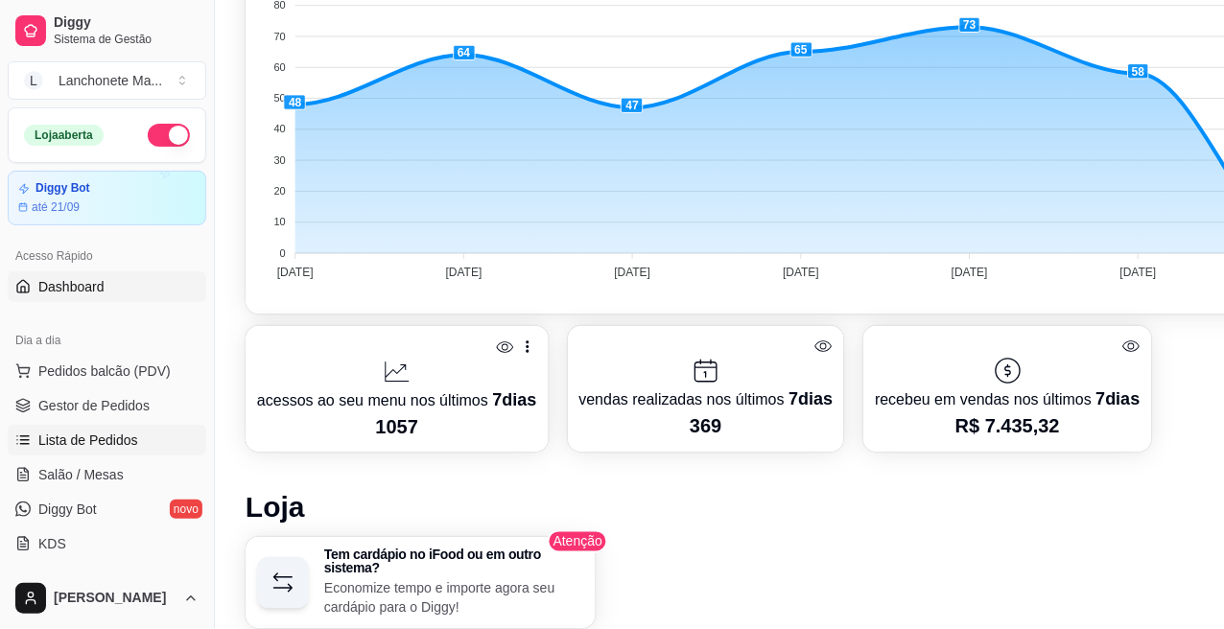
scroll to position [557, 0]
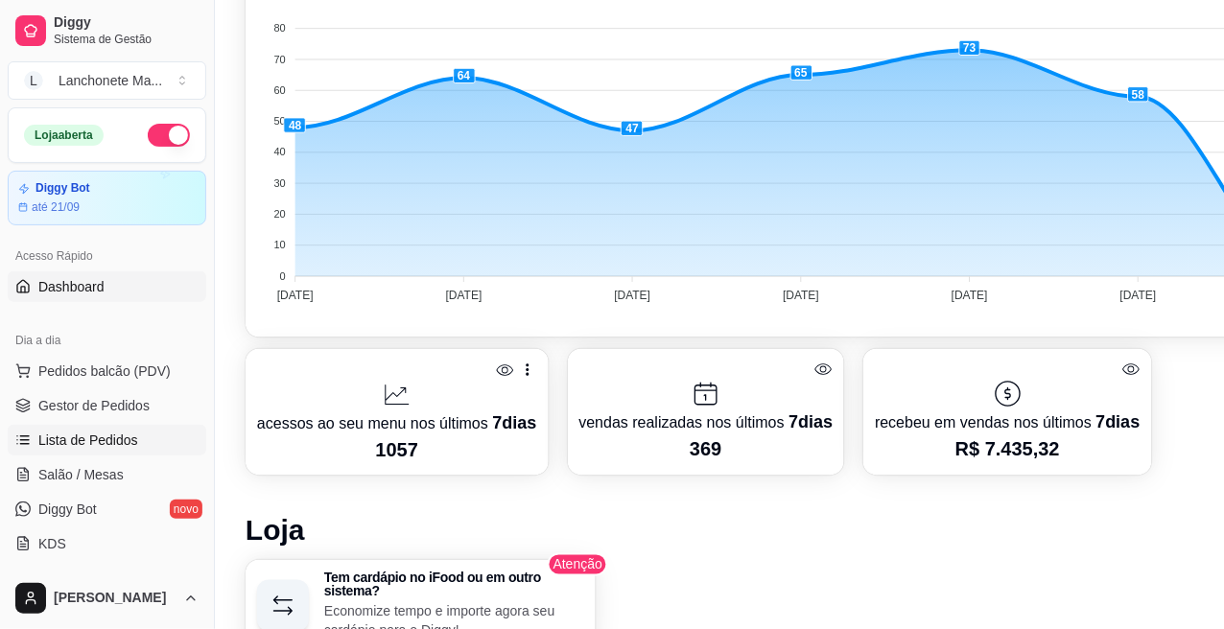
click at [102, 429] on link "Lista de Pedidos" at bounding box center [107, 440] width 199 height 31
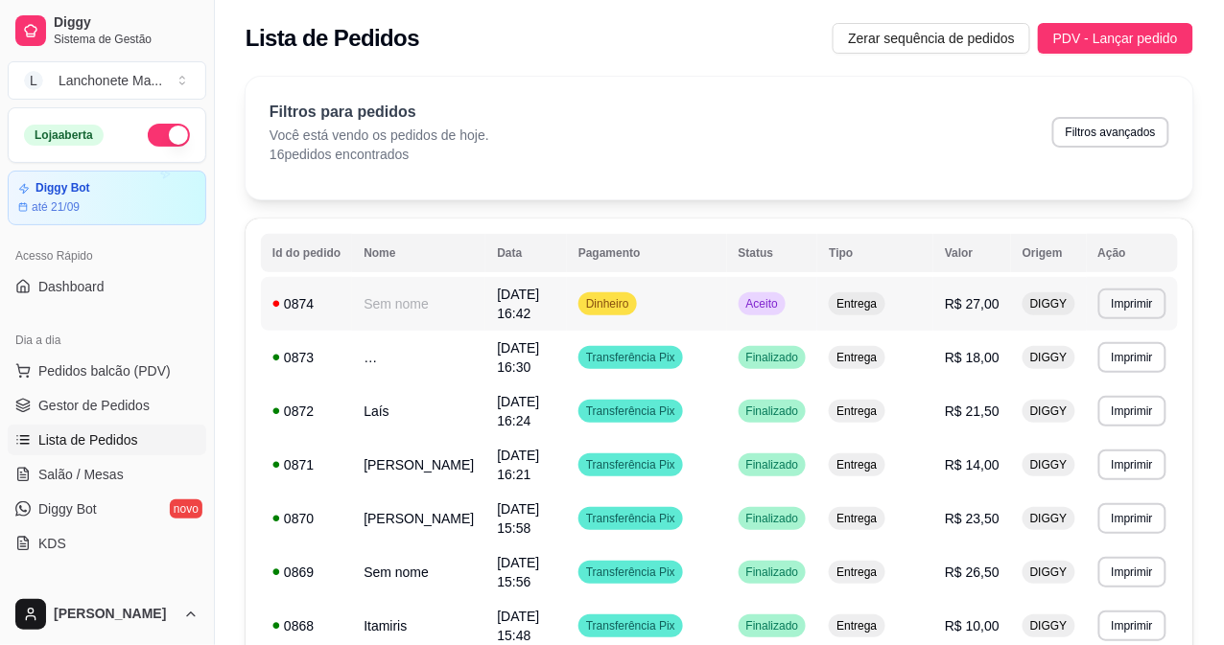
click at [801, 291] on td "Aceito" at bounding box center [772, 304] width 91 height 54
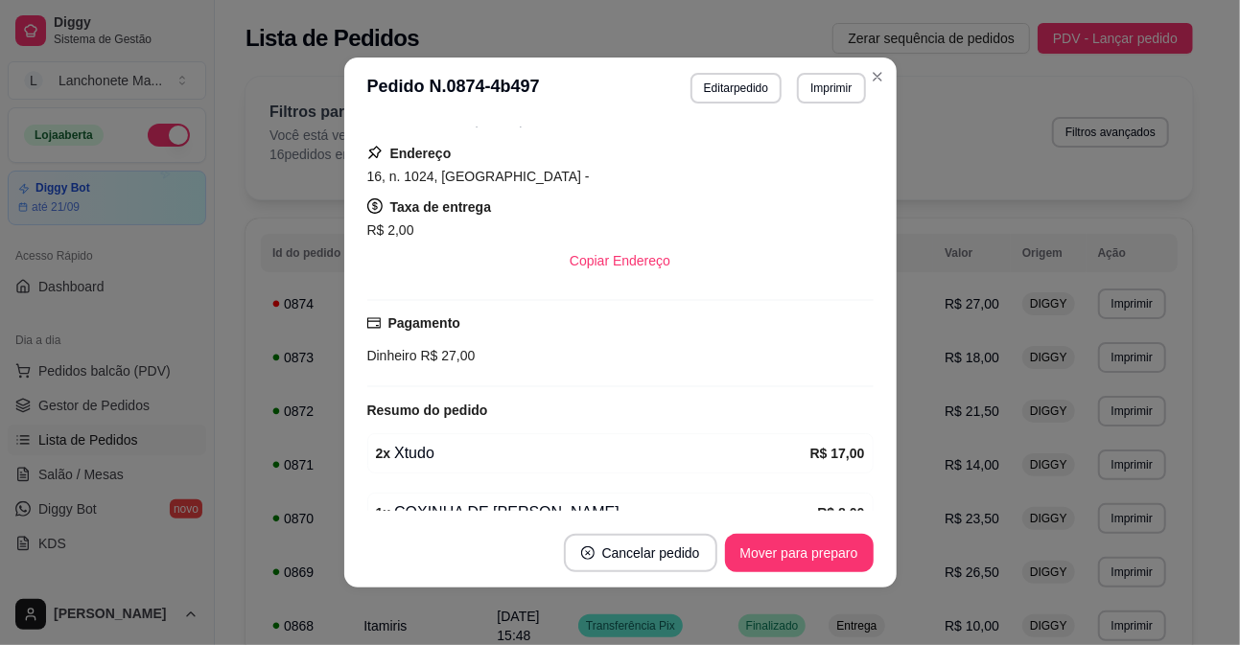
scroll to position [319, 0]
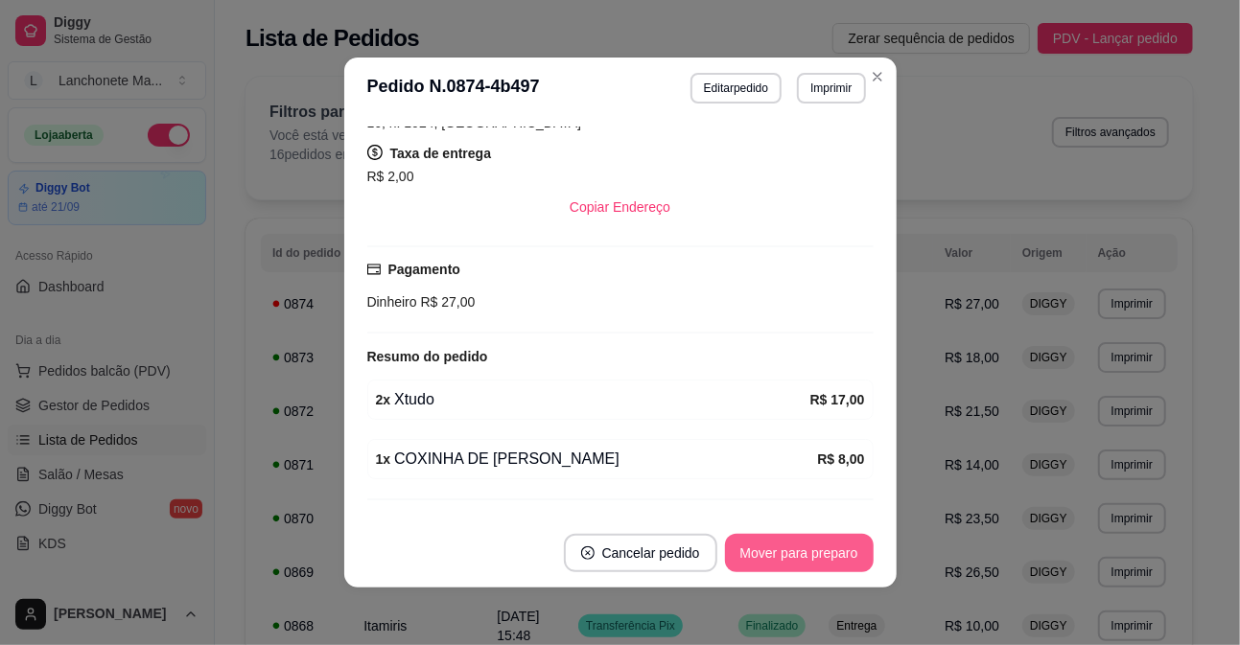
click at [825, 567] on button "Mover para preparo" at bounding box center [799, 553] width 149 height 38
click at [825, 567] on button "Mover para entrega" at bounding box center [800, 553] width 144 height 37
click at [825, 567] on div "Mover para entrega" at bounding box center [799, 553] width 148 height 38
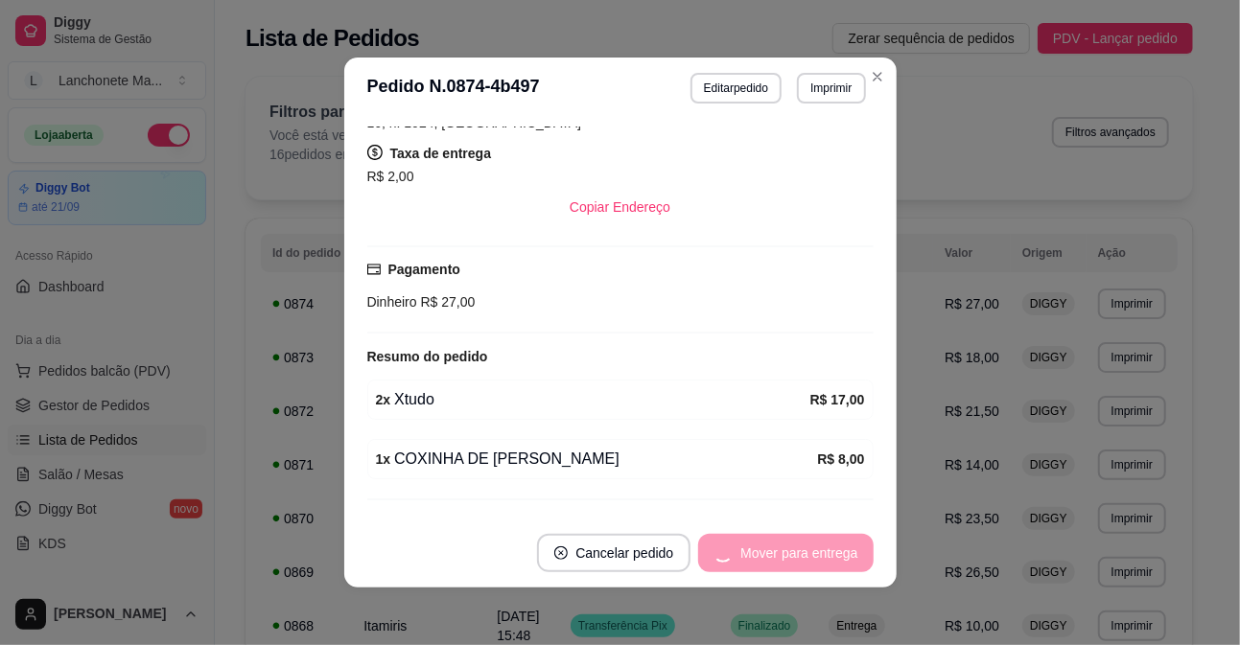
click at [825, 567] on div "Mover para entrega" at bounding box center [785, 553] width 175 height 38
click at [825, 567] on button "Mover para finalizado" at bounding box center [793, 553] width 154 height 37
click at [825, 567] on div "Mover para finalizado" at bounding box center [794, 553] width 159 height 38
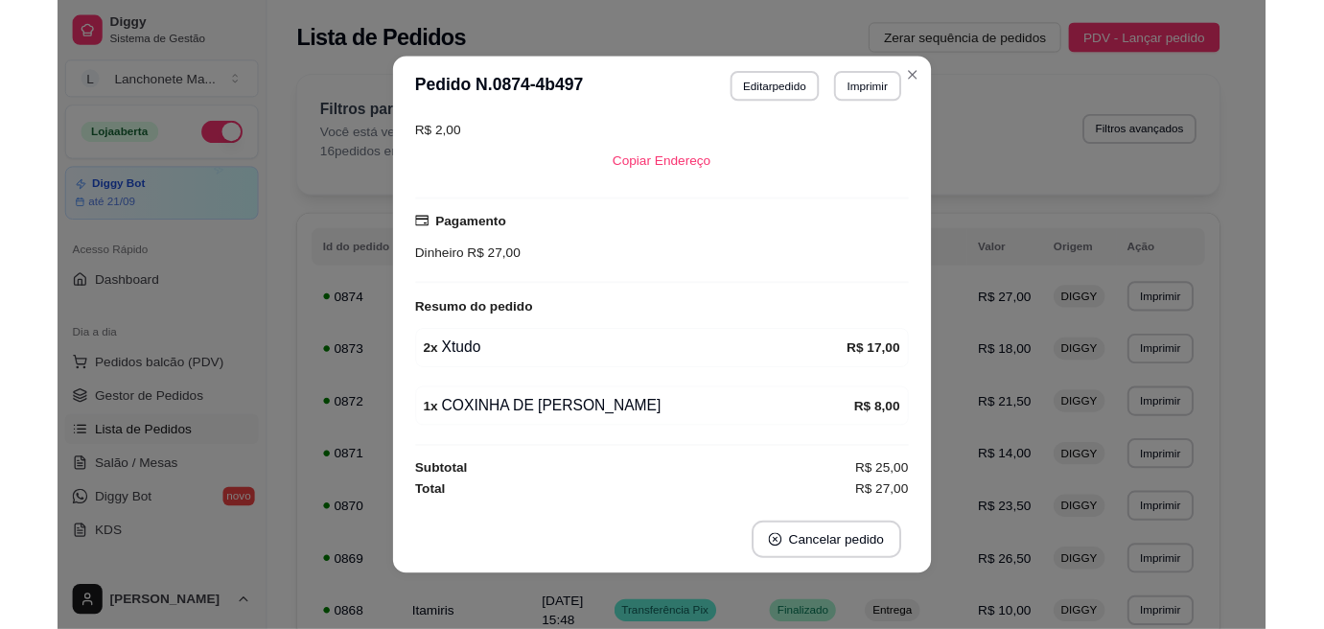
scroll to position [274, 0]
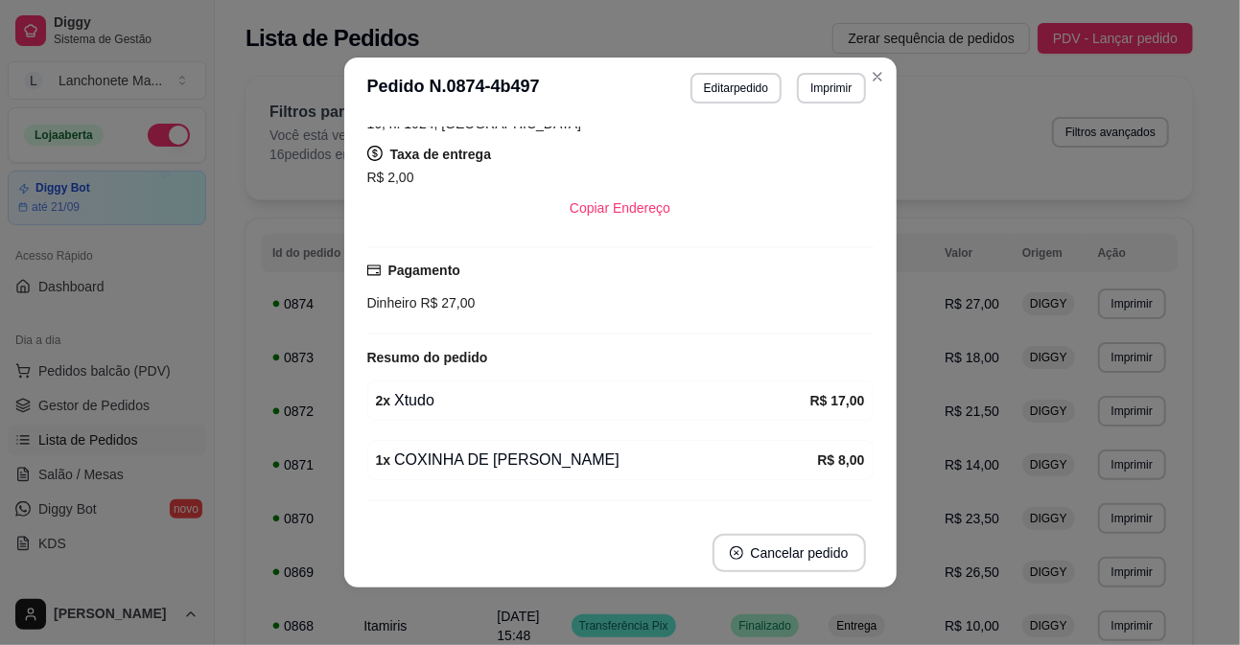
click at [825, 567] on button "Cancelar pedido" at bounding box center [789, 553] width 153 height 38
click at [860, 61] on header "**********" at bounding box center [620, 88] width 552 height 61
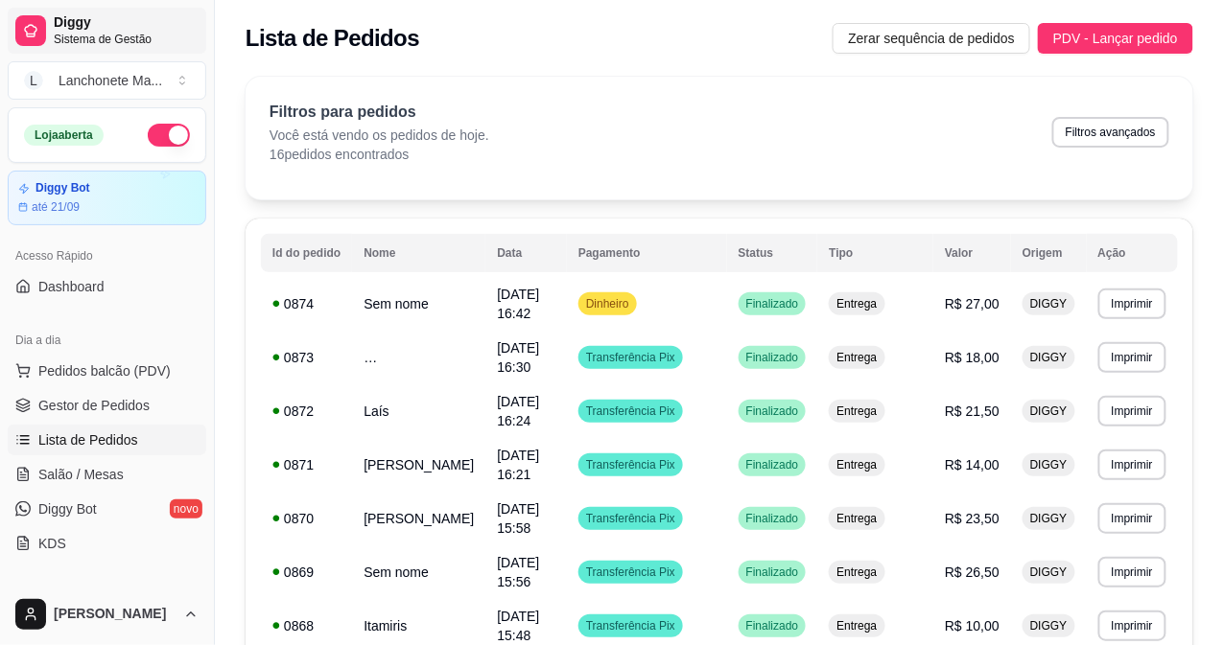
click at [105, 21] on span "Diggy" at bounding box center [126, 22] width 145 height 17
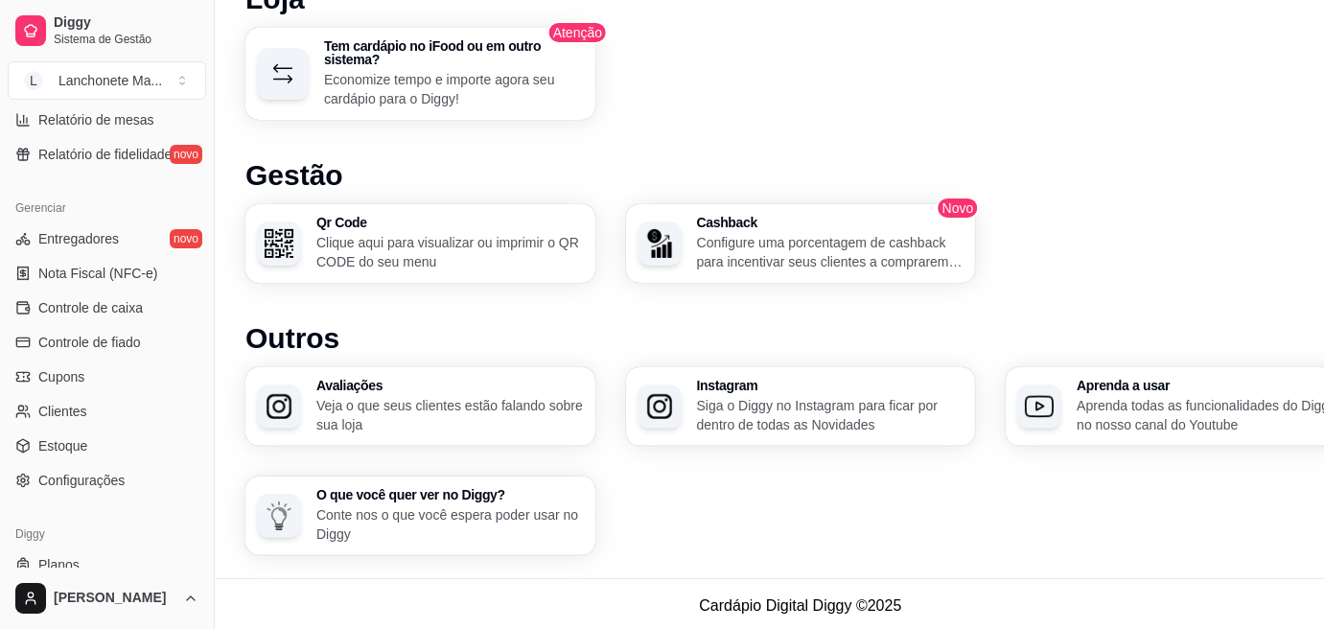
scroll to position [734, 0]
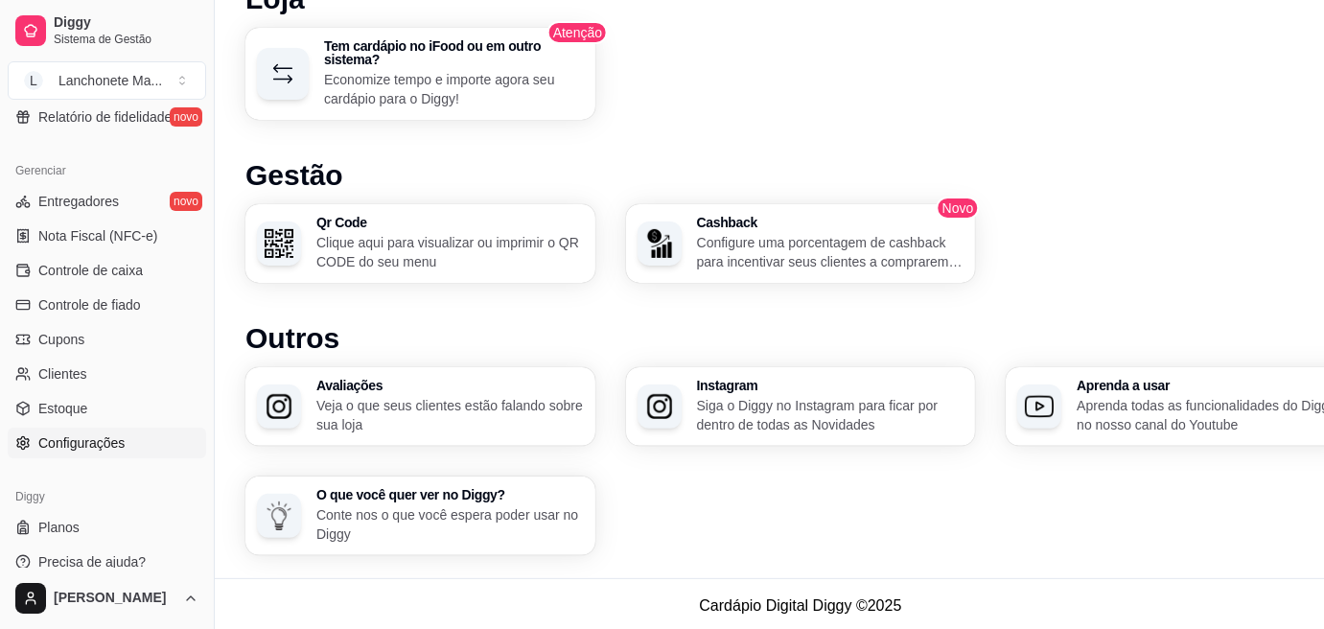
click at [93, 438] on span "Configurações" at bounding box center [81, 442] width 86 height 19
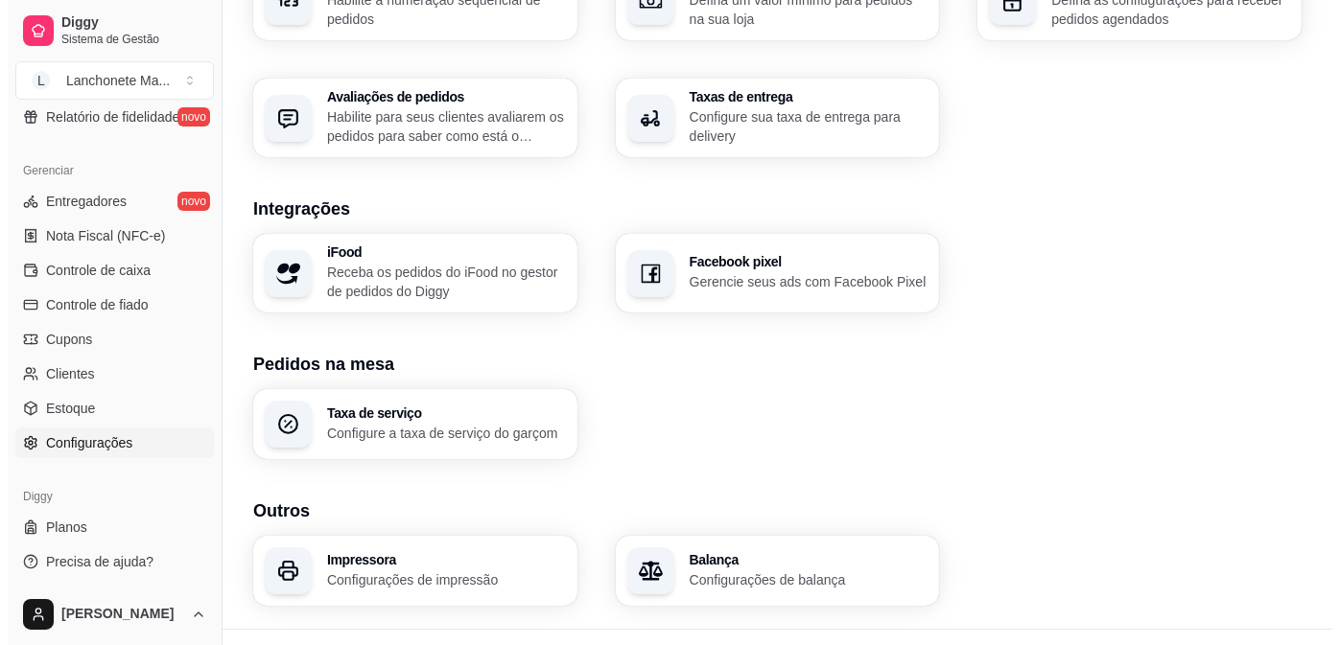
scroll to position [697, 0]
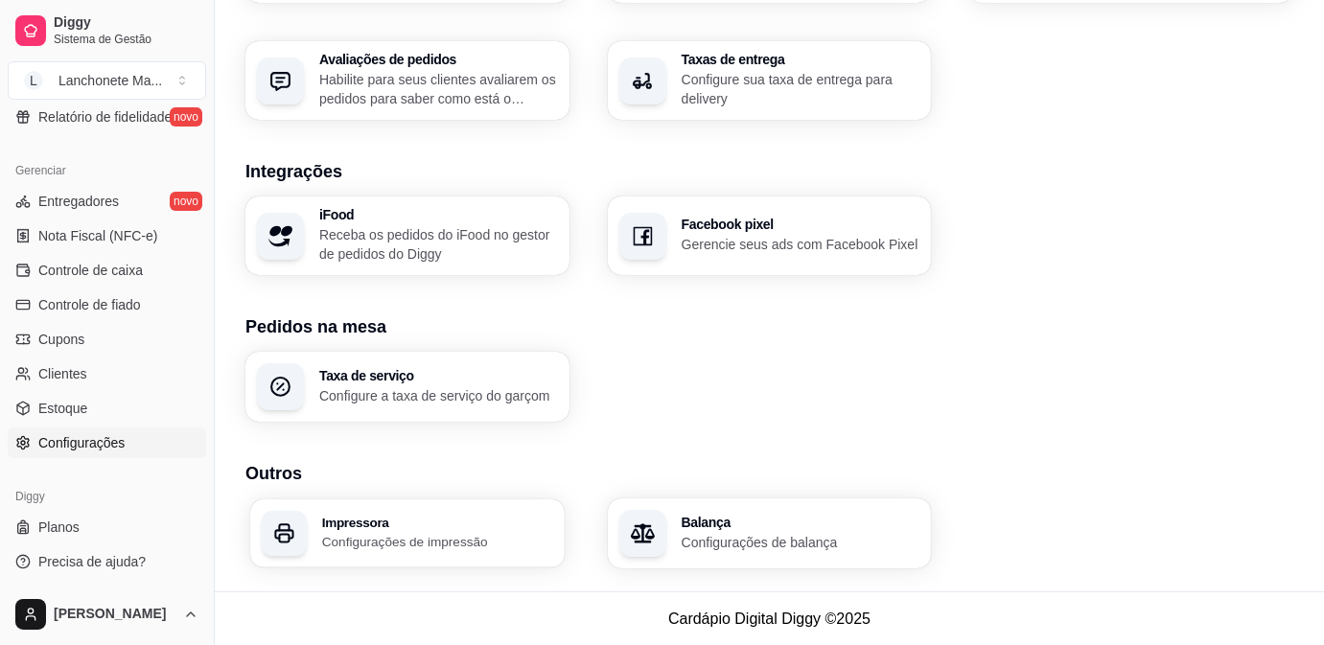
click at [414, 540] on p "Configurações de impressão" at bounding box center [437, 542] width 231 height 18
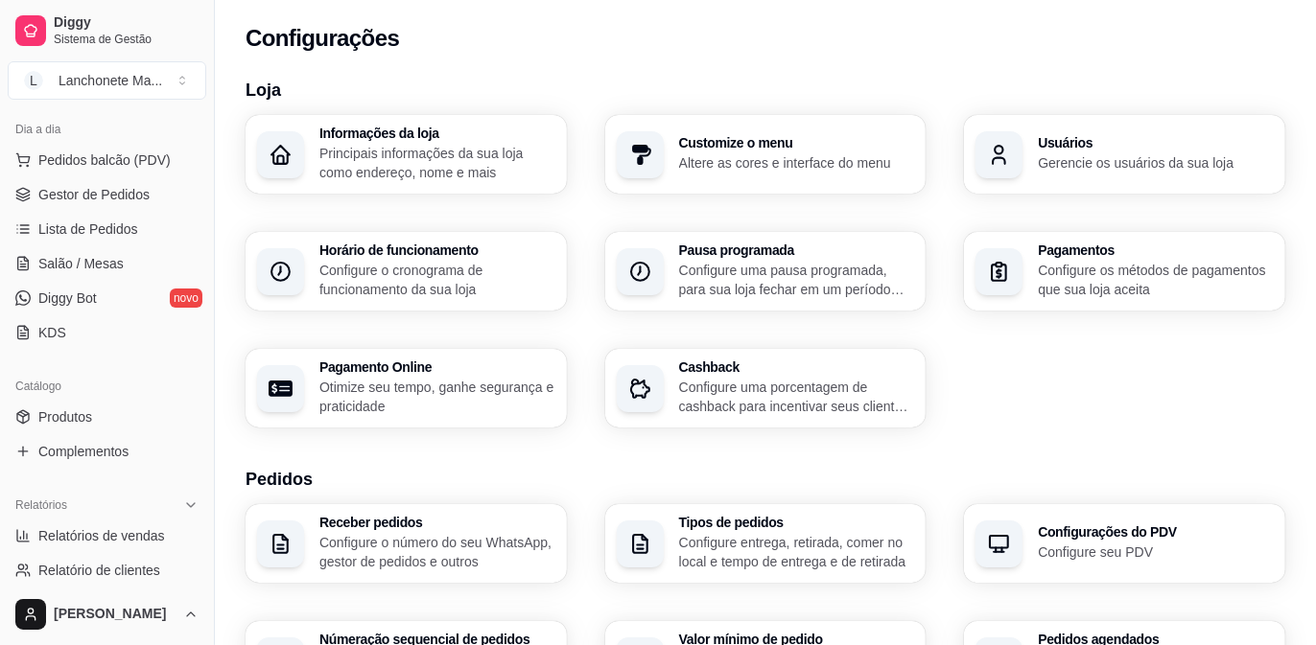
scroll to position [94, 0]
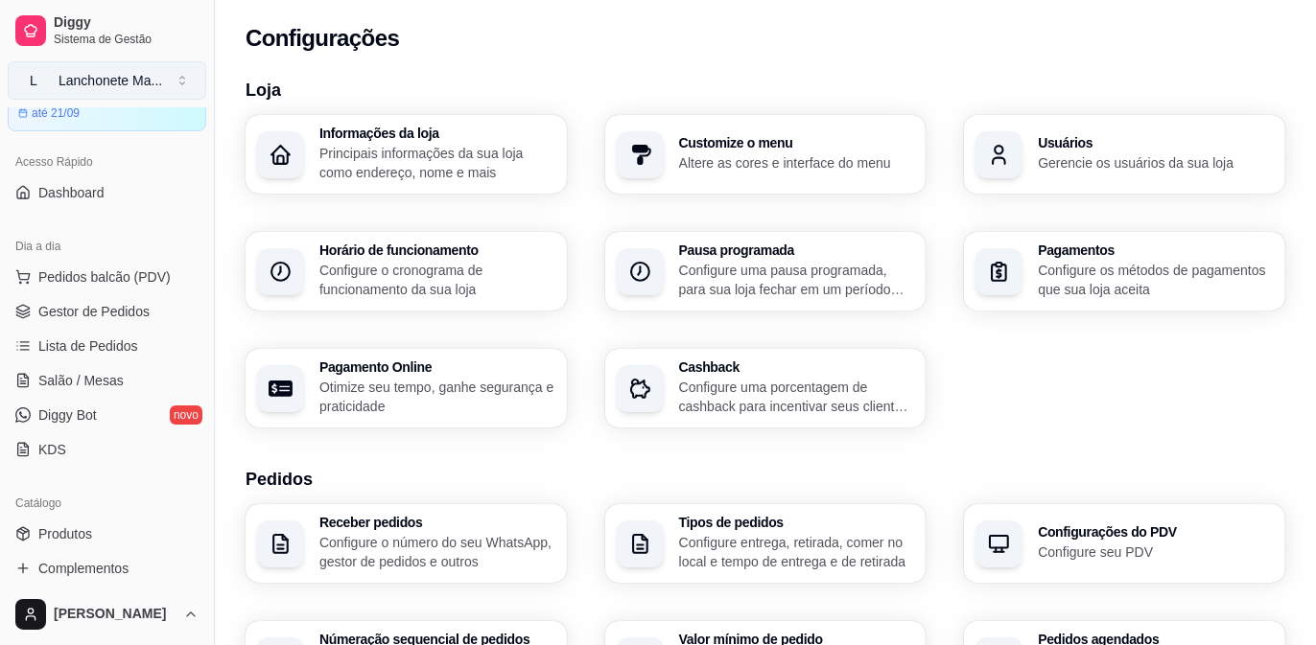
click at [102, 77] on div "Lanchonete Ma ..." at bounding box center [111, 80] width 104 height 19
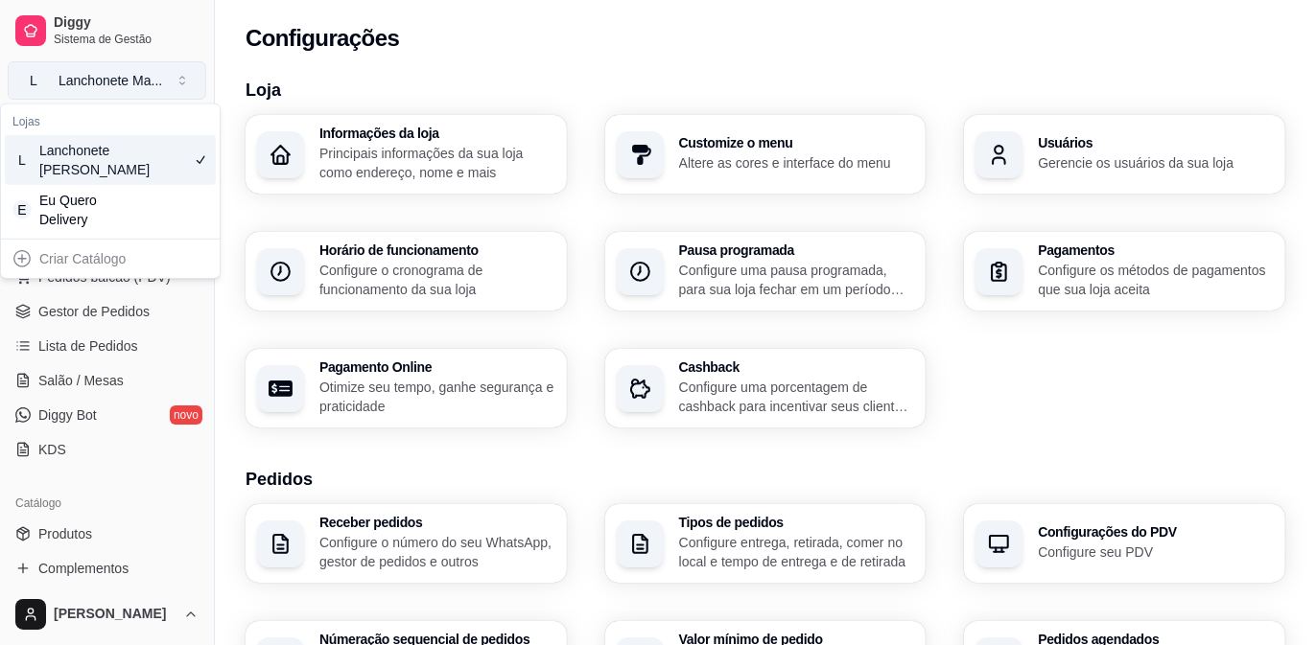
click at [111, 72] on div "Lanchonete Ma ..." at bounding box center [111, 80] width 104 height 19
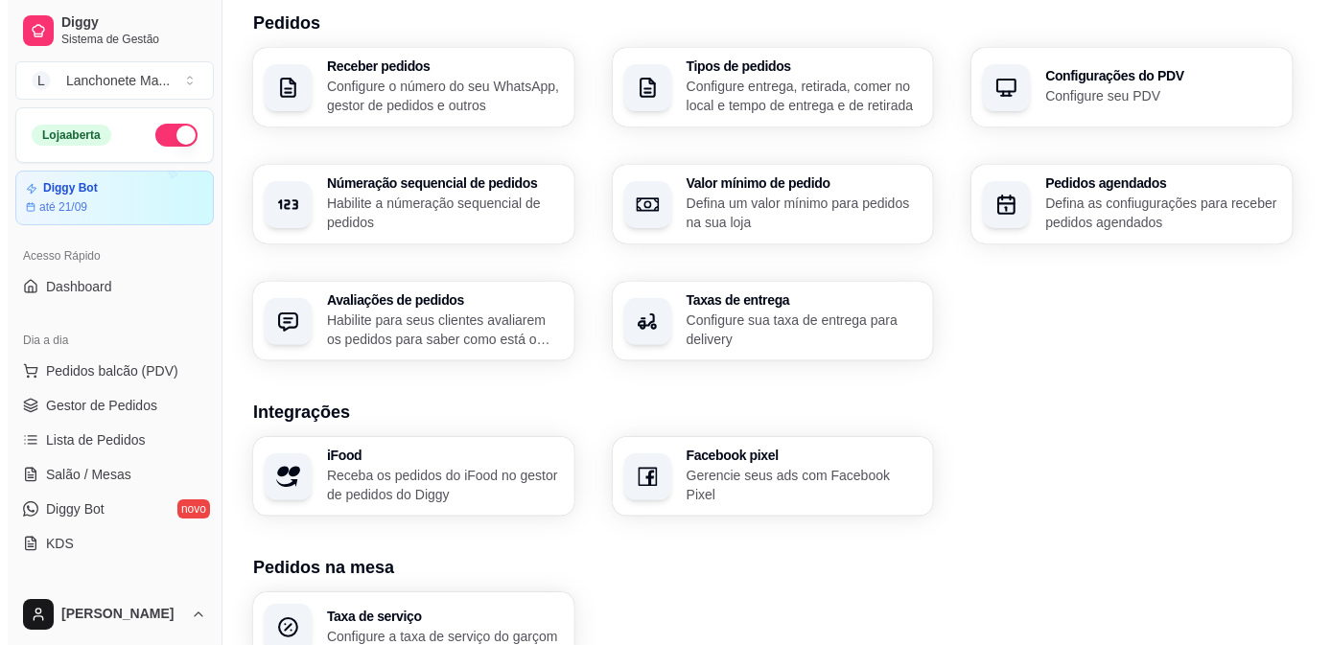
scroll to position [0, 0]
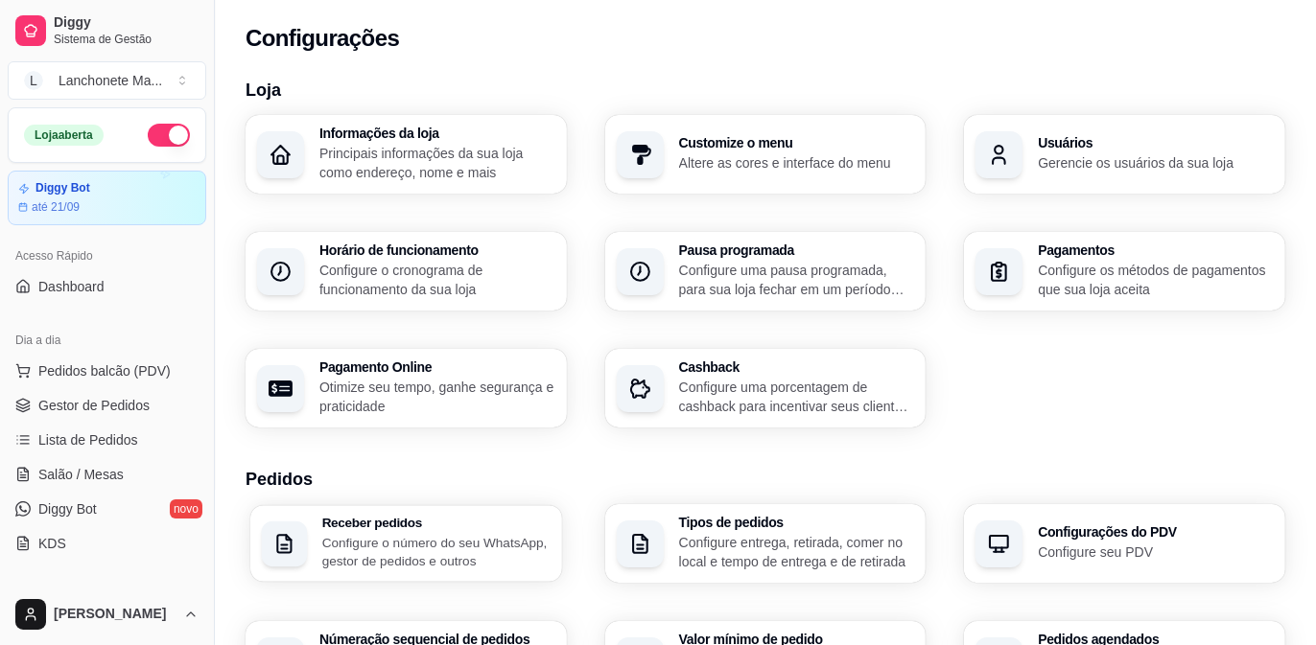
click at [413, 533] on p "Configure o número do seu WhatsApp, gestor de pedidos e outros" at bounding box center [436, 551] width 228 height 37
click at [81, 202] on div "até 21/09" at bounding box center [106, 206] width 179 height 15
click at [83, 412] on span "Gestor de Pedidos" at bounding box center [93, 405] width 111 height 19
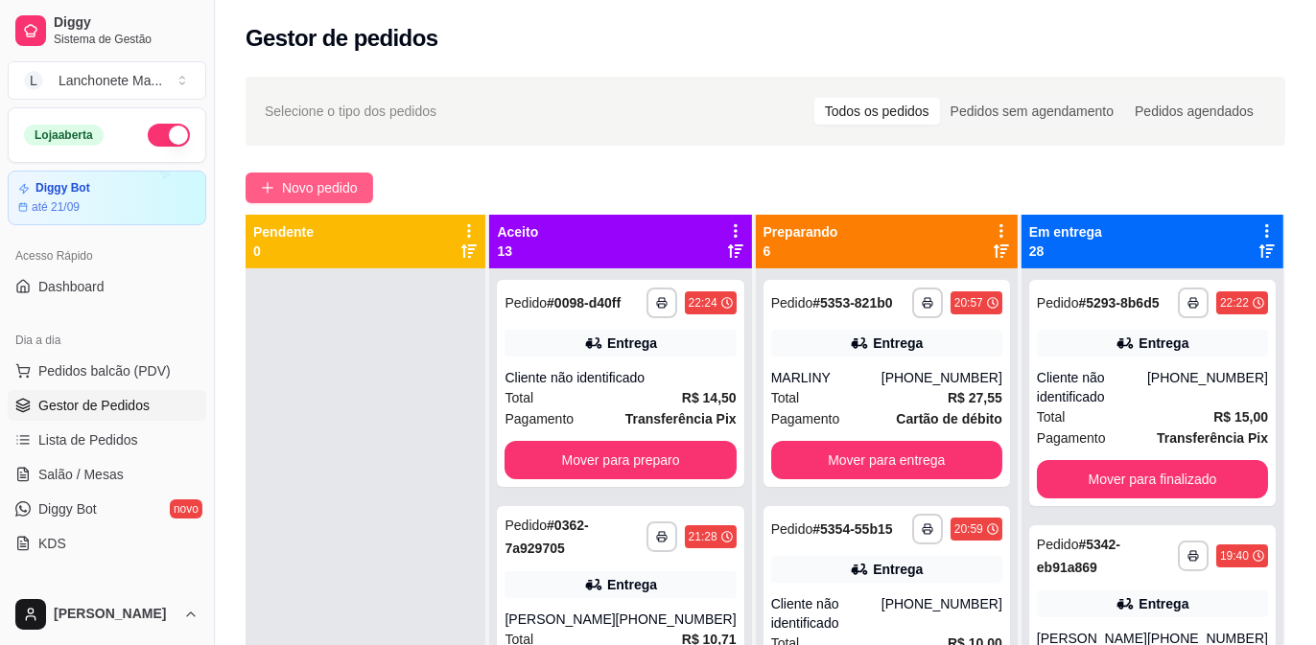
click at [349, 188] on span "Novo pedido" at bounding box center [320, 187] width 76 height 21
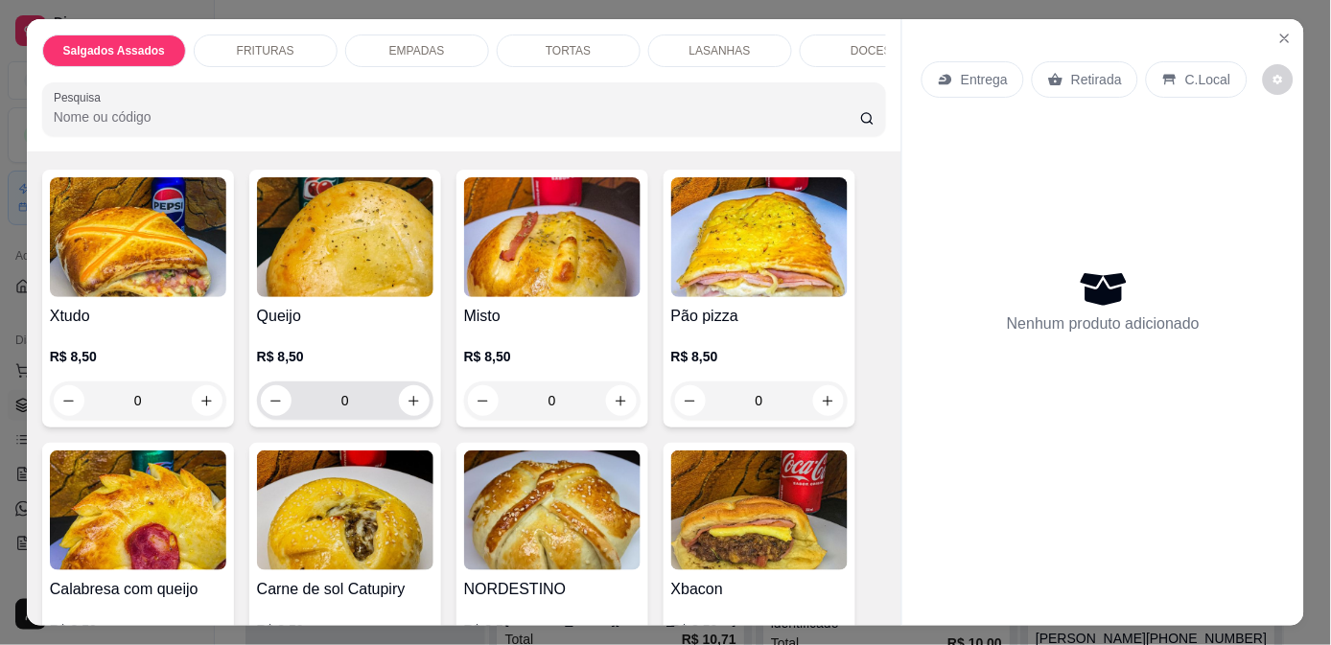
scroll to position [213, 0]
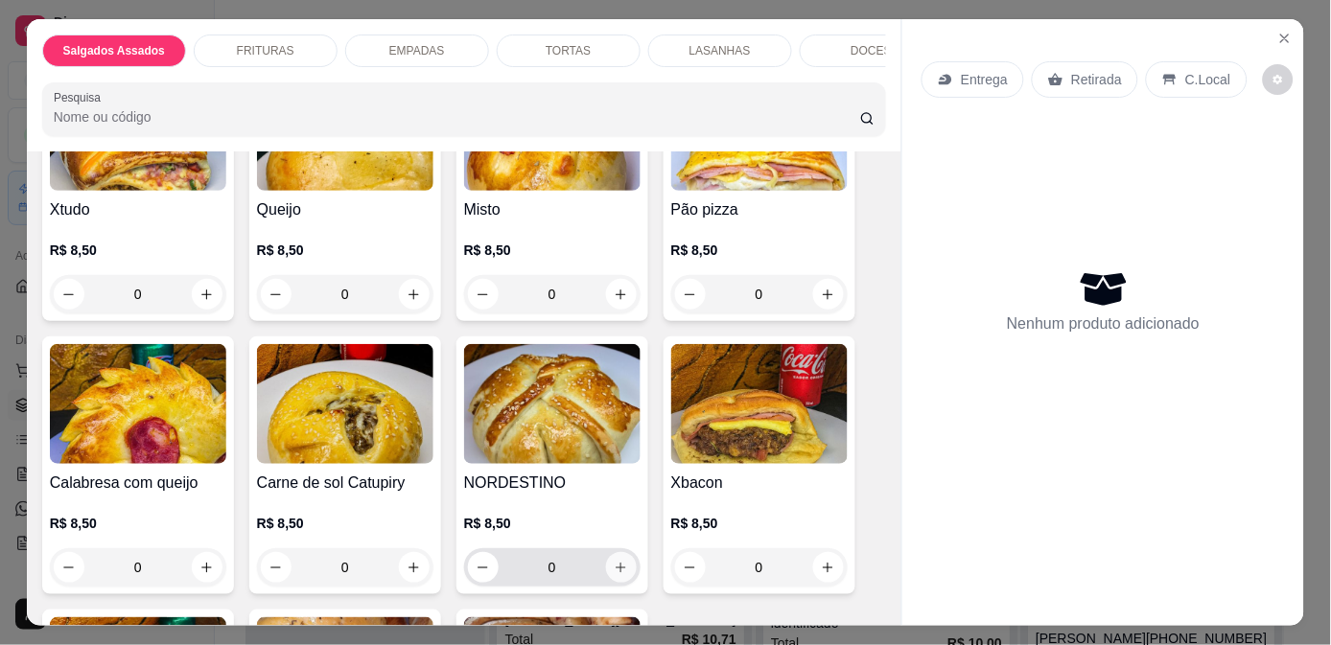
click at [617, 569] on icon "increase-product-quantity" at bounding box center [621, 568] width 14 height 14
type input "1"
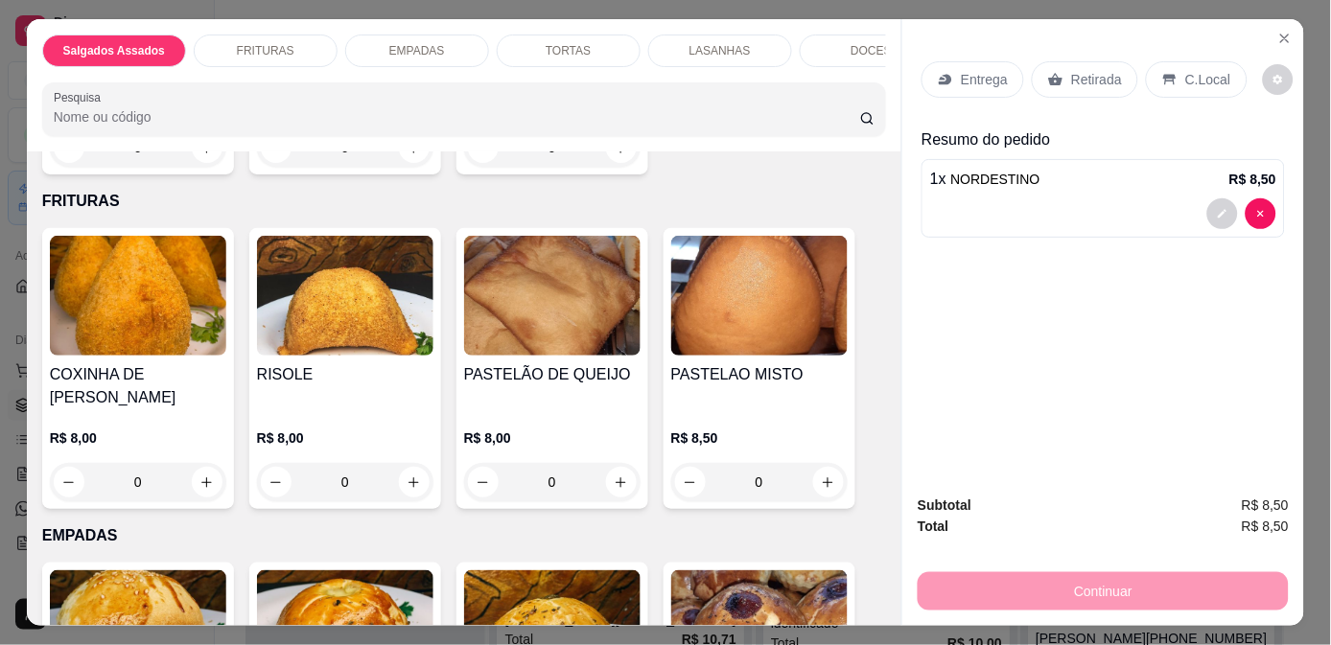
scroll to position [959, 0]
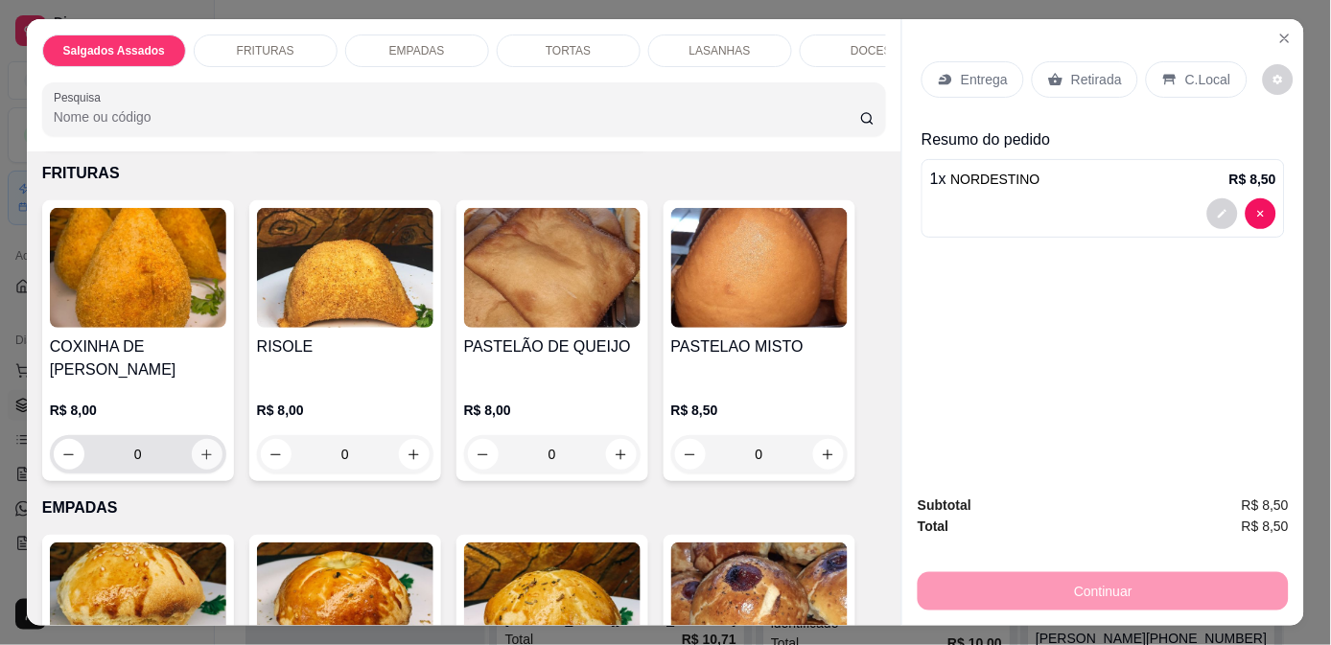
click at [199, 448] on icon "increase-product-quantity" at bounding box center [206, 455] width 14 height 14
type input "1"
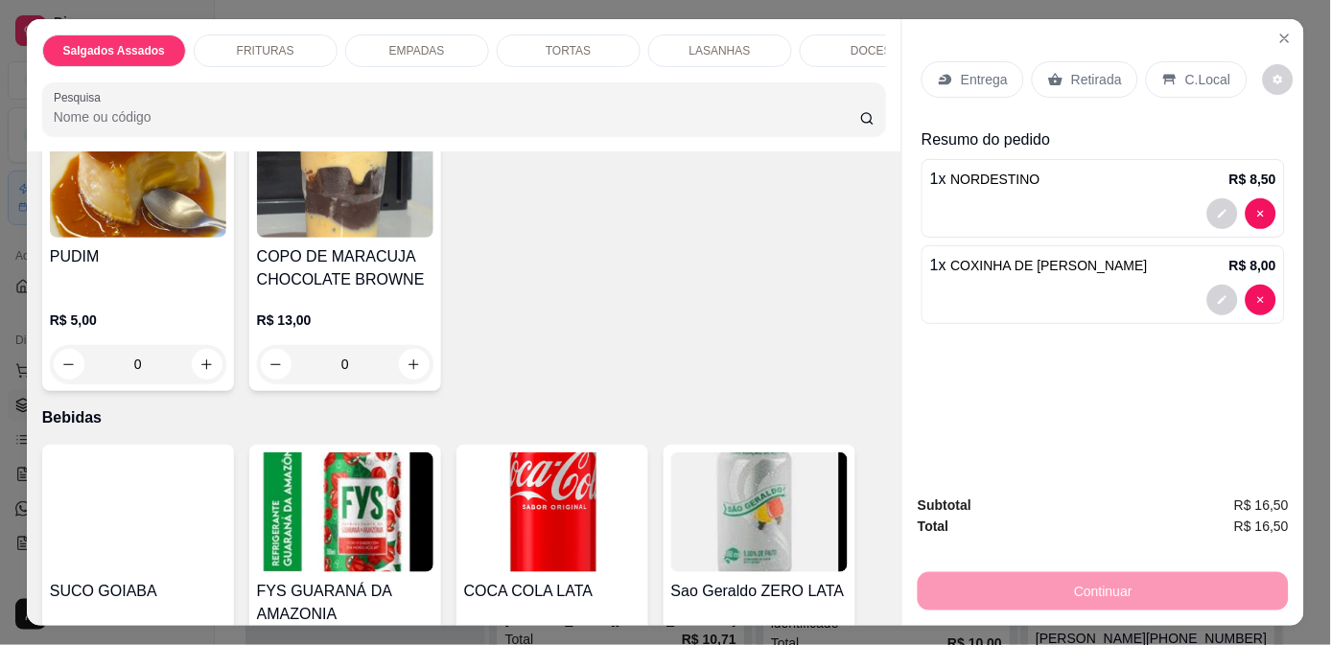
scroll to position [2663, 0]
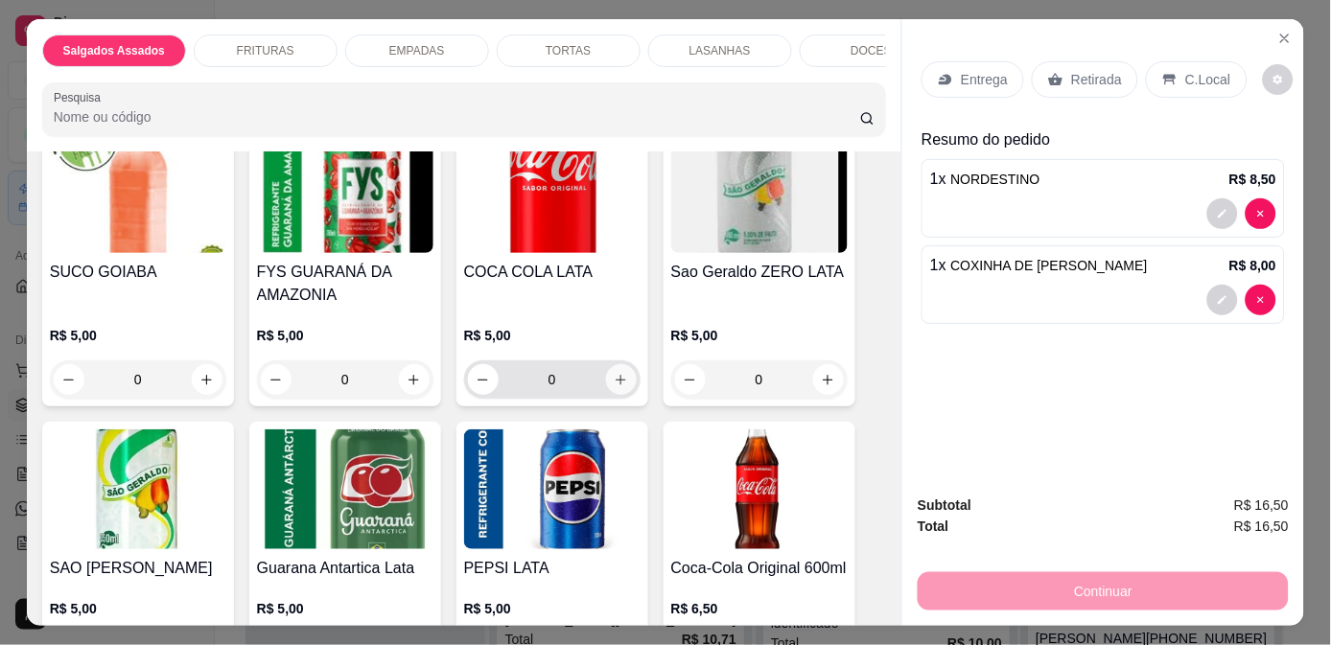
click at [614, 373] on icon "increase-product-quantity" at bounding box center [621, 380] width 14 height 14
type input "1"
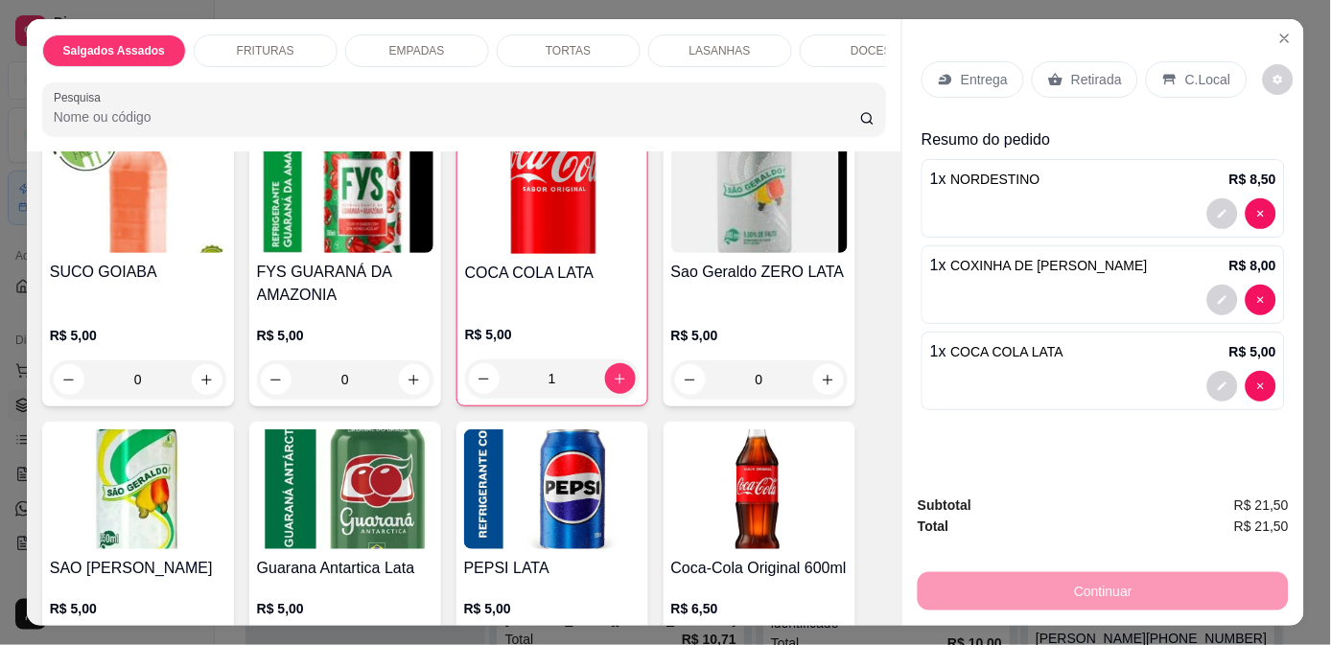
click at [963, 61] on div "Entrega" at bounding box center [973, 79] width 103 height 36
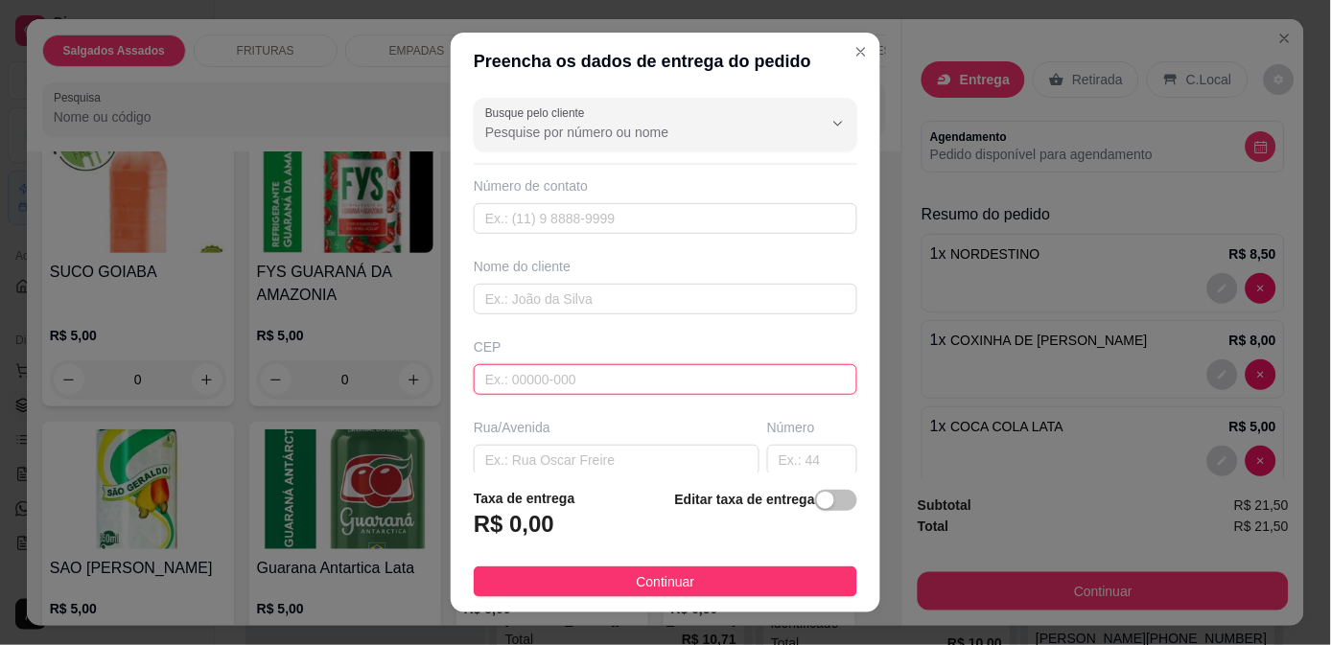
click at [527, 390] on input "text" at bounding box center [666, 379] width 384 height 31
type input "1"
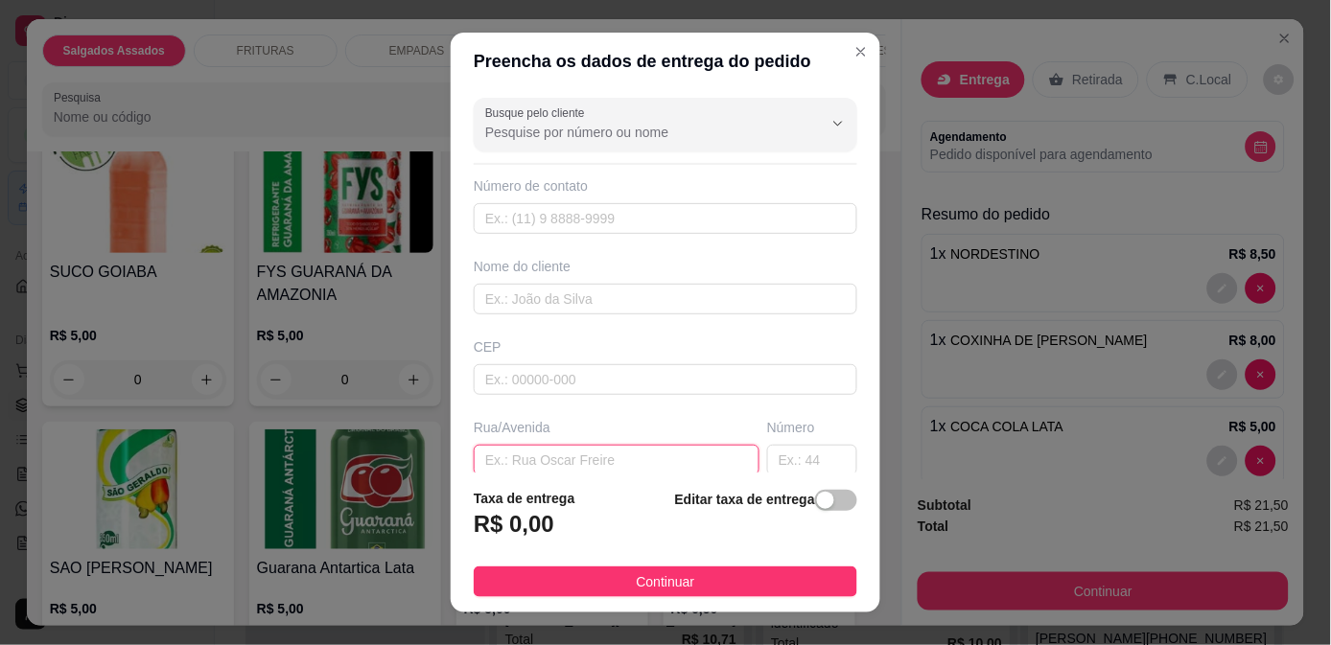
click at [588, 454] on input "text" at bounding box center [617, 460] width 286 height 31
type input "11"
click at [786, 461] on input "text" at bounding box center [812, 460] width 90 height 31
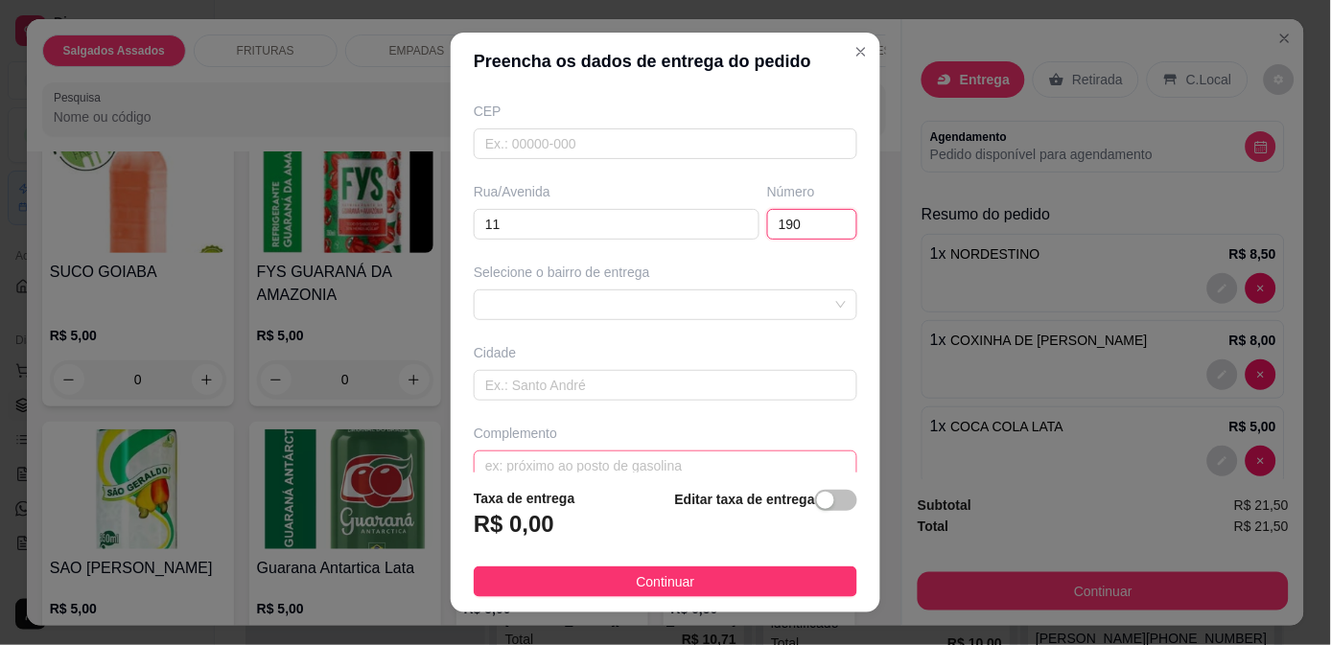
scroll to position [264, 0]
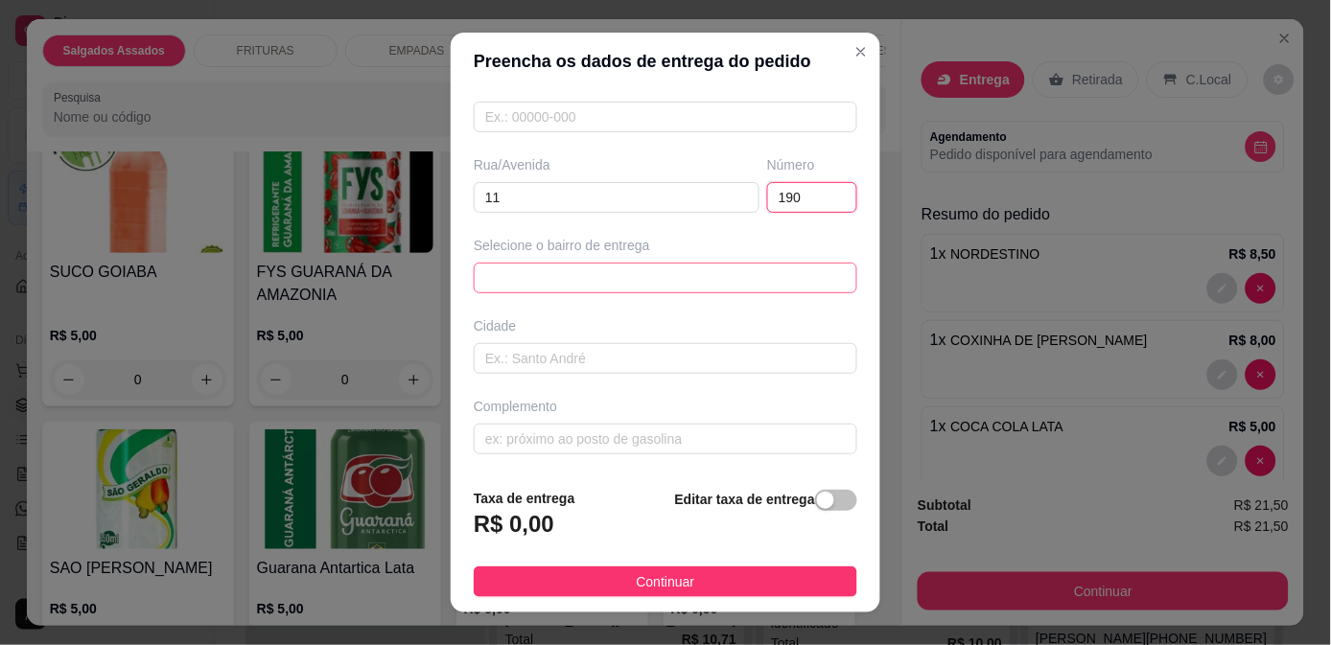
click at [647, 264] on span at bounding box center [665, 278] width 361 height 29
type input "190"
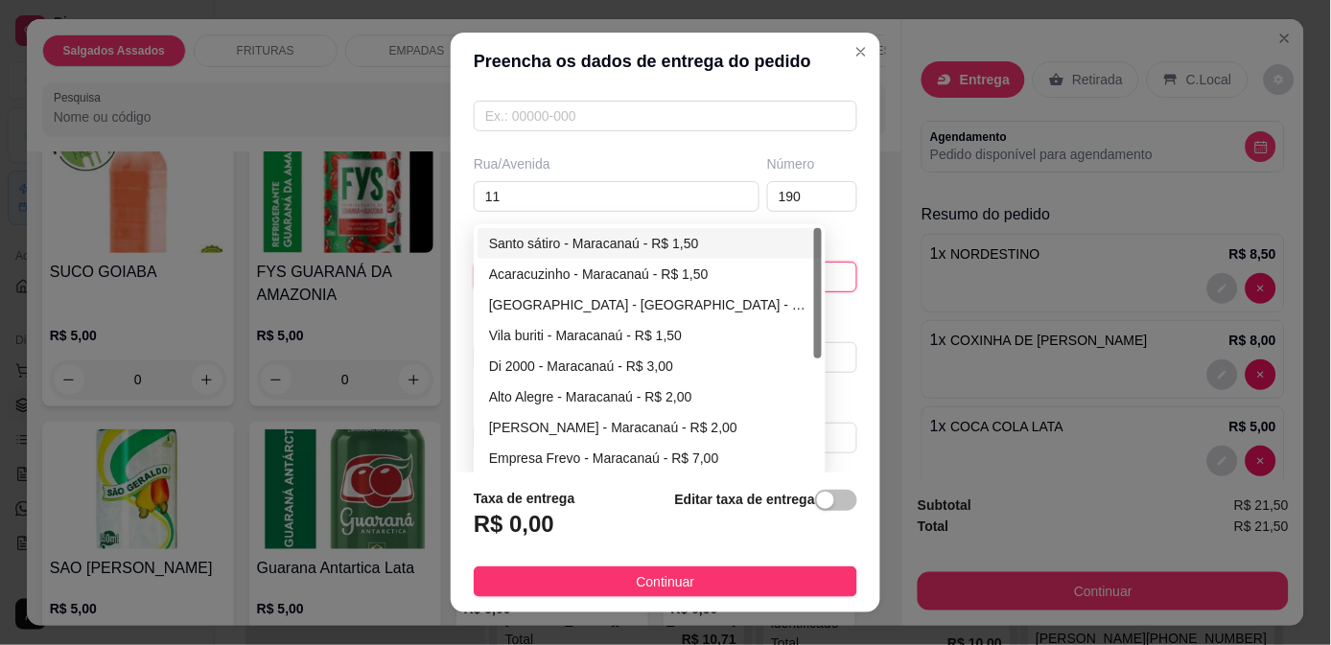
click at [543, 238] on div "Santo sátiro - Maracanaú - R$ 1,50" at bounding box center [649, 243] width 321 height 21
type input "Maracanaú"
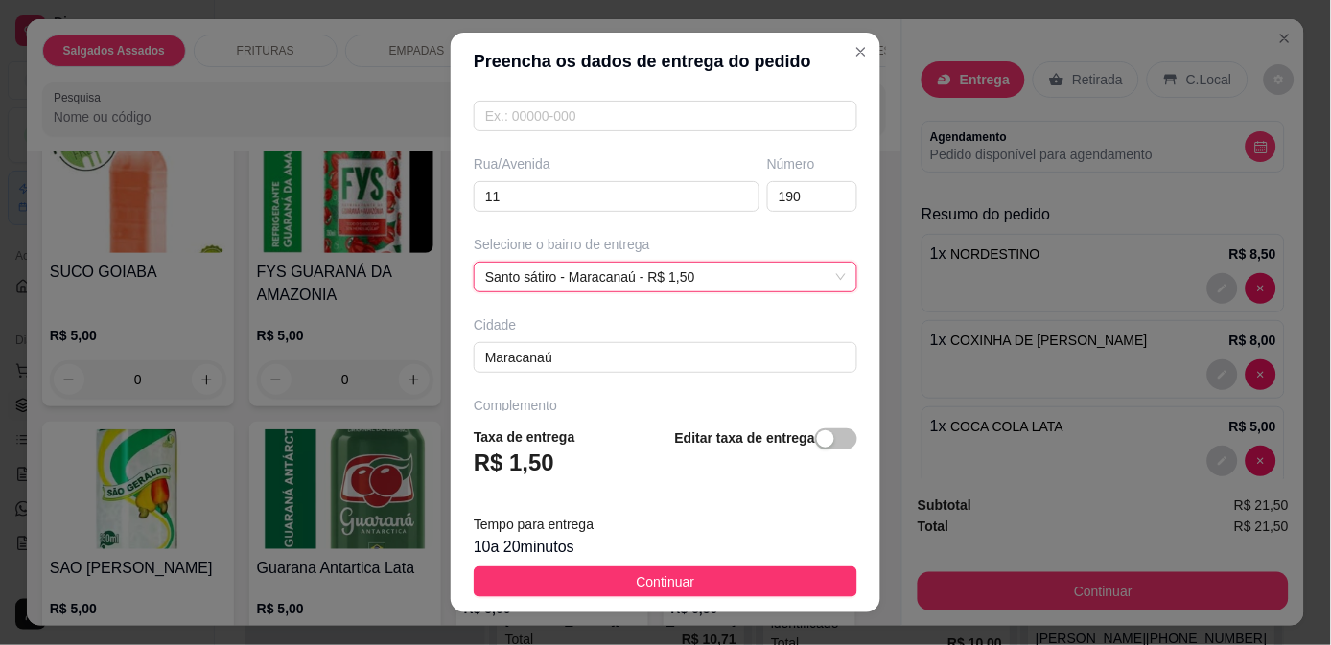
click at [671, 577] on span "Continuar" at bounding box center [666, 582] width 59 height 21
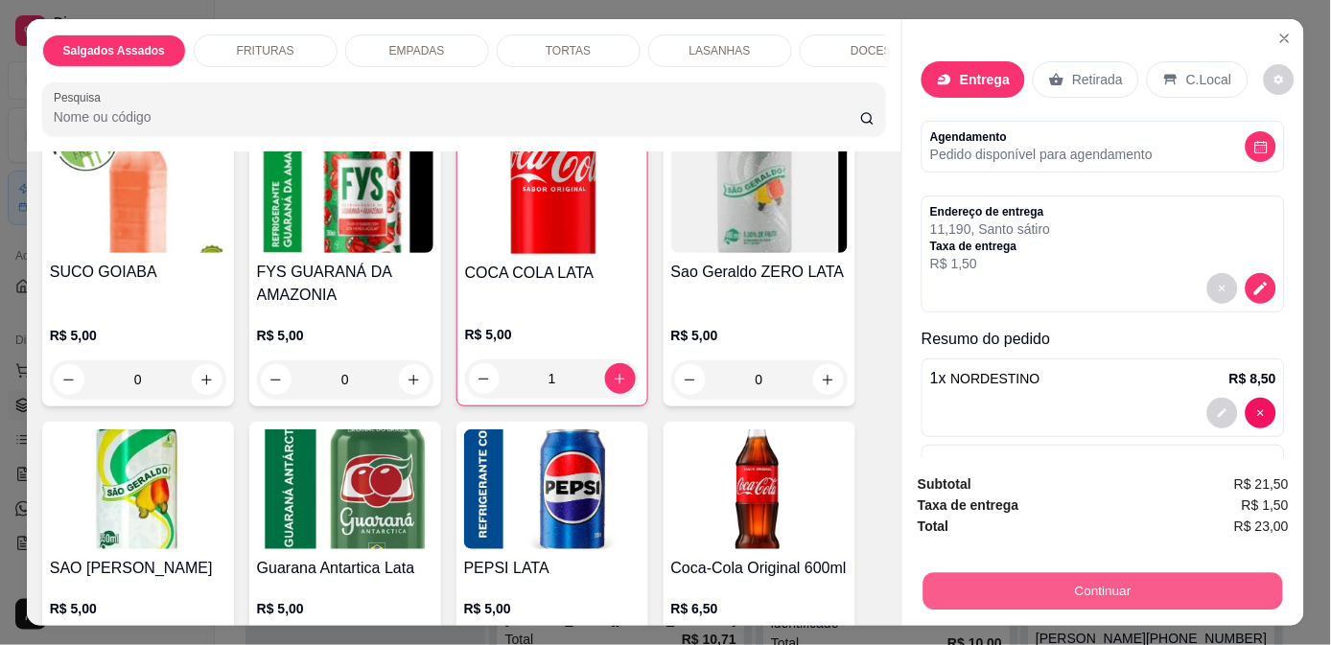
click at [1012, 573] on button "Continuar" at bounding box center [1104, 591] width 360 height 37
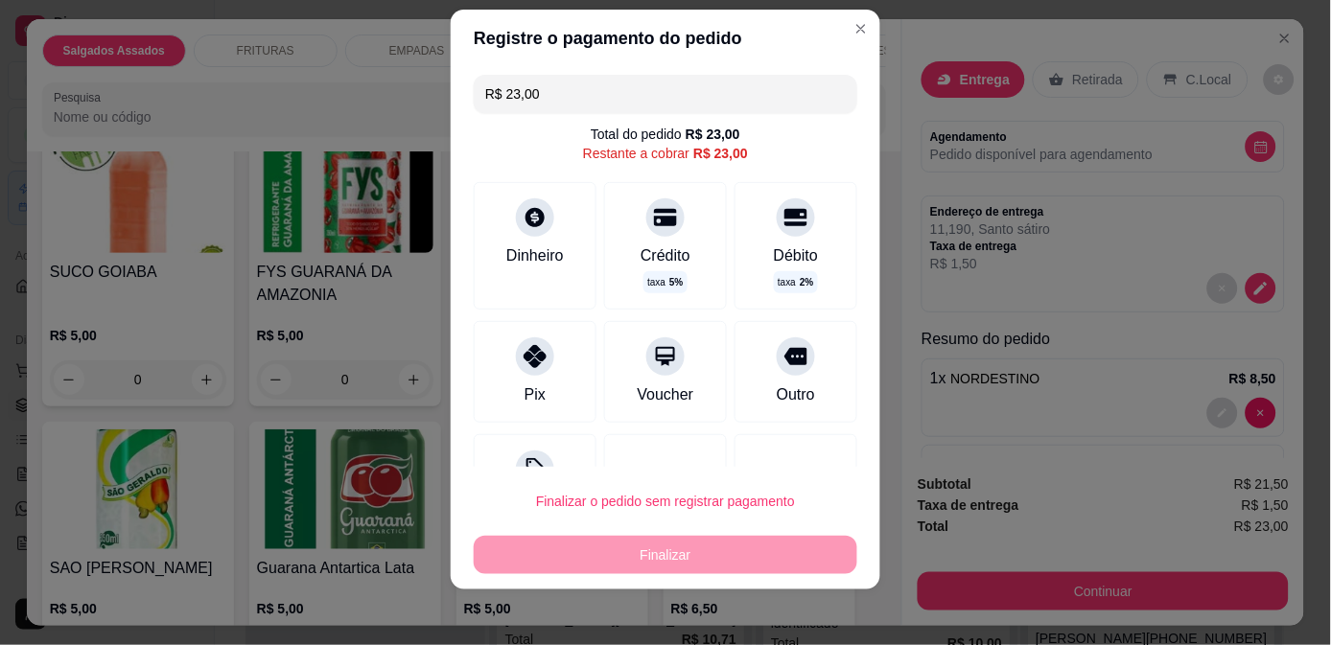
scroll to position [29, 0]
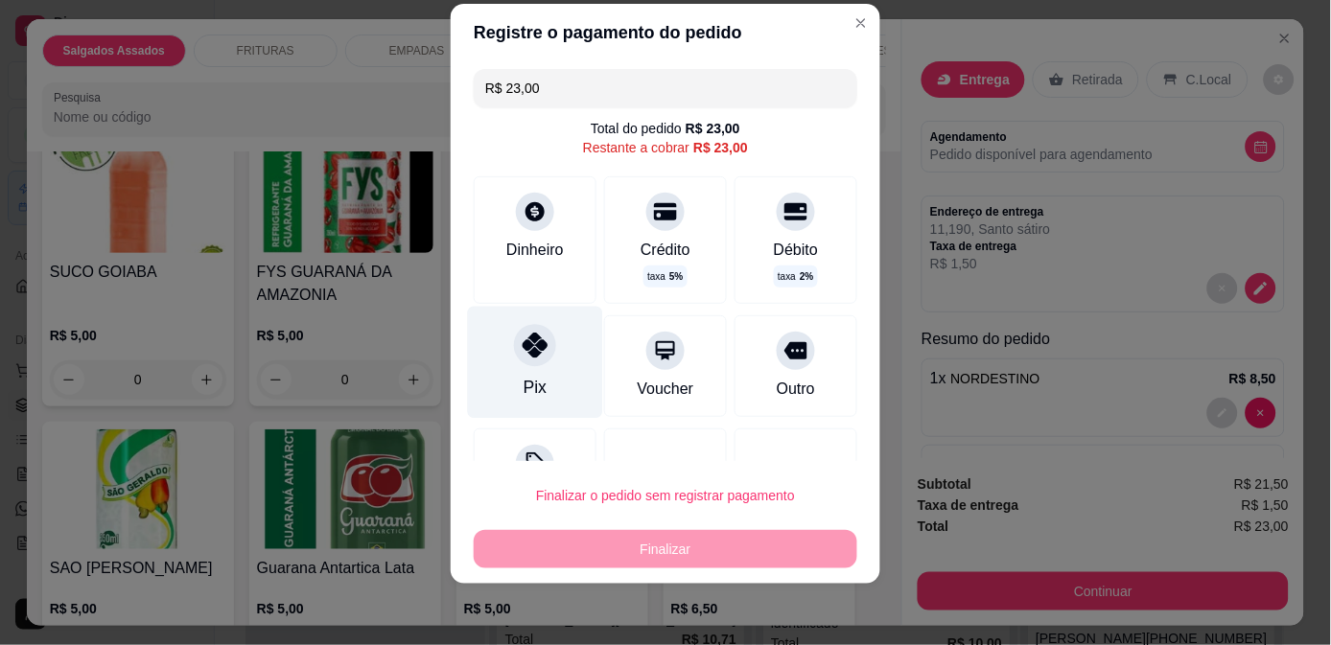
click at [524, 333] on icon at bounding box center [535, 345] width 25 height 25
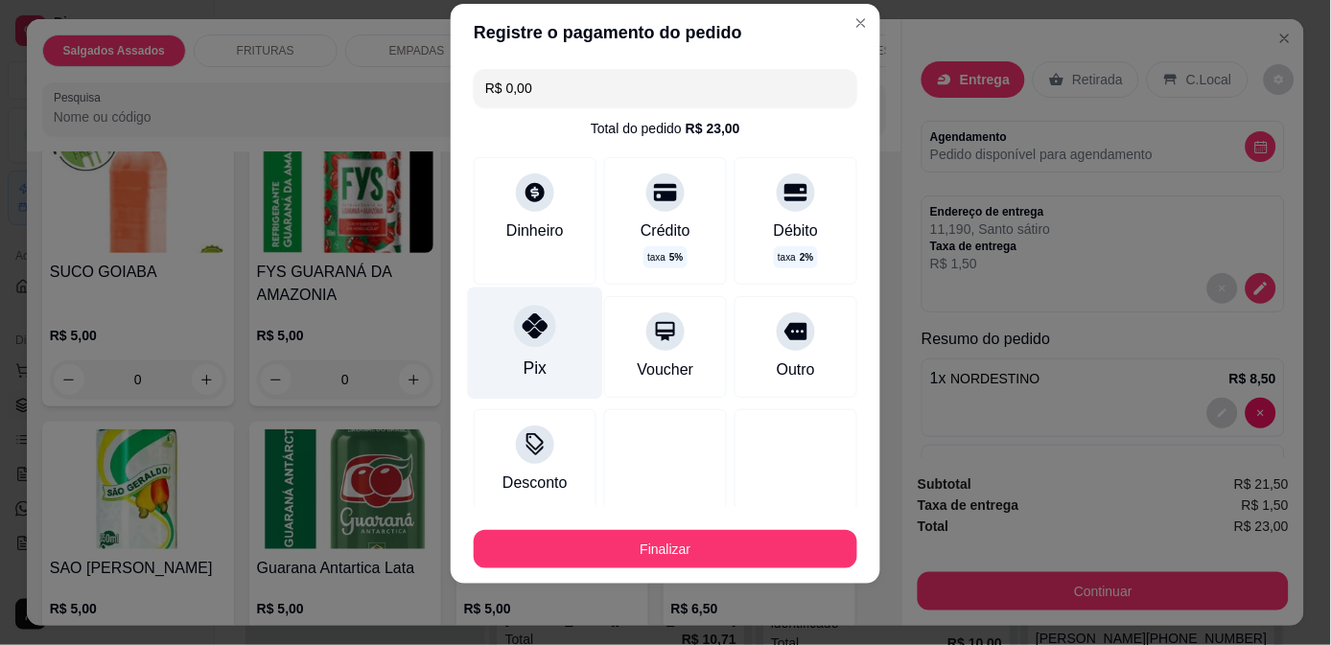
type input "R$ 0,00"
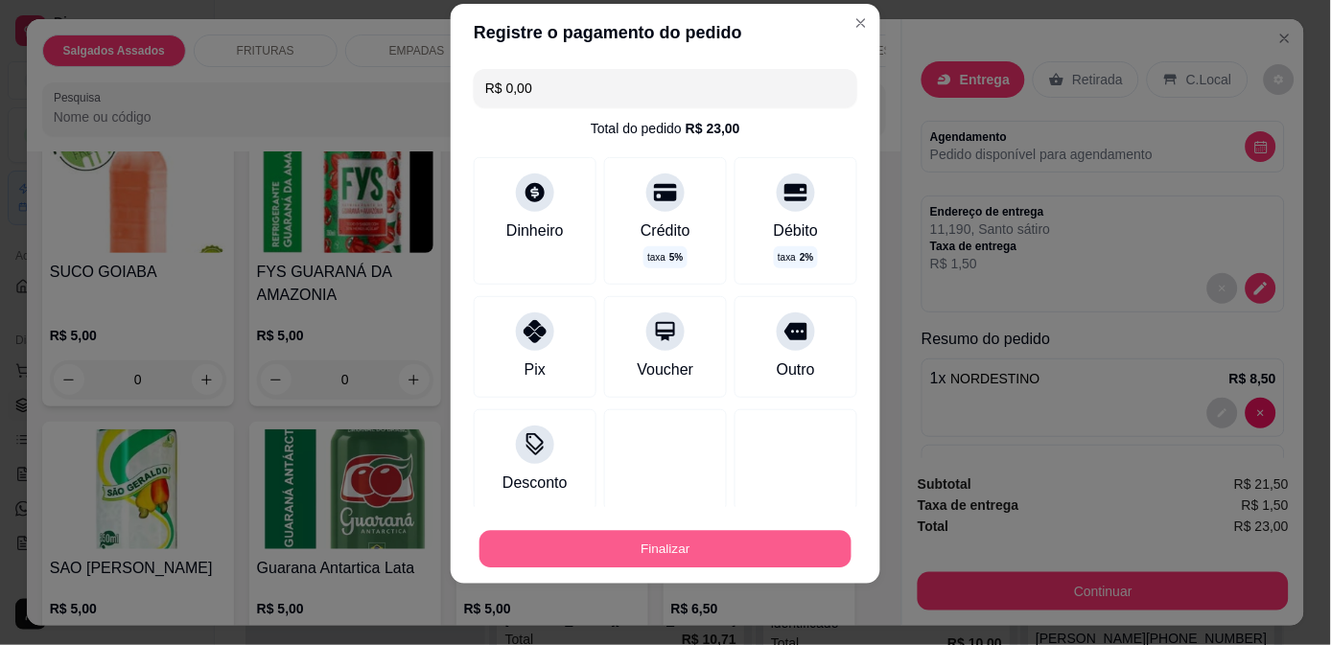
click at [657, 545] on button "Finalizar" at bounding box center [666, 549] width 372 height 37
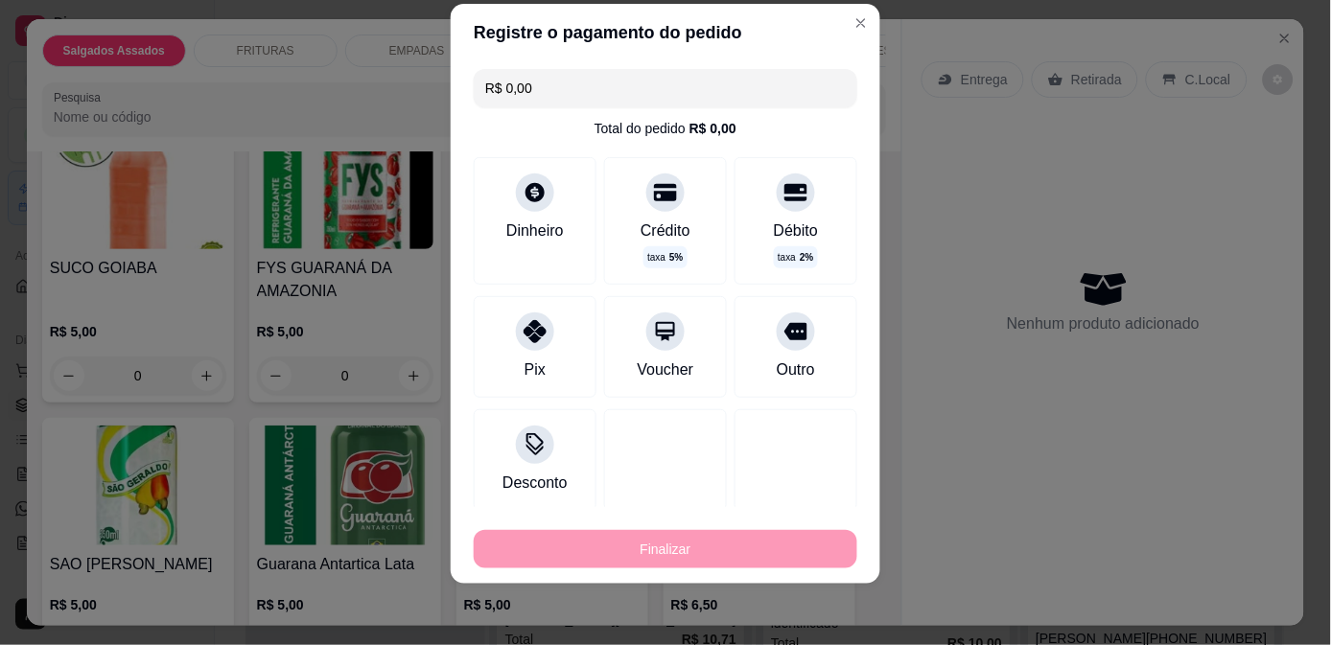
type input "0"
type input "-R$ 23,00"
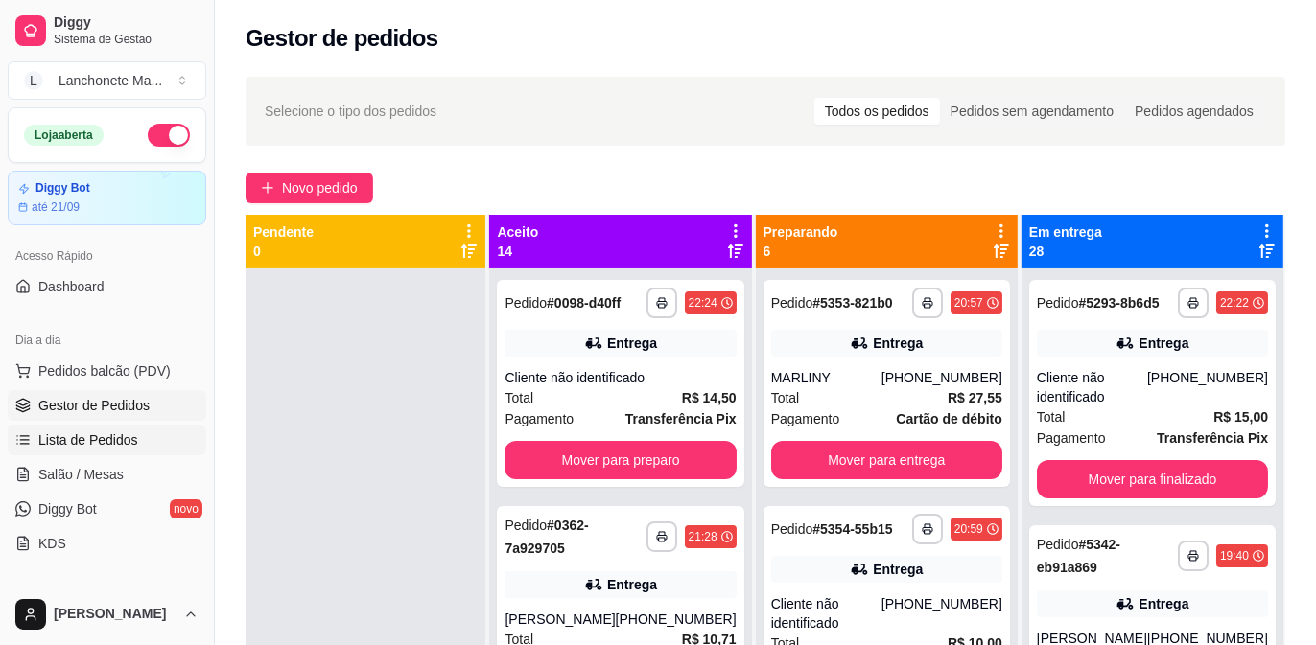
click at [82, 436] on span "Lista de Pedidos" at bounding box center [88, 440] width 100 height 19
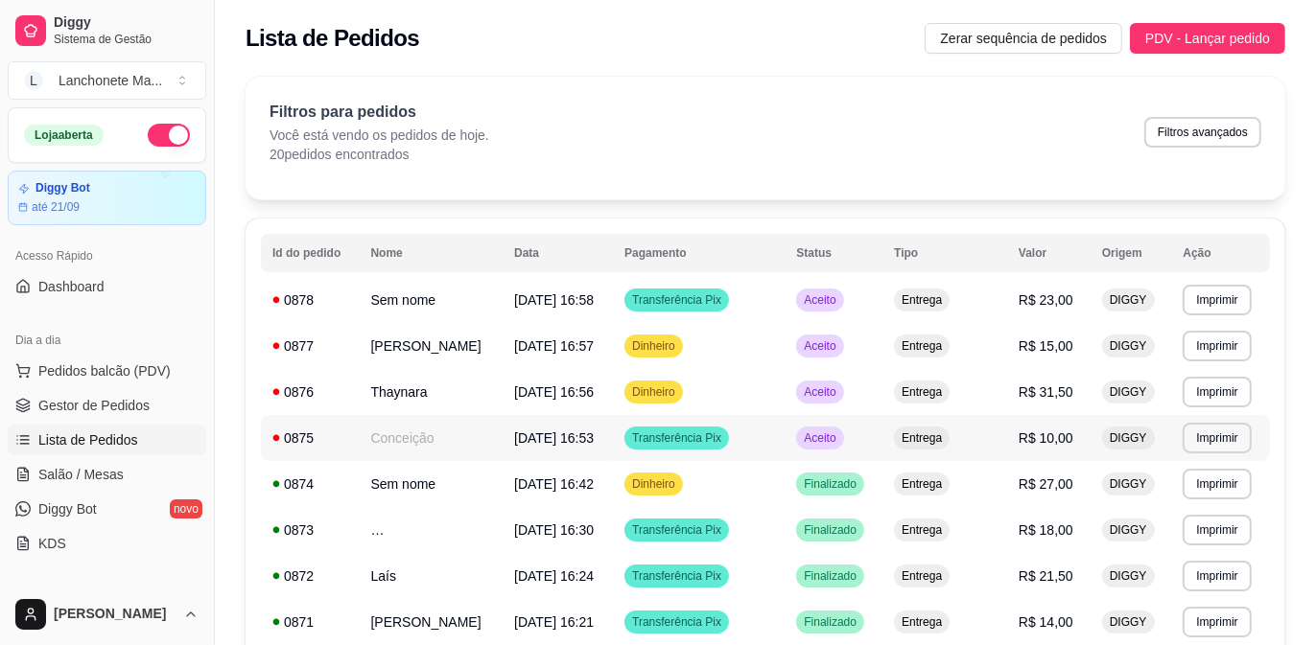
click at [845, 449] on td "Aceito" at bounding box center [834, 438] width 98 height 46
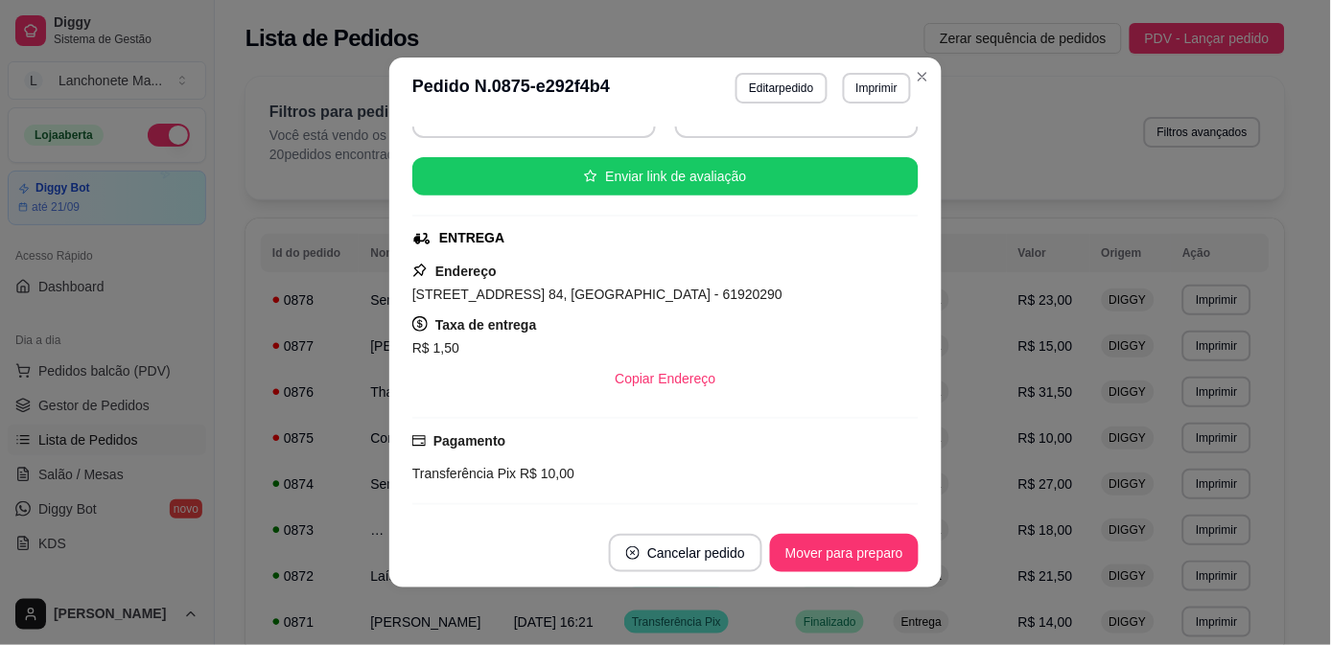
scroll to position [213, 0]
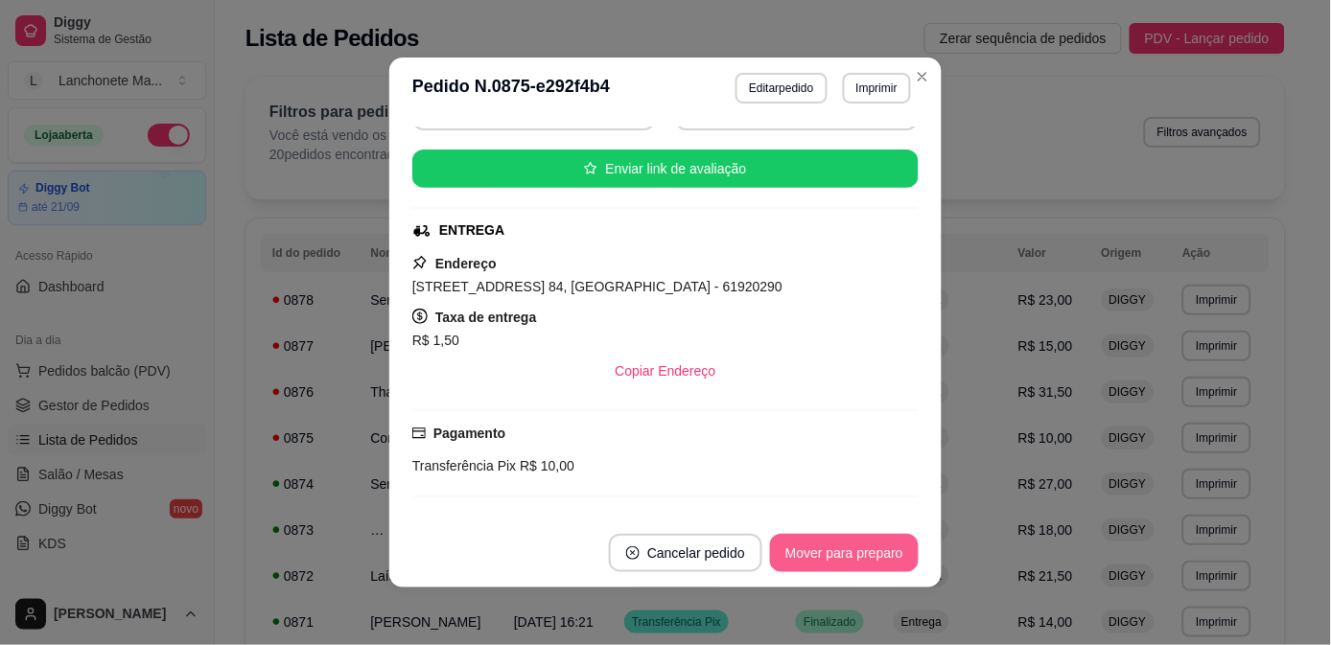
click at [835, 547] on button "Mover para preparo" at bounding box center [844, 553] width 149 height 38
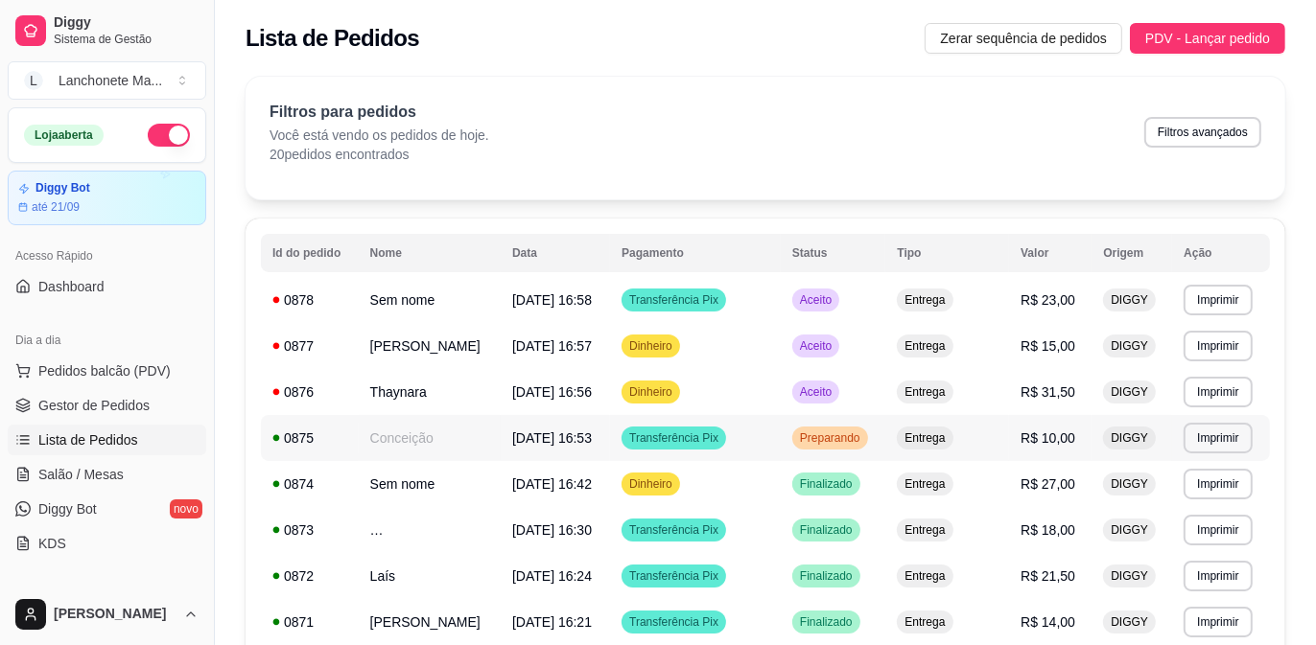
click at [840, 427] on div "Preparando" at bounding box center [830, 438] width 76 height 23
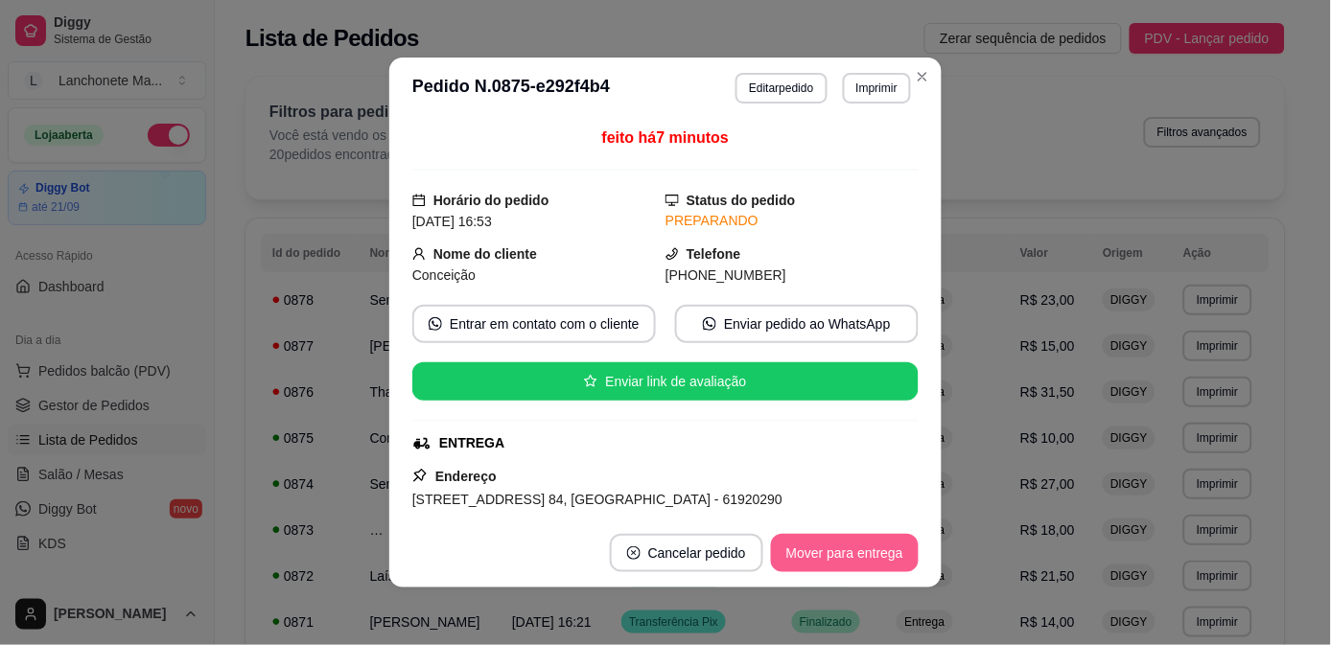
click at [838, 558] on button "Mover para entrega" at bounding box center [845, 553] width 148 height 38
click at [838, 558] on div "Mover para entrega" at bounding box center [831, 553] width 175 height 38
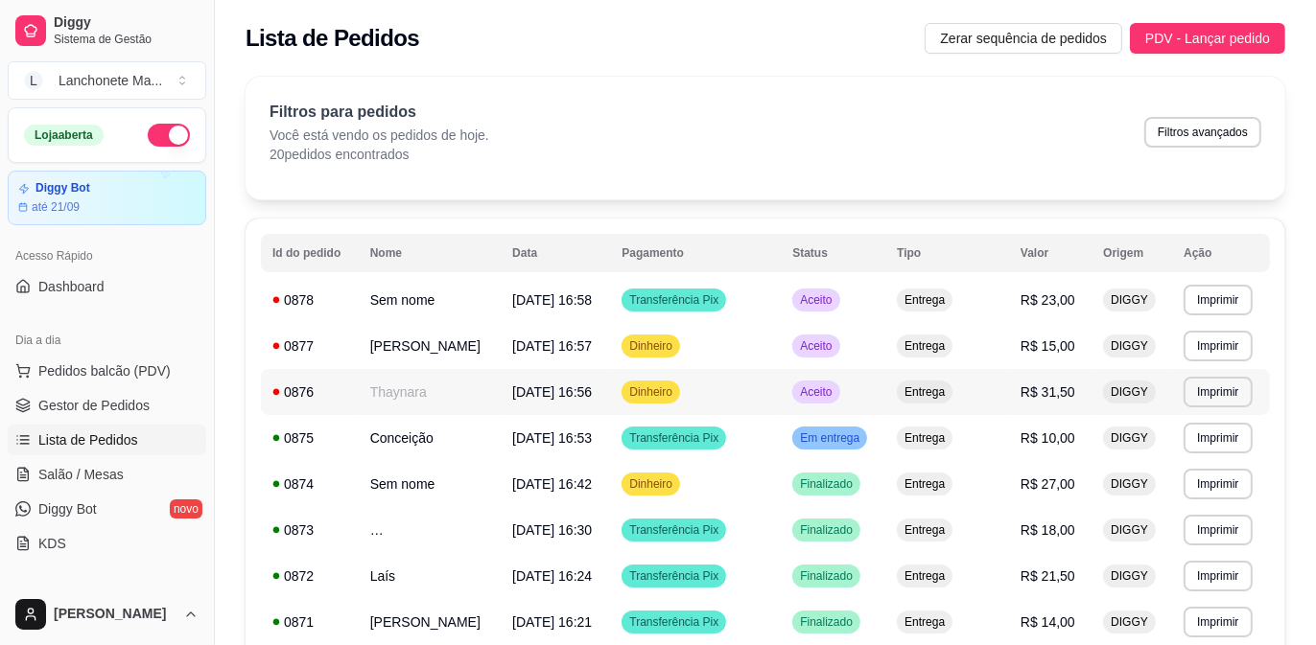
click at [835, 385] on span "Aceito" at bounding box center [815, 392] width 39 height 15
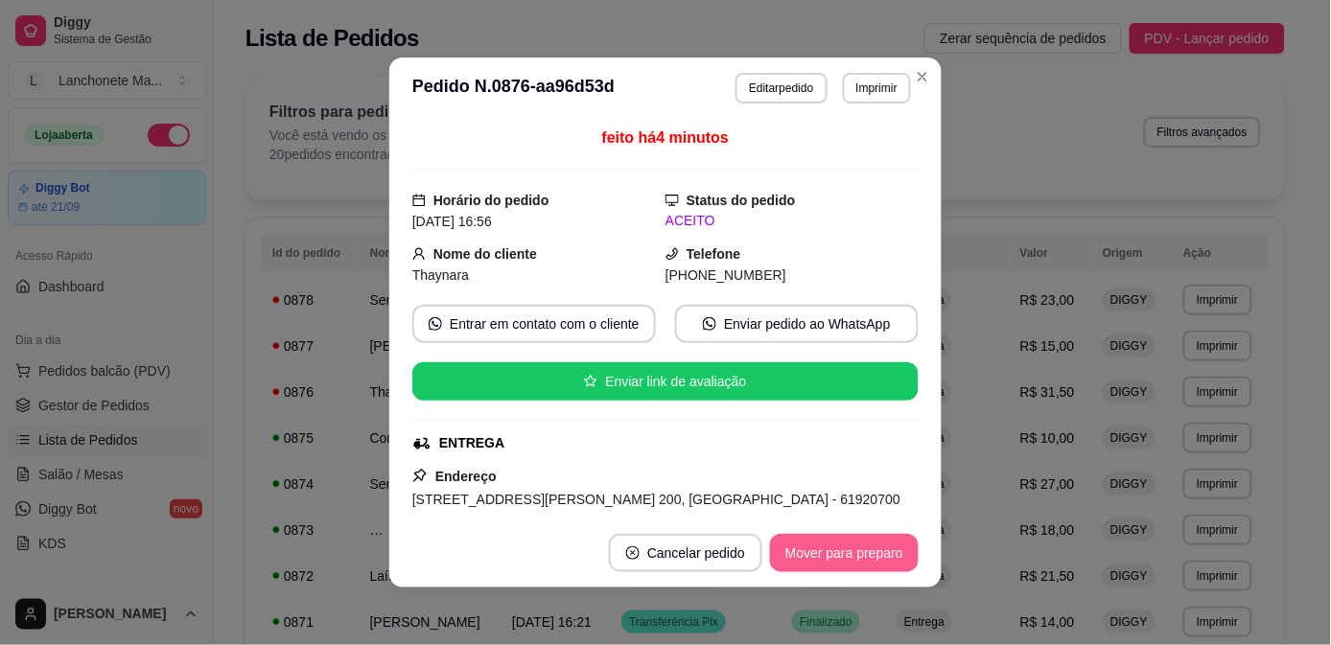
click at [852, 541] on button "Mover para preparo" at bounding box center [844, 553] width 149 height 38
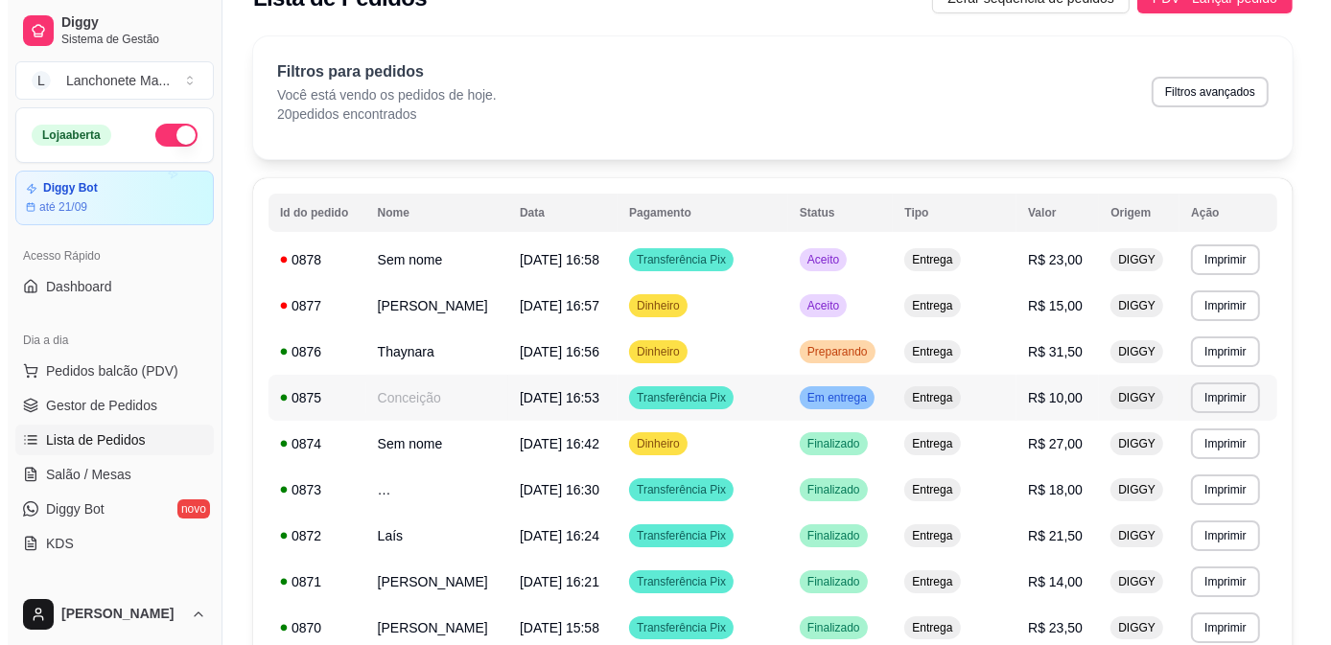
scroll to position [0, 0]
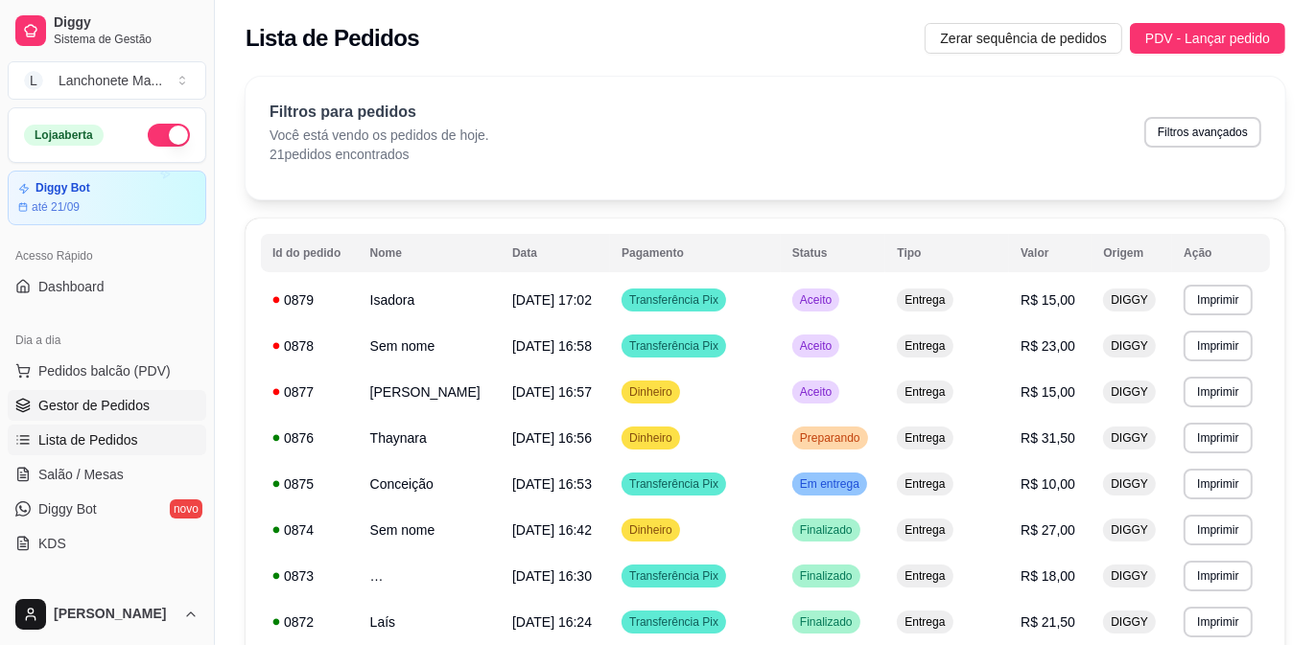
click at [91, 399] on span "Gestor de Pedidos" at bounding box center [93, 405] width 111 height 19
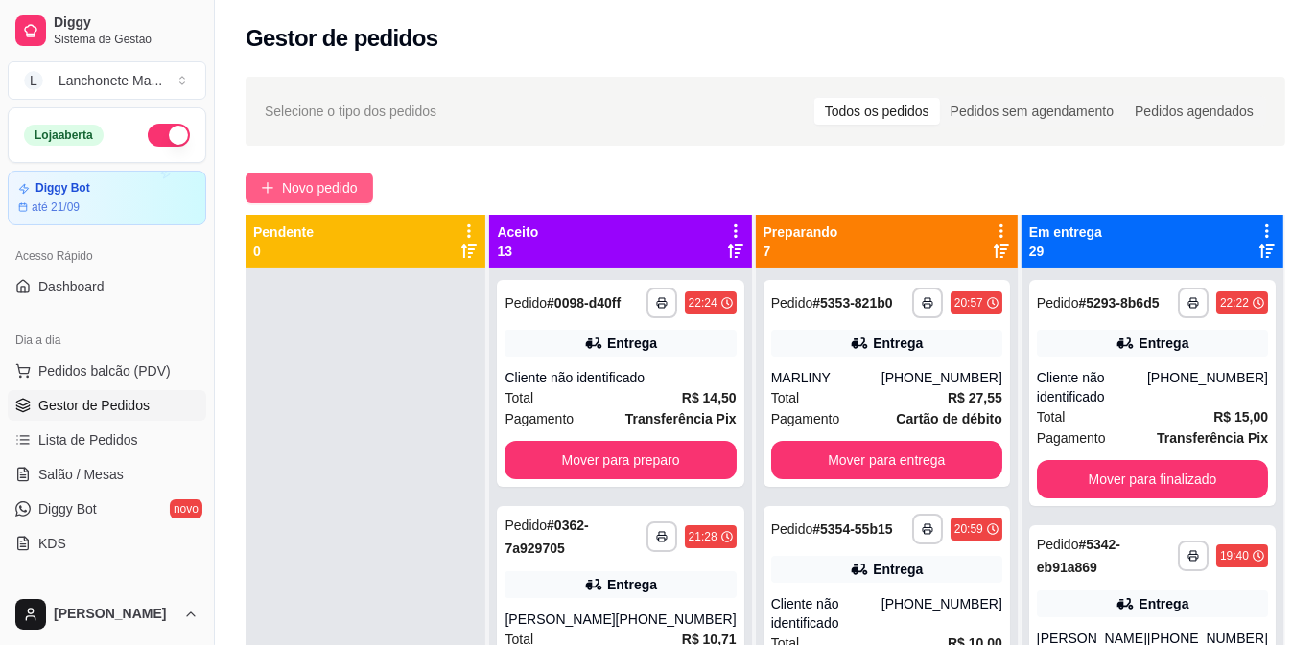
click at [303, 180] on span "Novo pedido" at bounding box center [320, 187] width 76 height 21
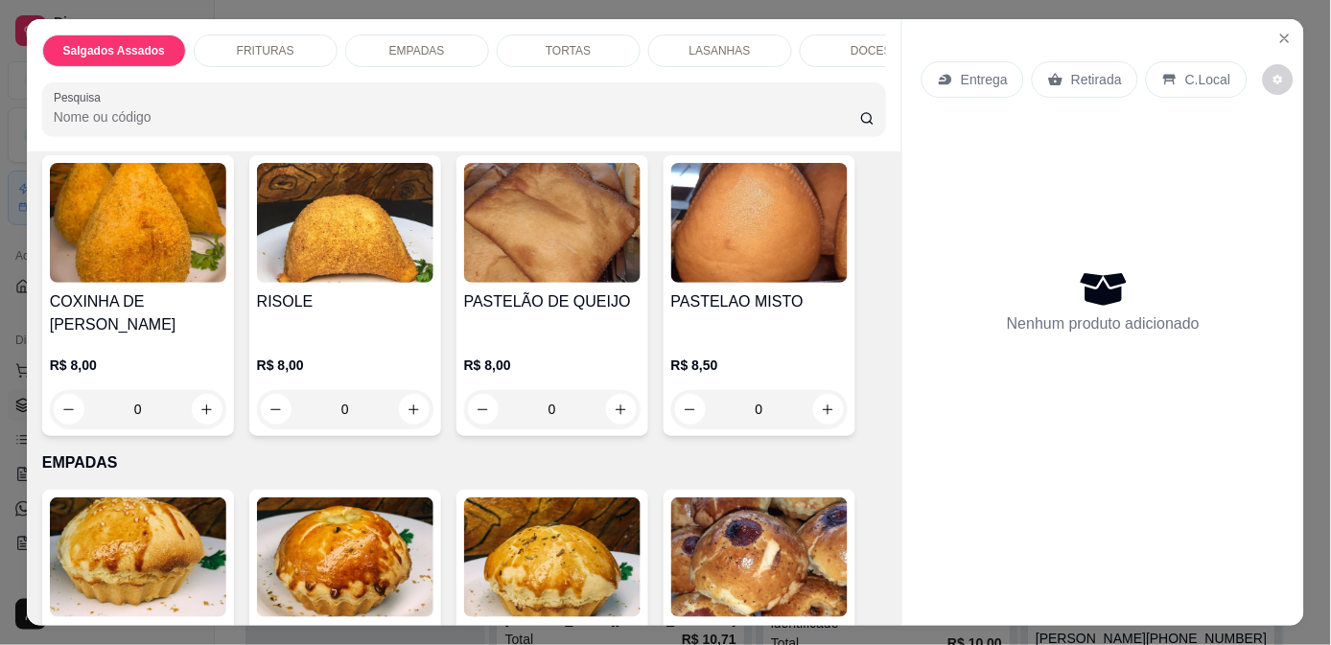
scroll to position [1066, 0]
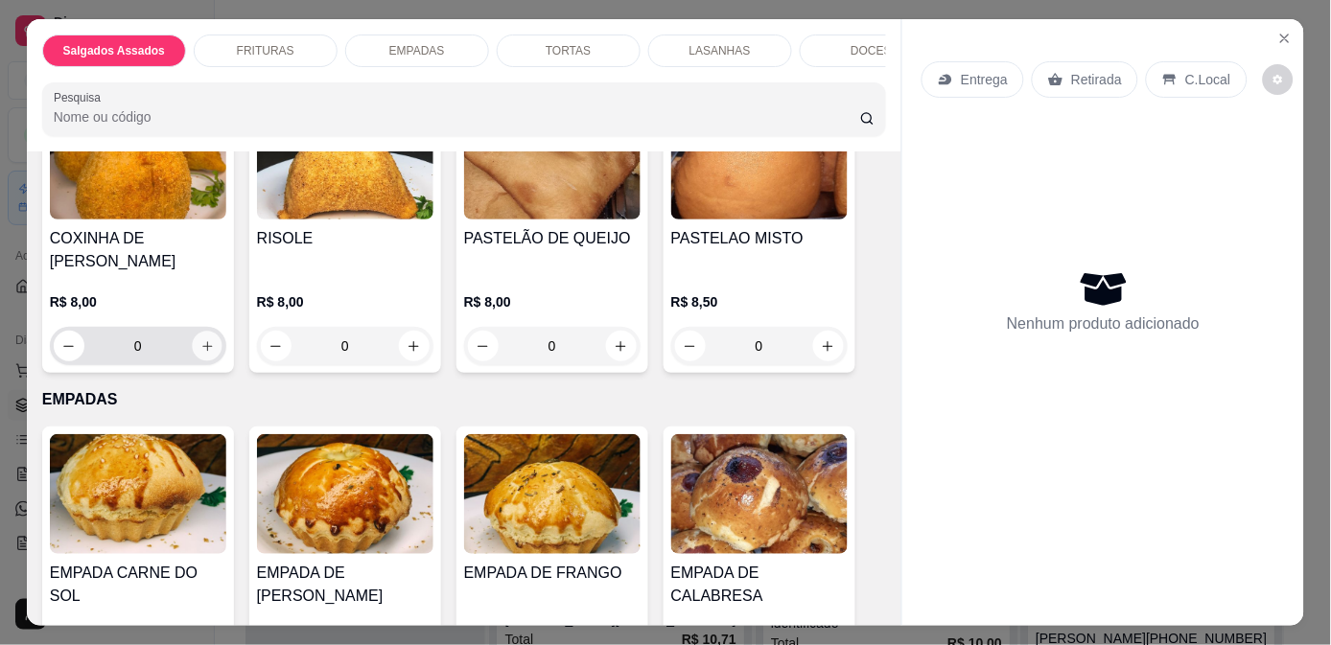
click at [201, 340] on icon "increase-product-quantity" at bounding box center [206, 347] width 14 height 14
type input "1"
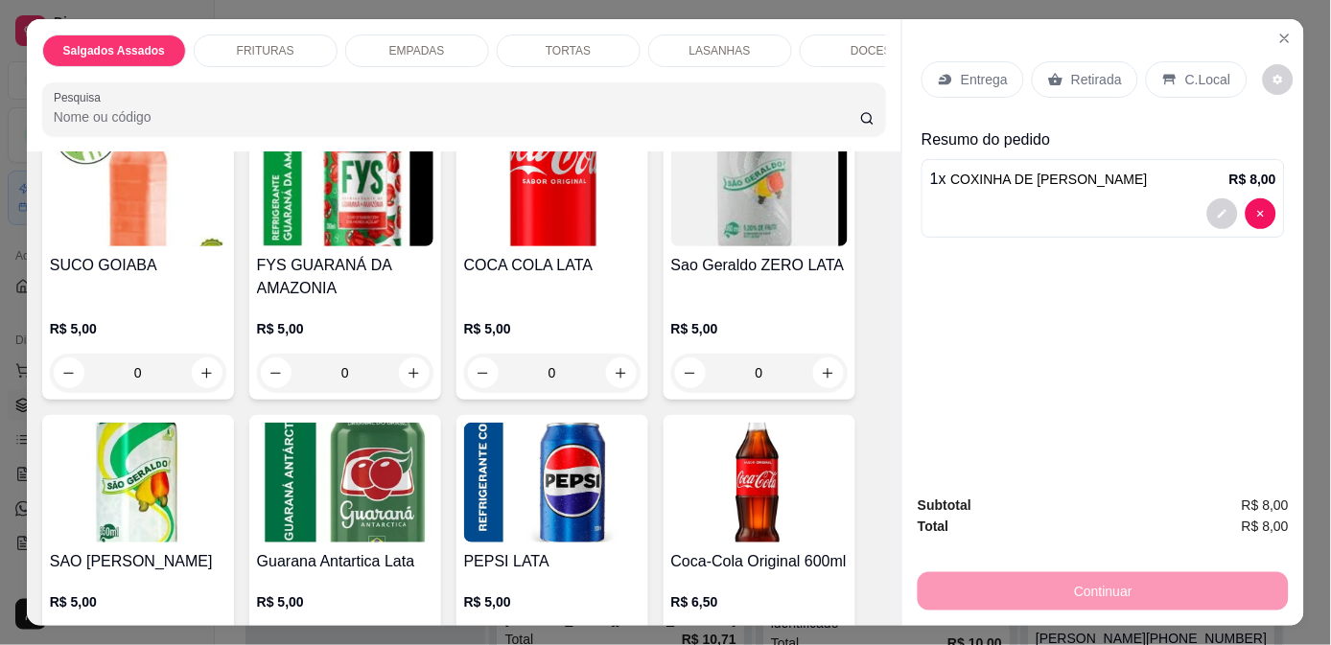
scroll to position [2558, 0]
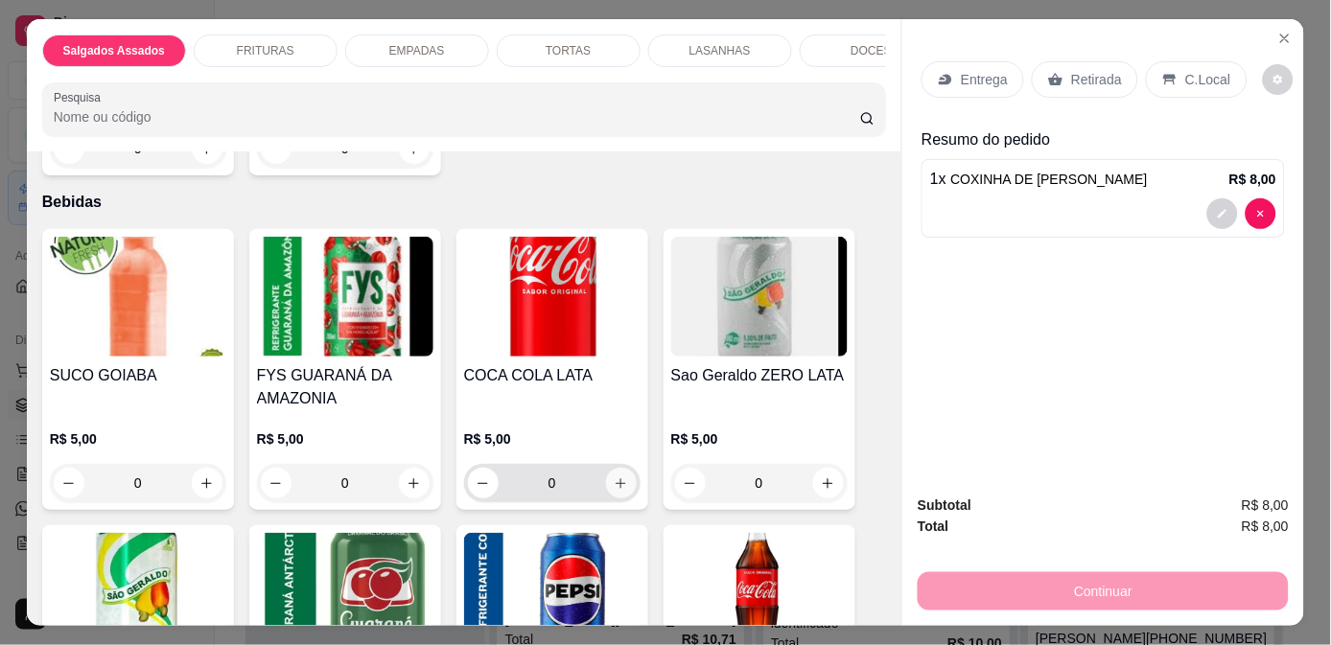
click at [614, 477] on icon "increase-product-quantity" at bounding box center [621, 484] width 14 height 14
type input "1"
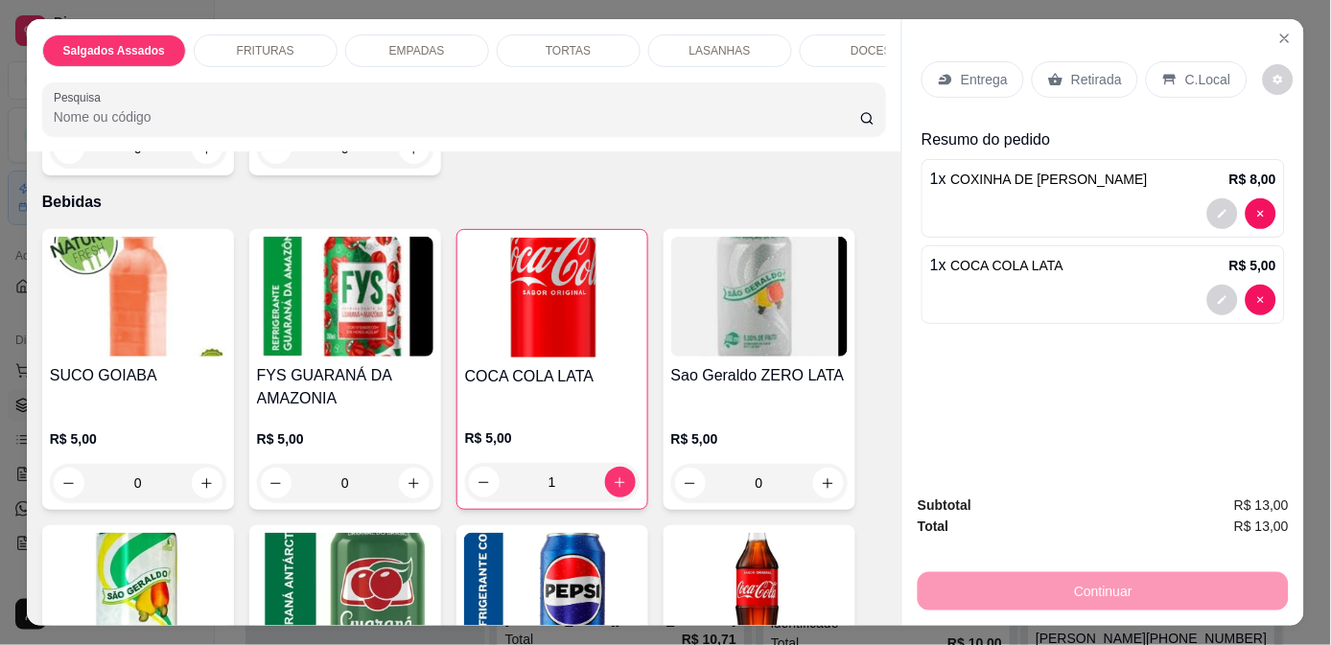
click at [991, 70] on p "Entrega" at bounding box center [984, 79] width 47 height 19
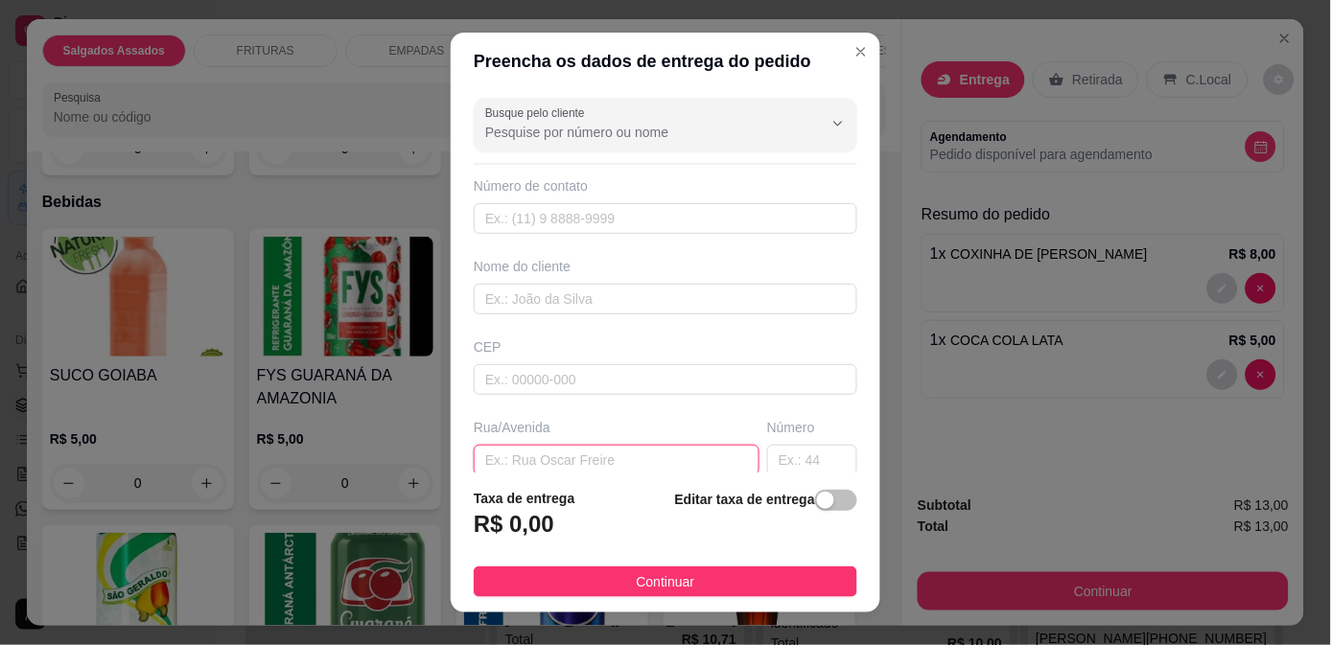
click at [538, 455] on input "text" at bounding box center [617, 460] width 286 height 31
type input "11"
click at [798, 461] on input "text" at bounding box center [812, 460] width 90 height 31
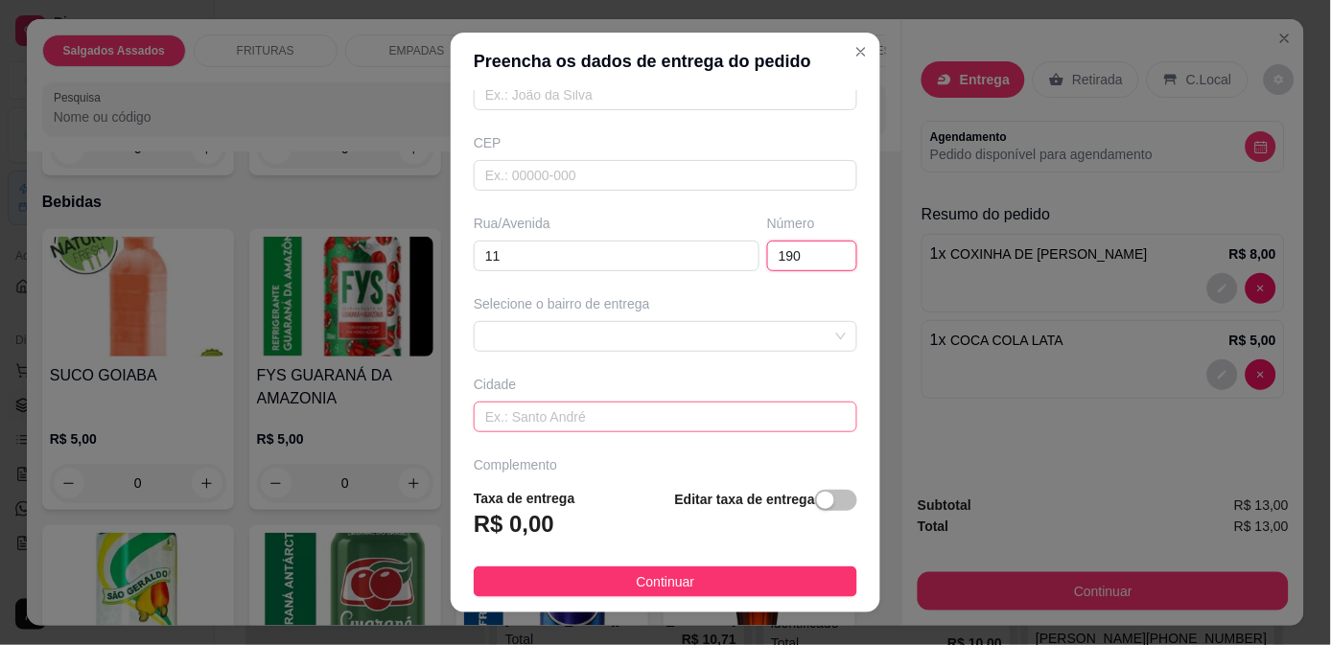
scroll to position [213, 0]
click at [630, 324] on div at bounding box center [666, 328] width 384 height 31
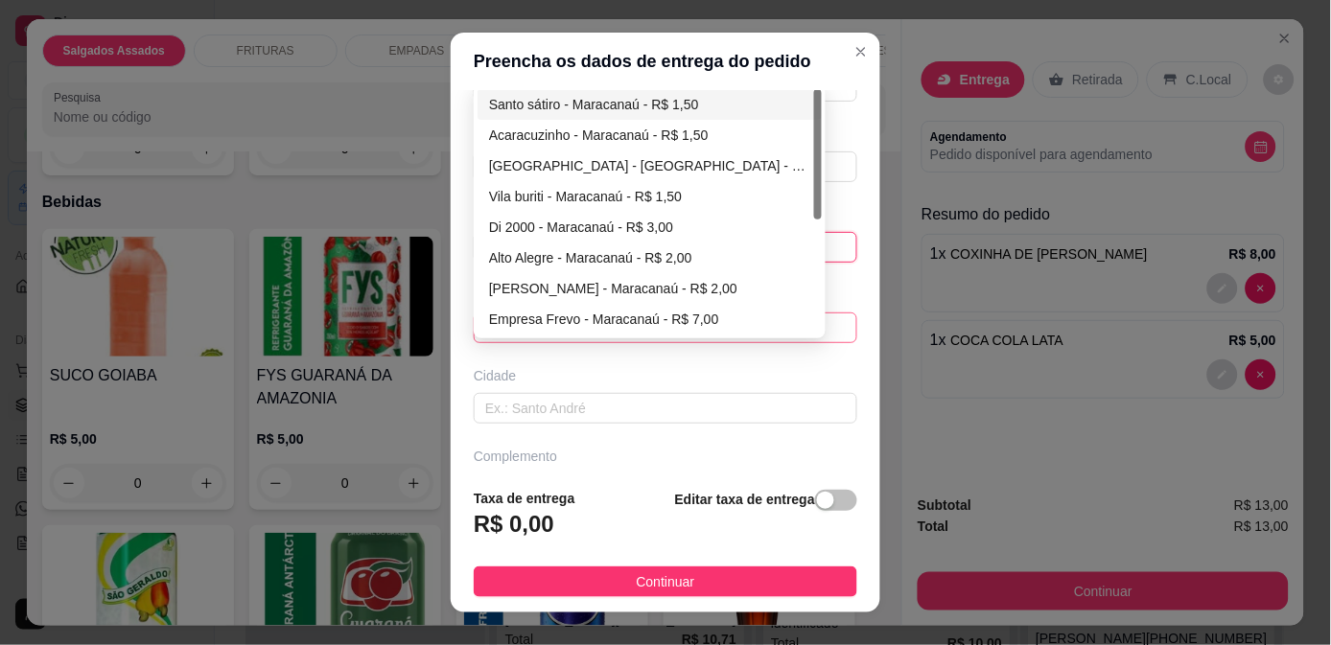
type input "190"
click at [544, 101] on div "Santo sátiro - Maracanaú - R$ 1,50" at bounding box center [649, 104] width 321 height 21
type input "Maracanaú"
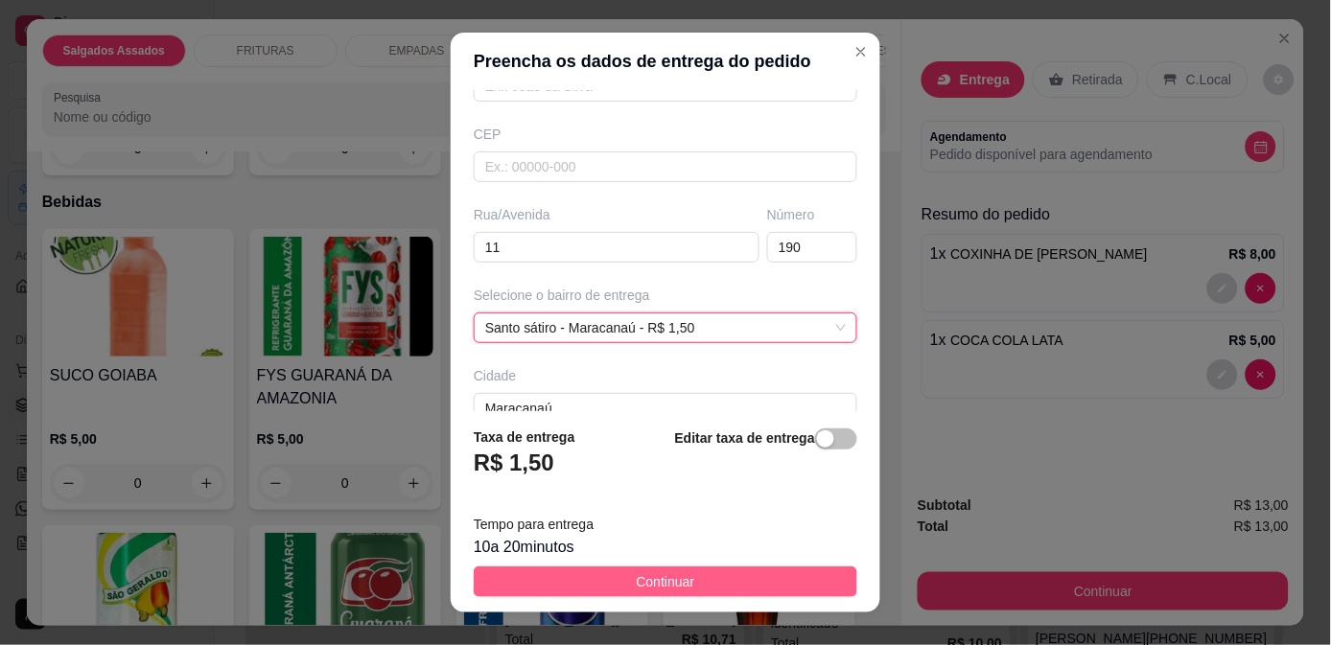
click at [648, 586] on span "Continuar" at bounding box center [666, 582] width 59 height 21
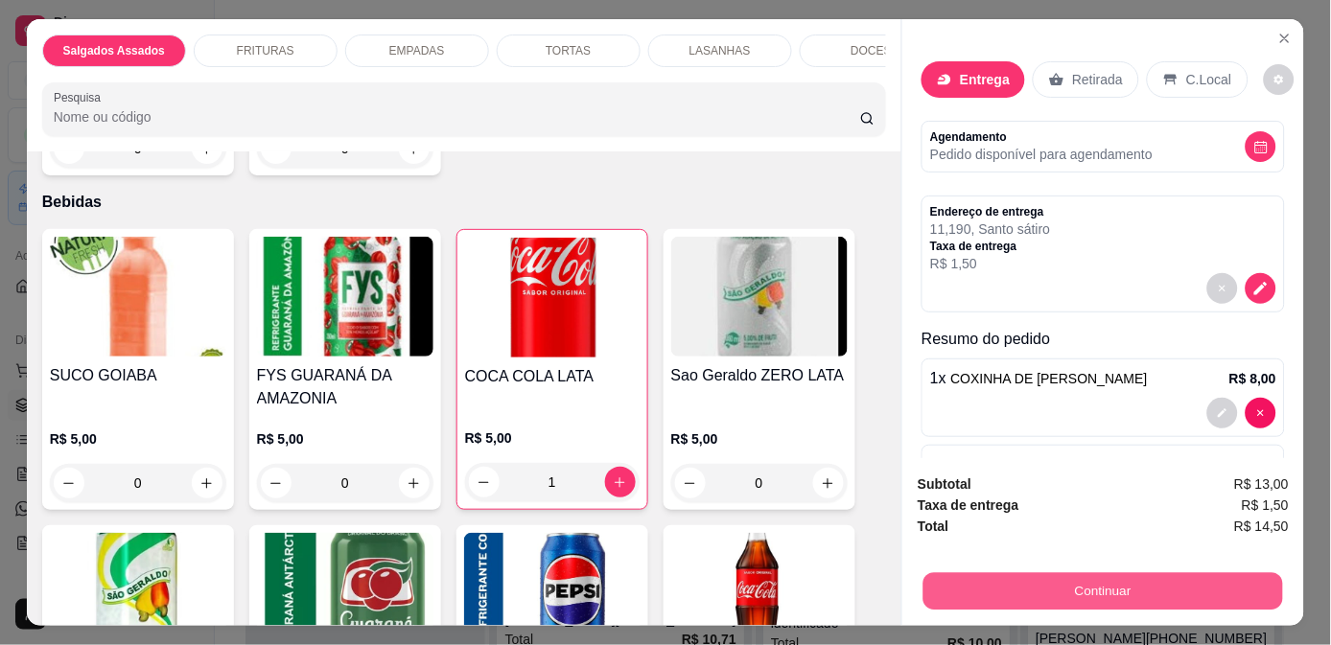
click at [984, 582] on button "Continuar" at bounding box center [1104, 591] width 360 height 37
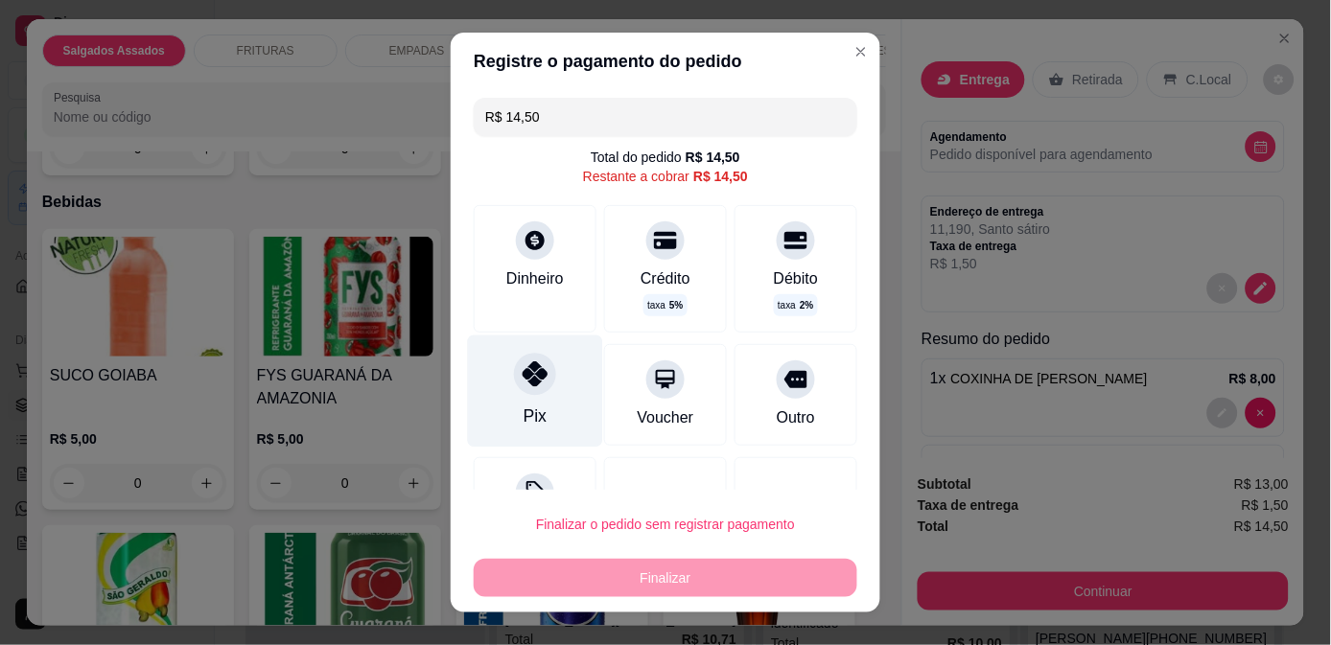
click at [528, 407] on div "Pix" at bounding box center [535, 416] width 23 height 25
type input "R$ 0,00"
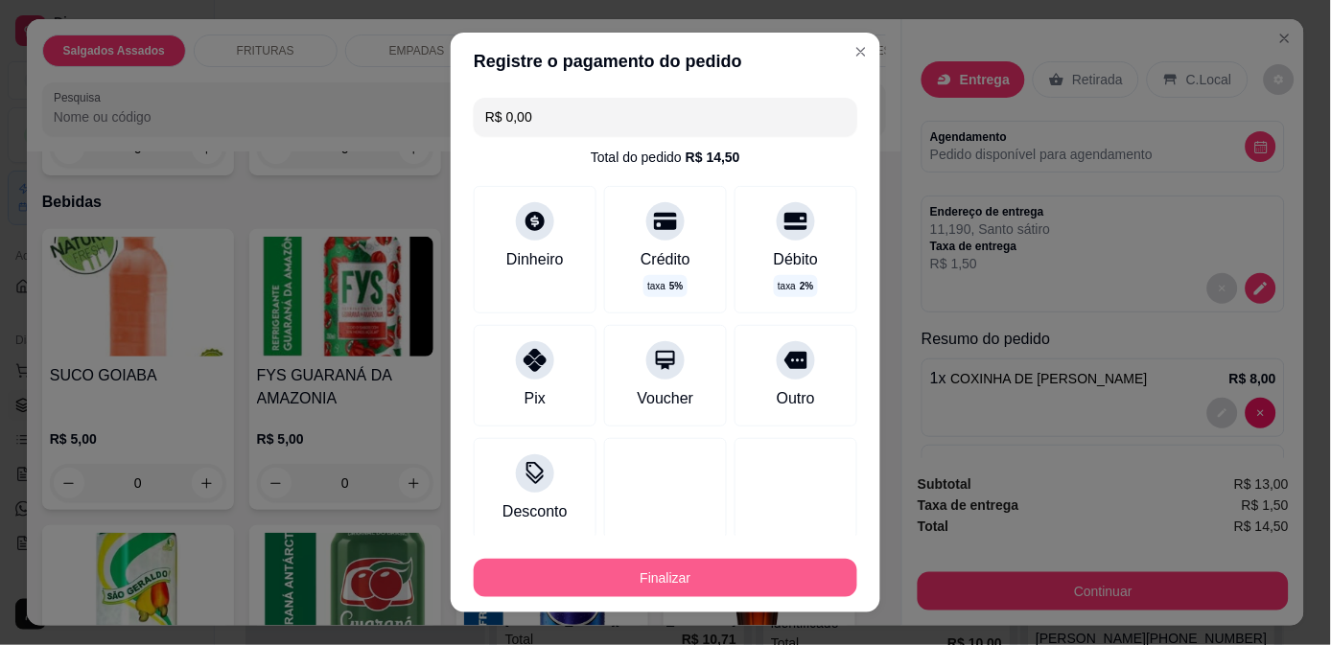
click at [667, 589] on button "Finalizar" at bounding box center [666, 578] width 384 height 38
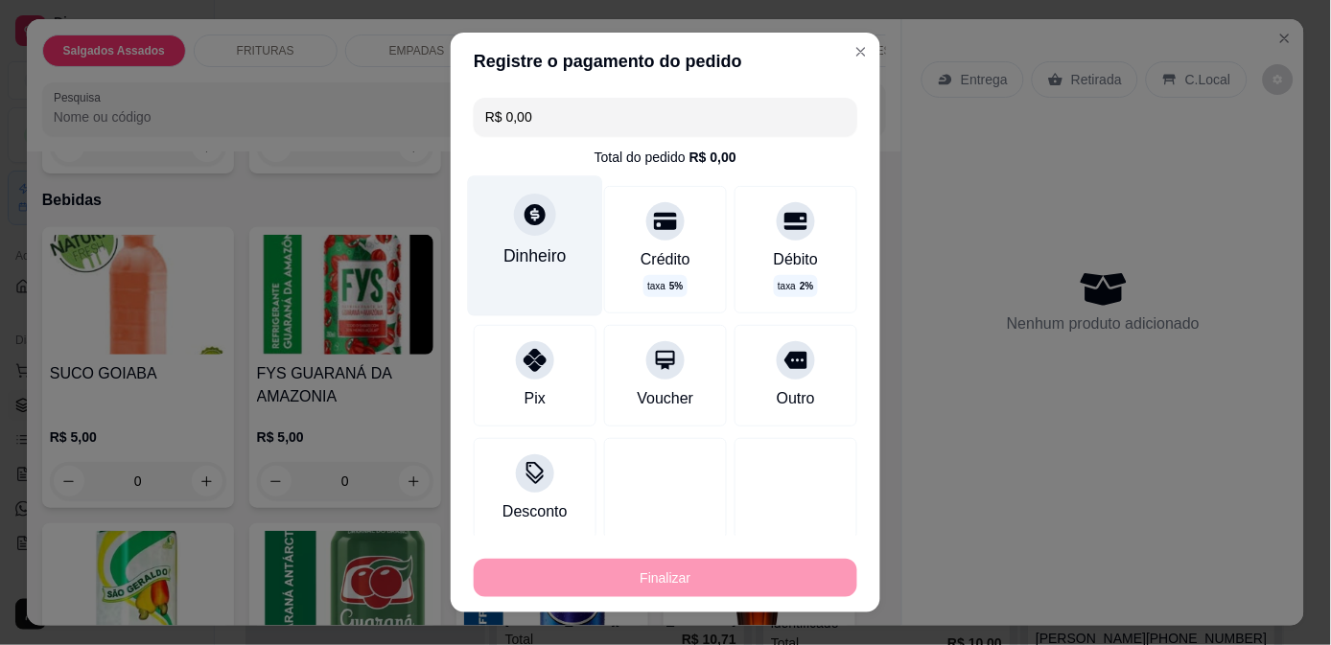
type input "0"
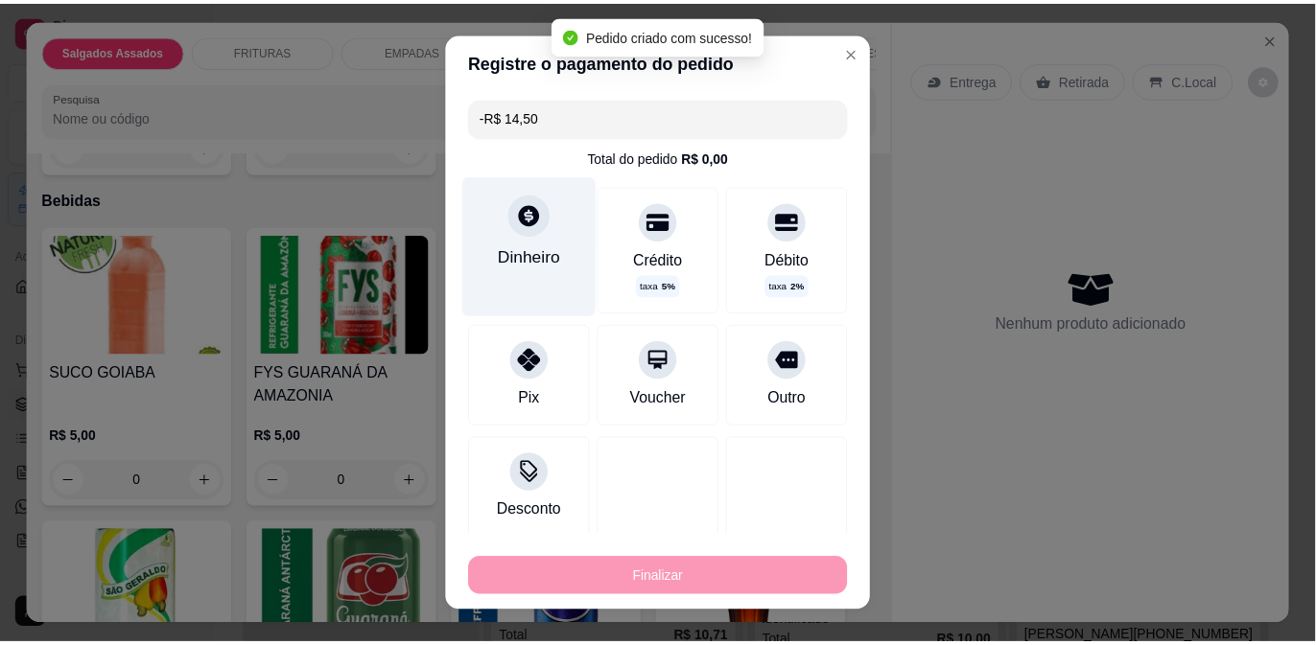
scroll to position [0, 0]
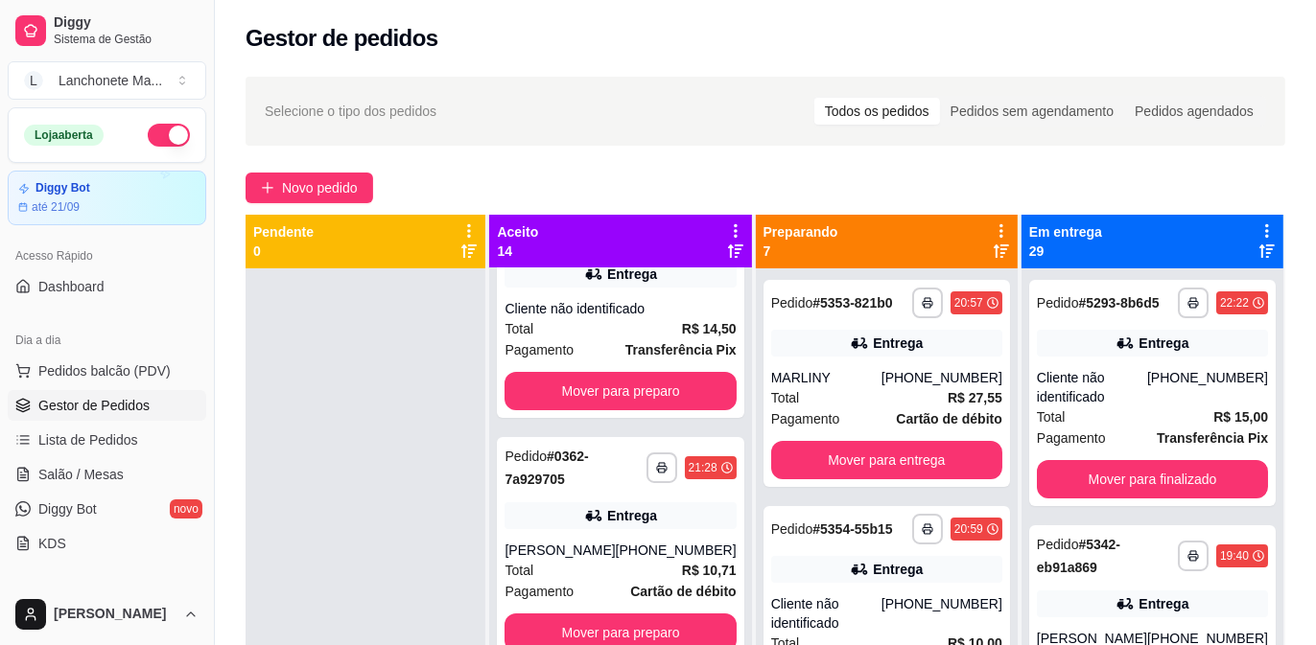
scroll to position [106, 0]
